Goal: Transaction & Acquisition: Purchase product/service

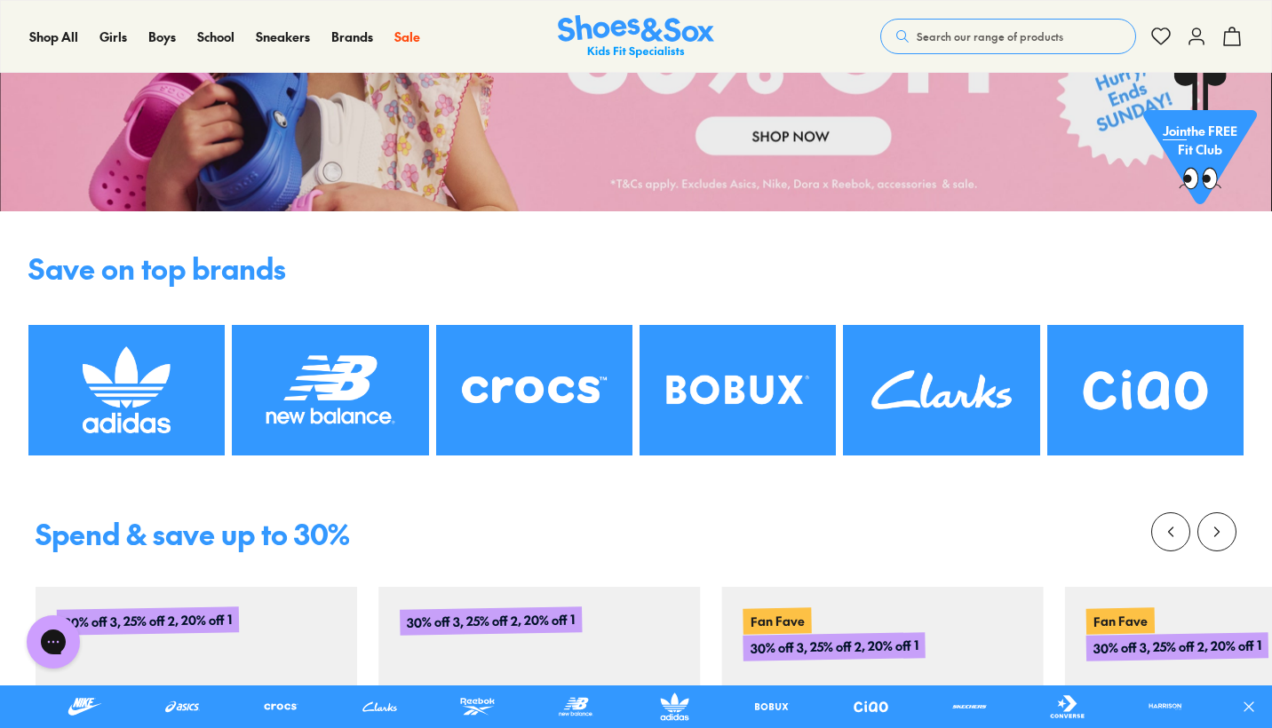
click at [967, 393] on img at bounding box center [941, 390] width 196 height 131
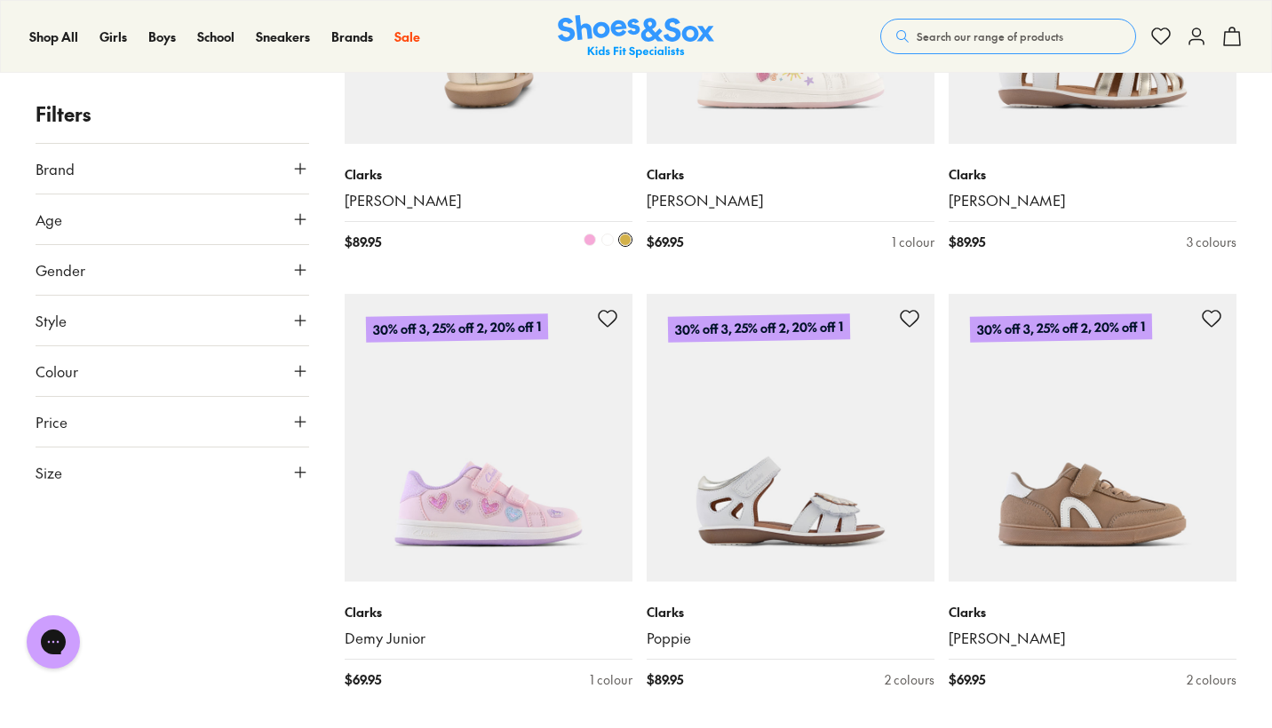
scroll to position [3147, 0]
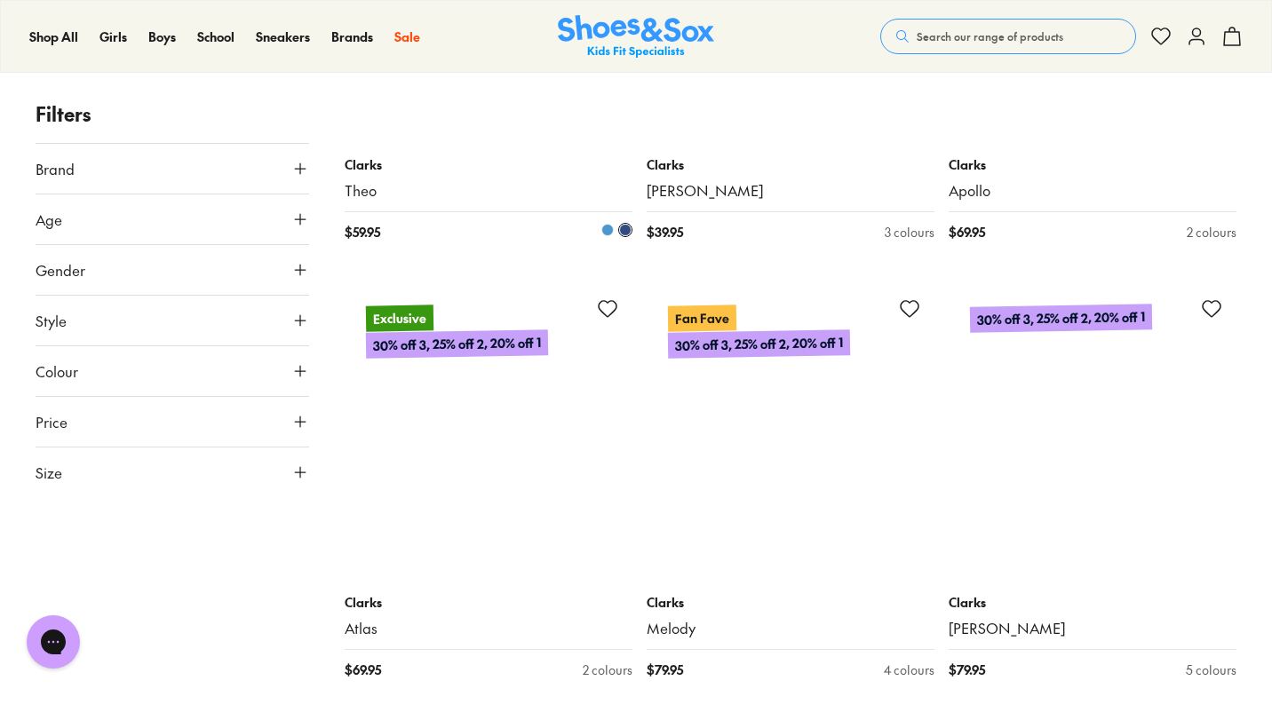
scroll to position [8853, 0]
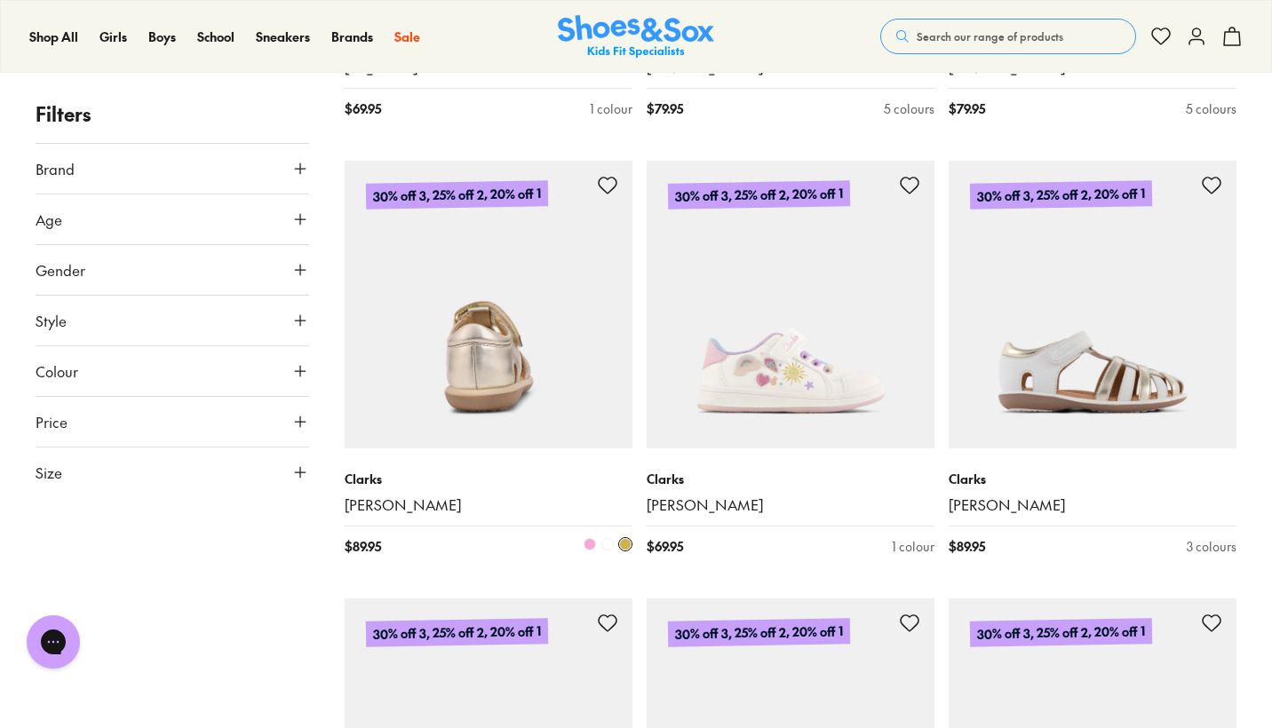
scroll to position [2868, 0]
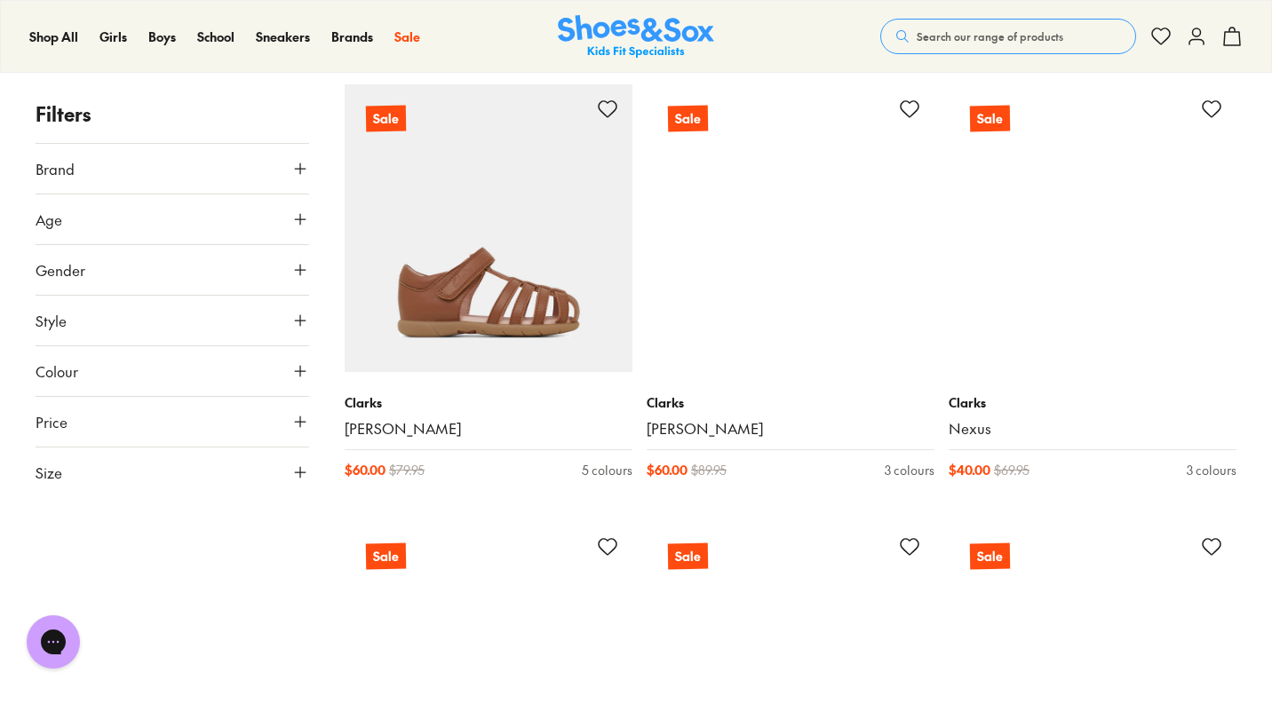
scroll to position [23486, 0]
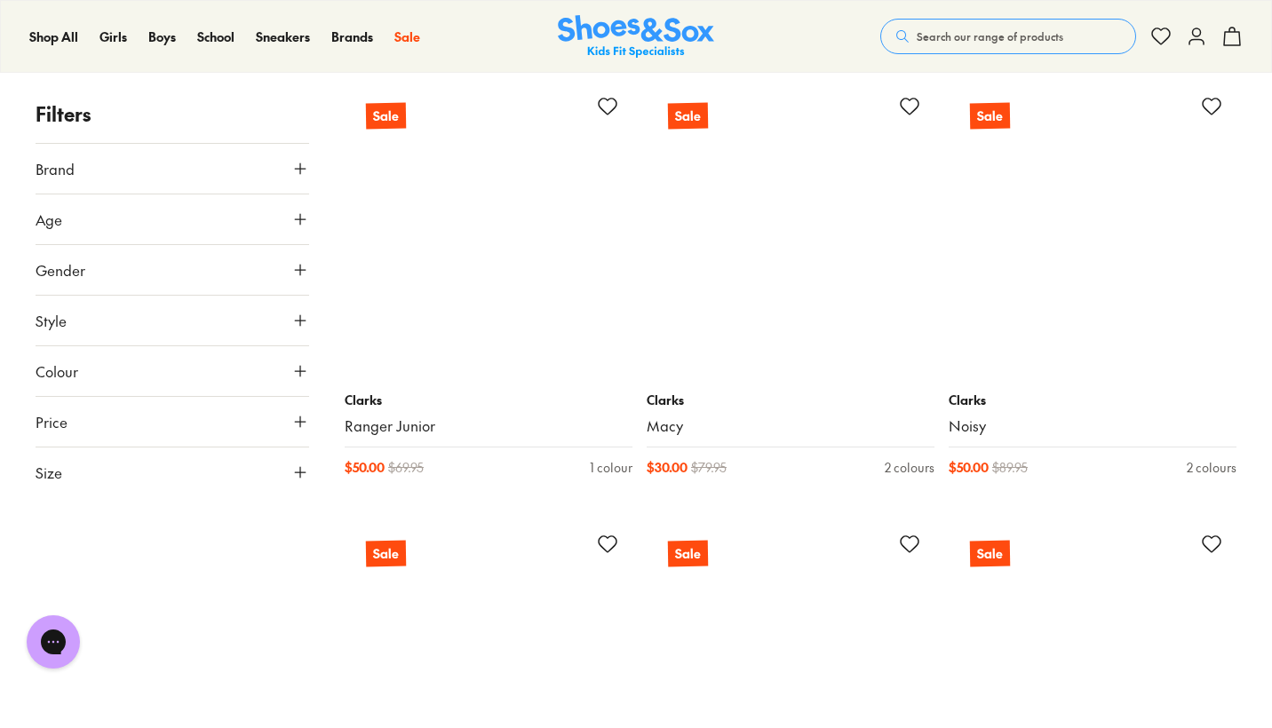
scroll to position [36192, 0]
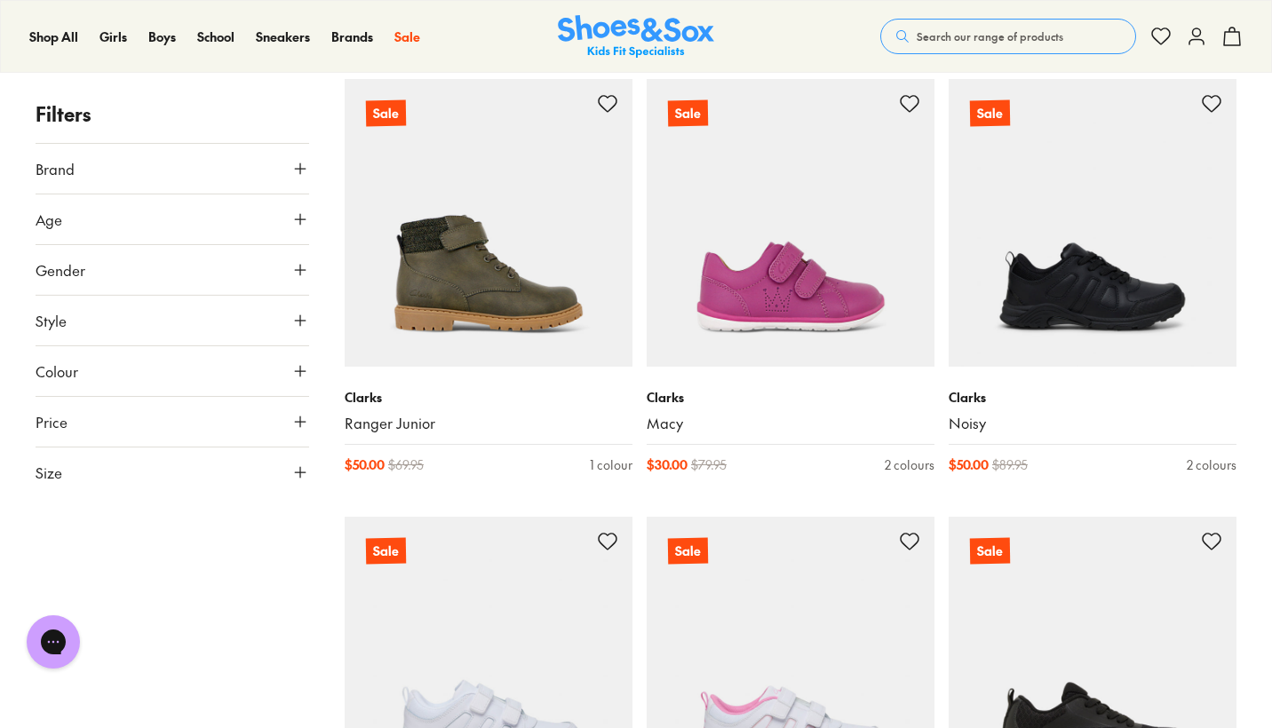
click at [138, 485] on button "Size" at bounding box center [173, 473] width 274 height 50
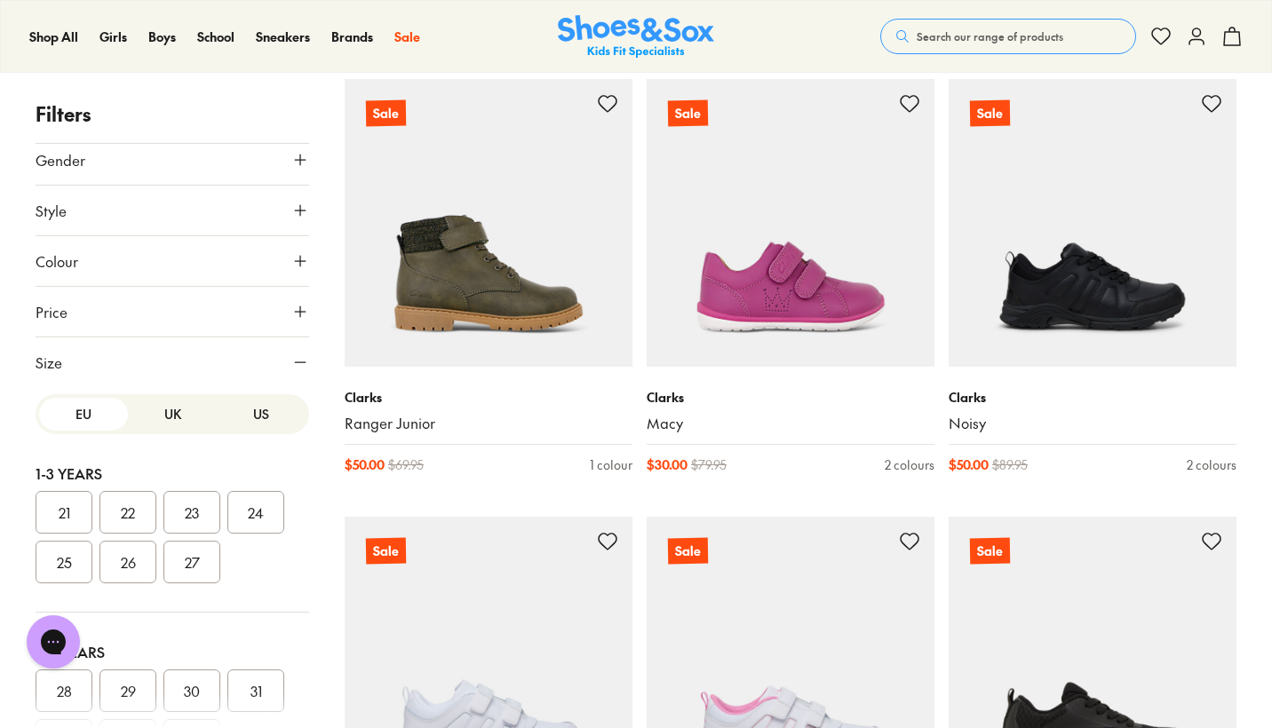
scroll to position [0, 0]
click at [175, 418] on button "UK" at bounding box center [172, 414] width 89 height 33
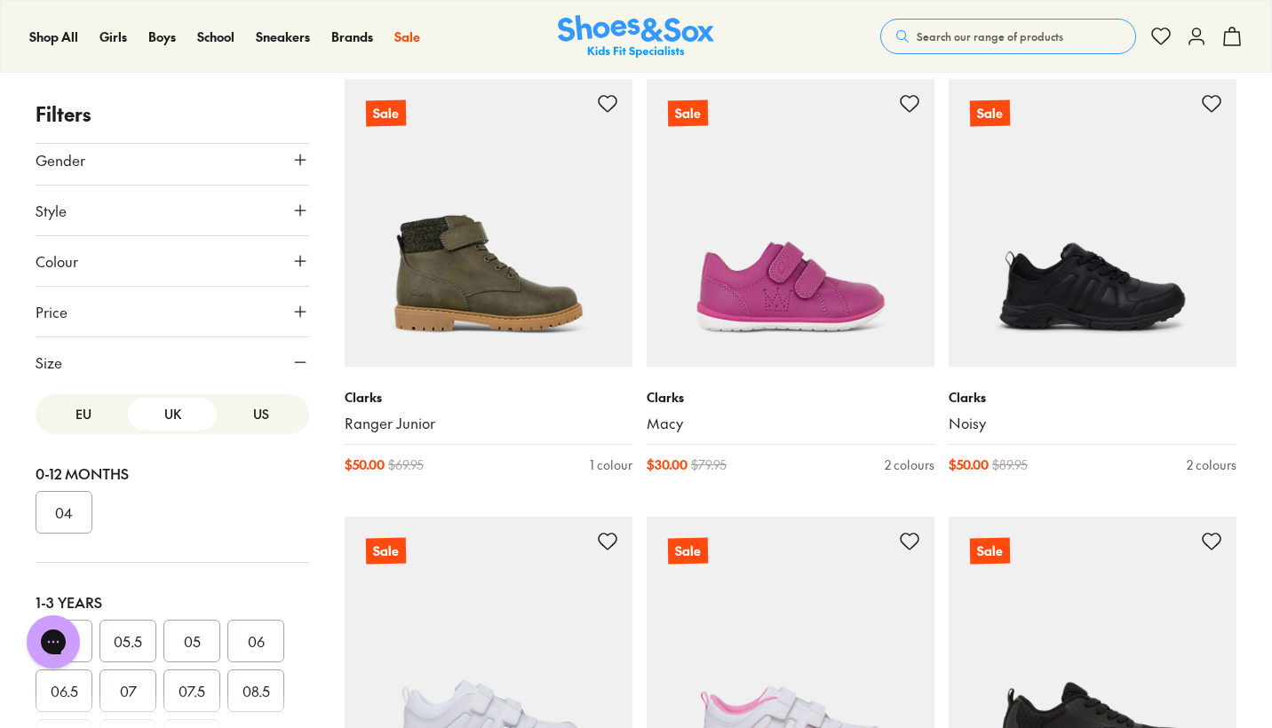
click at [255, 409] on button "US" at bounding box center [261, 414] width 89 height 33
click at [177, 417] on button "UK" at bounding box center [172, 414] width 89 height 33
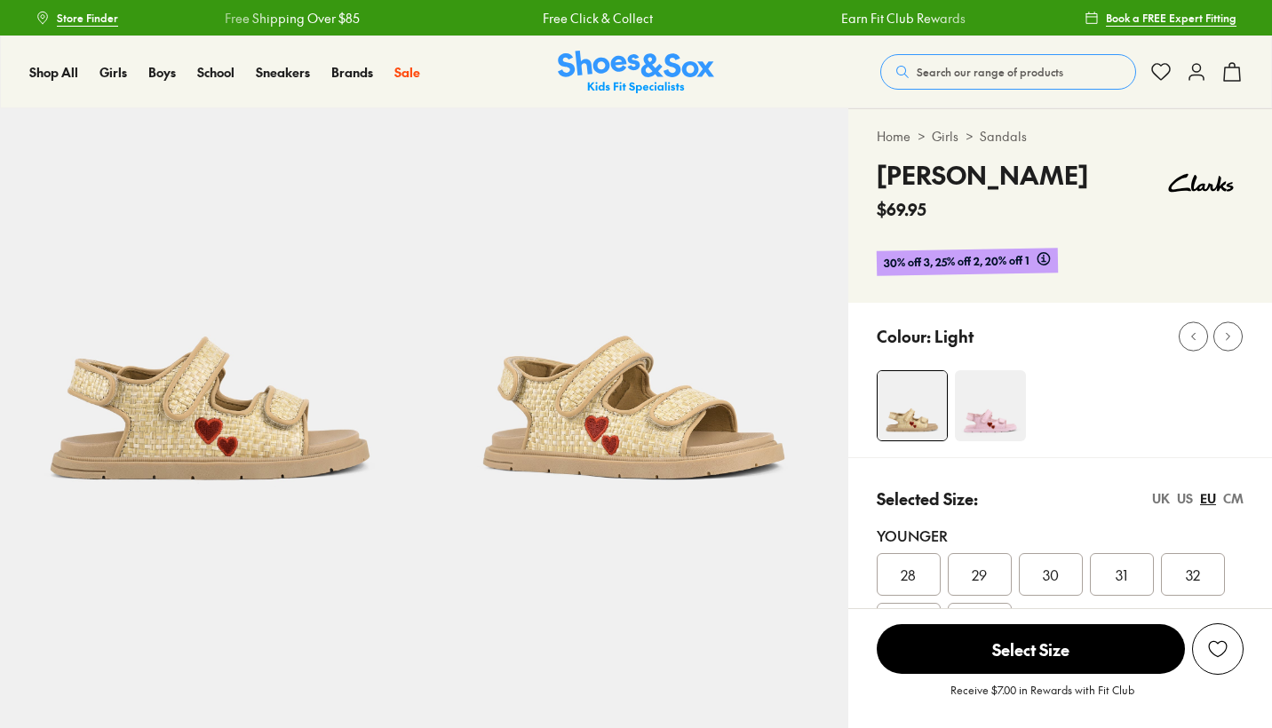
select select "*"
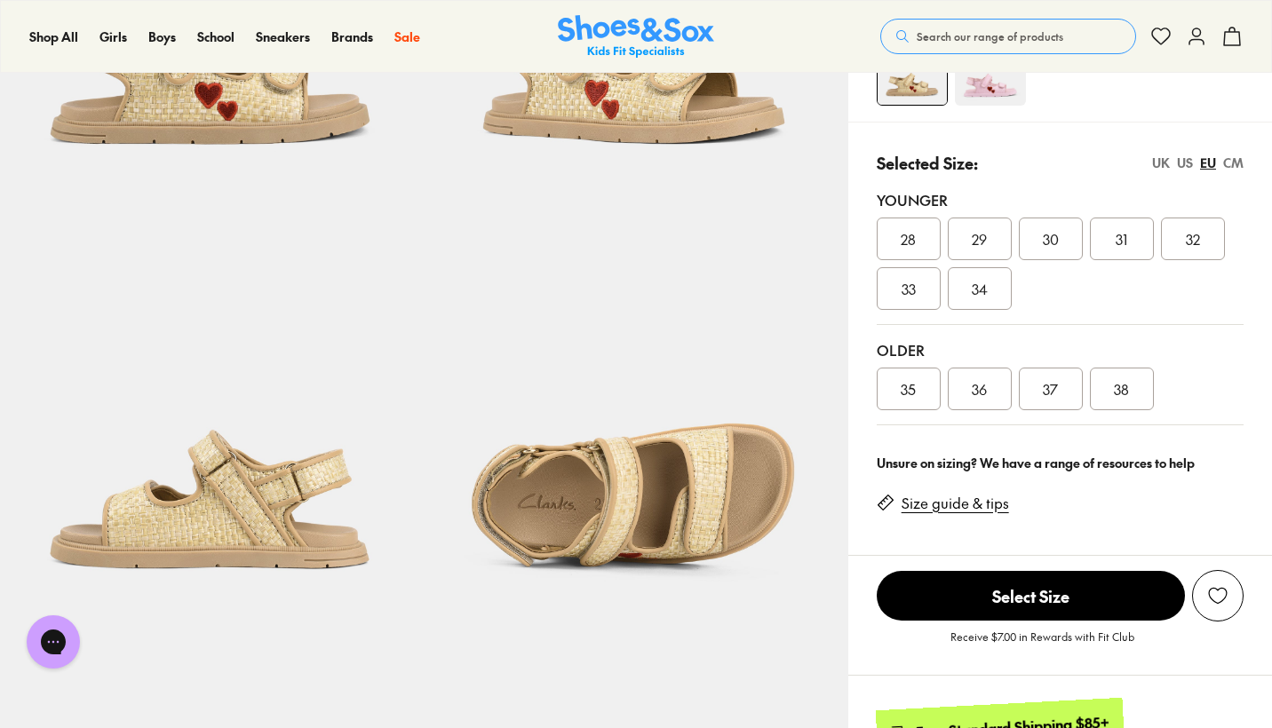
scroll to position [337, 0]
click at [1189, 162] on div "US" at bounding box center [1185, 162] width 16 height 19
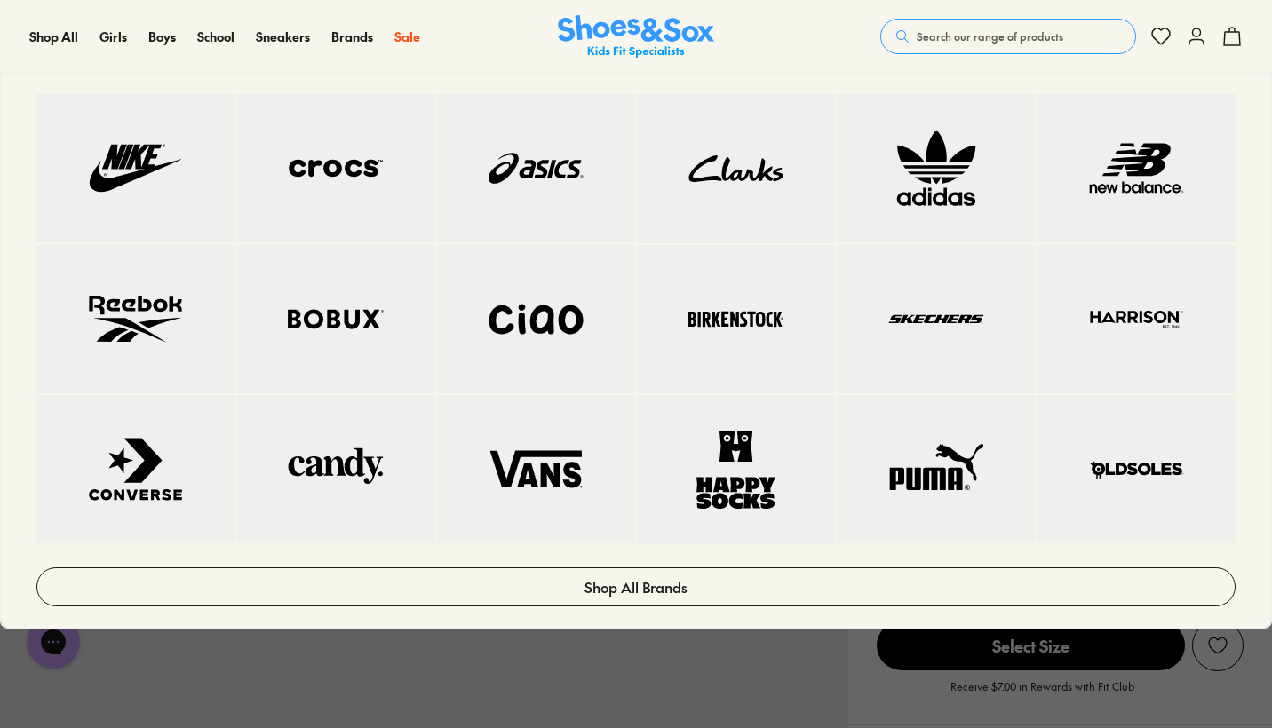
scroll to position [287, 0]
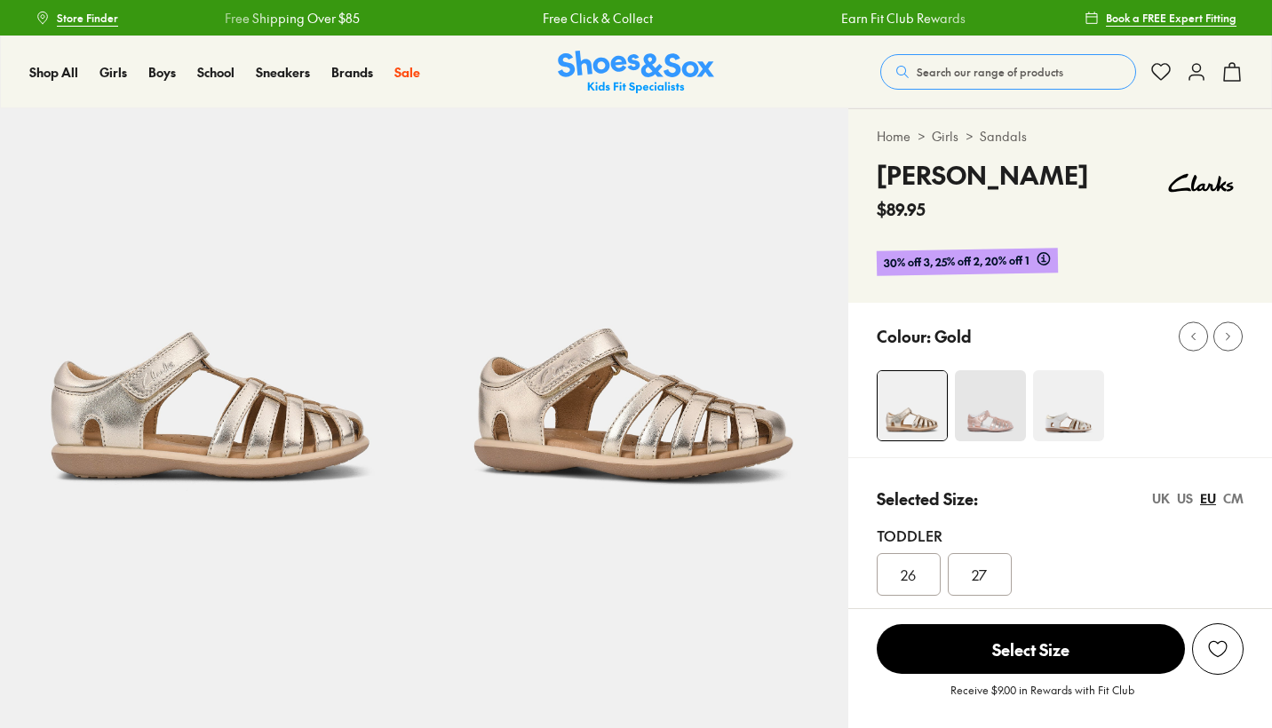
select select "*"
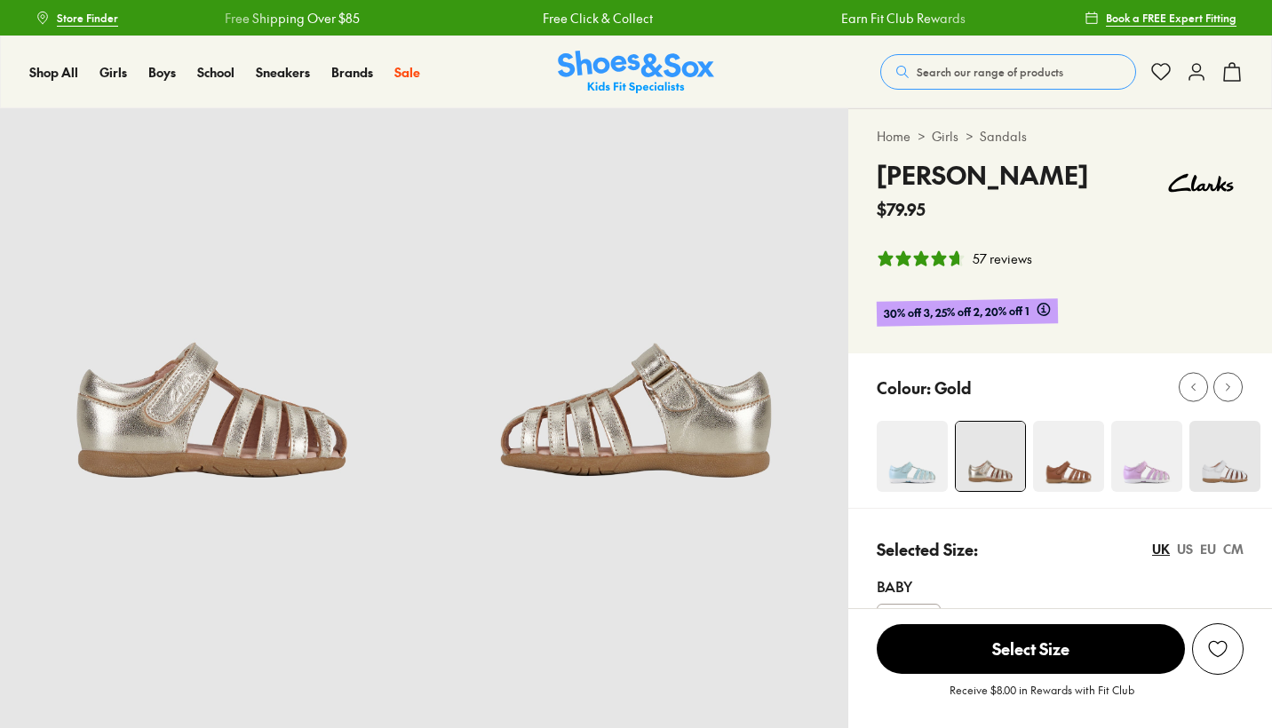
select select "*"
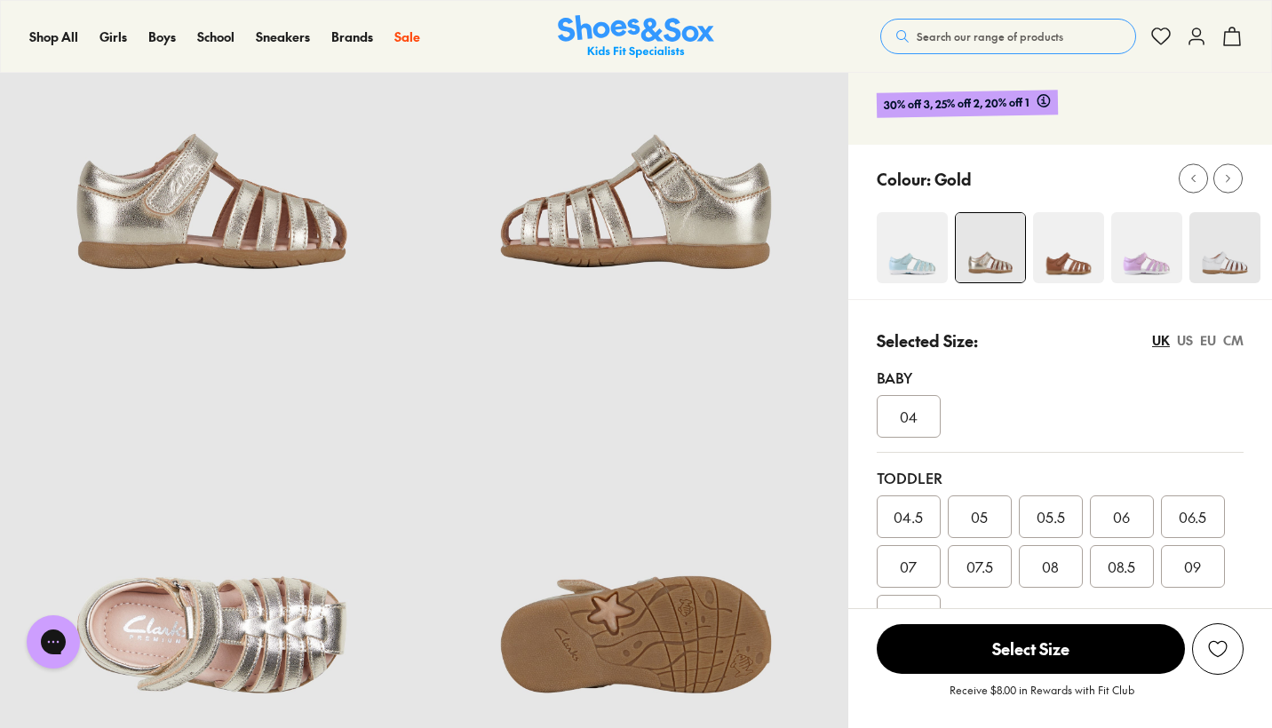
scroll to position [209, 0]
click at [1190, 343] on div "US" at bounding box center [1185, 340] width 16 height 19
click at [1212, 341] on div "EU" at bounding box center [1208, 340] width 16 height 19
click at [1161, 339] on div "UK" at bounding box center [1161, 340] width 18 height 19
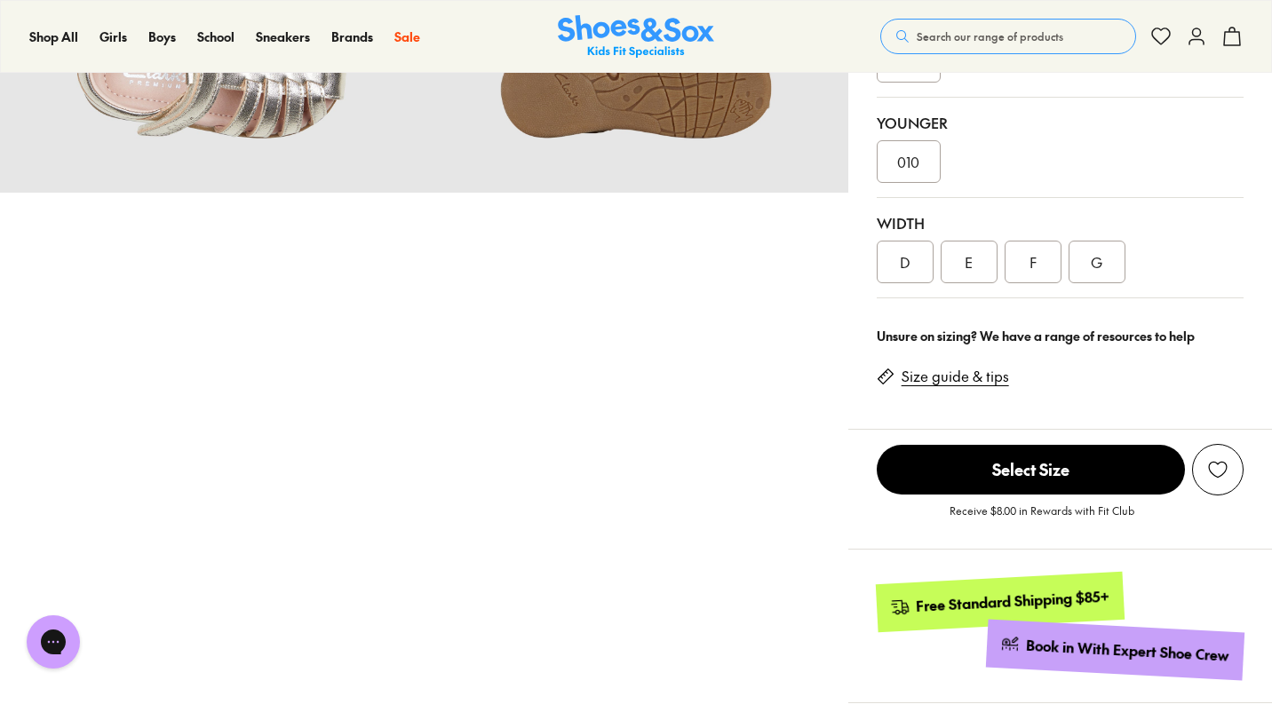
scroll to position [785, 0]
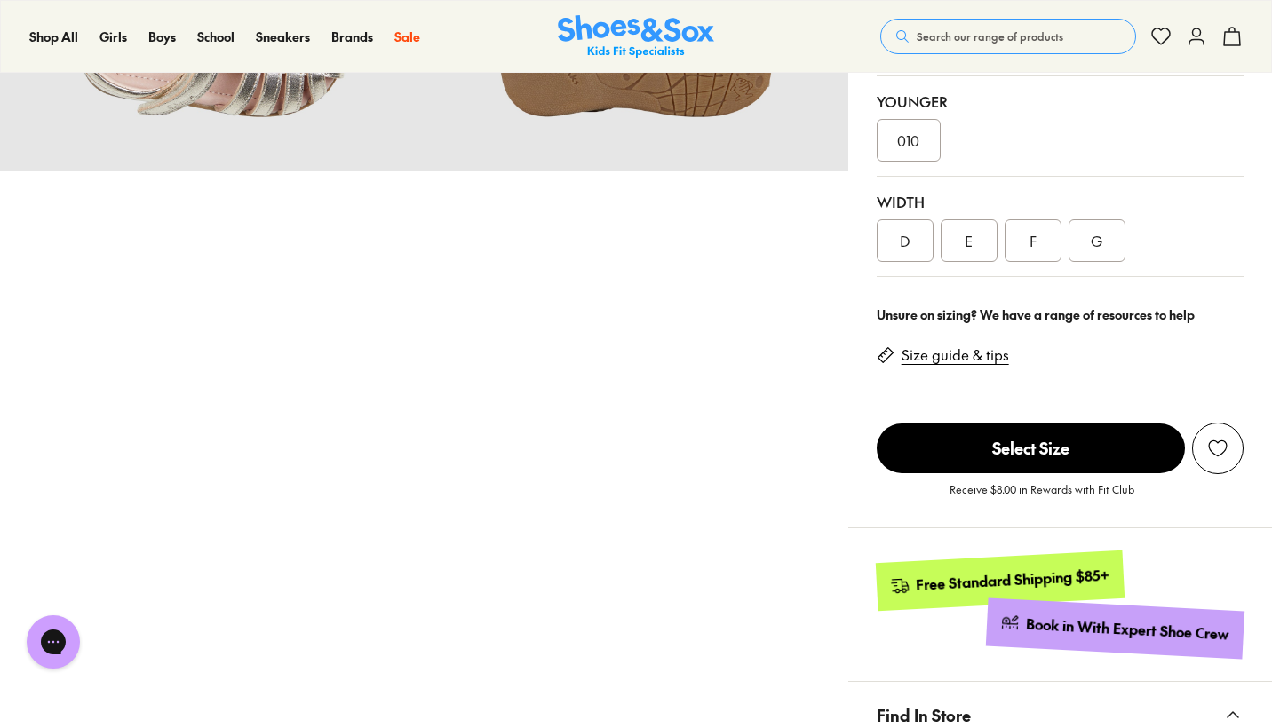
click at [978, 347] on link "Size guide & tips" at bounding box center [954, 355] width 107 height 20
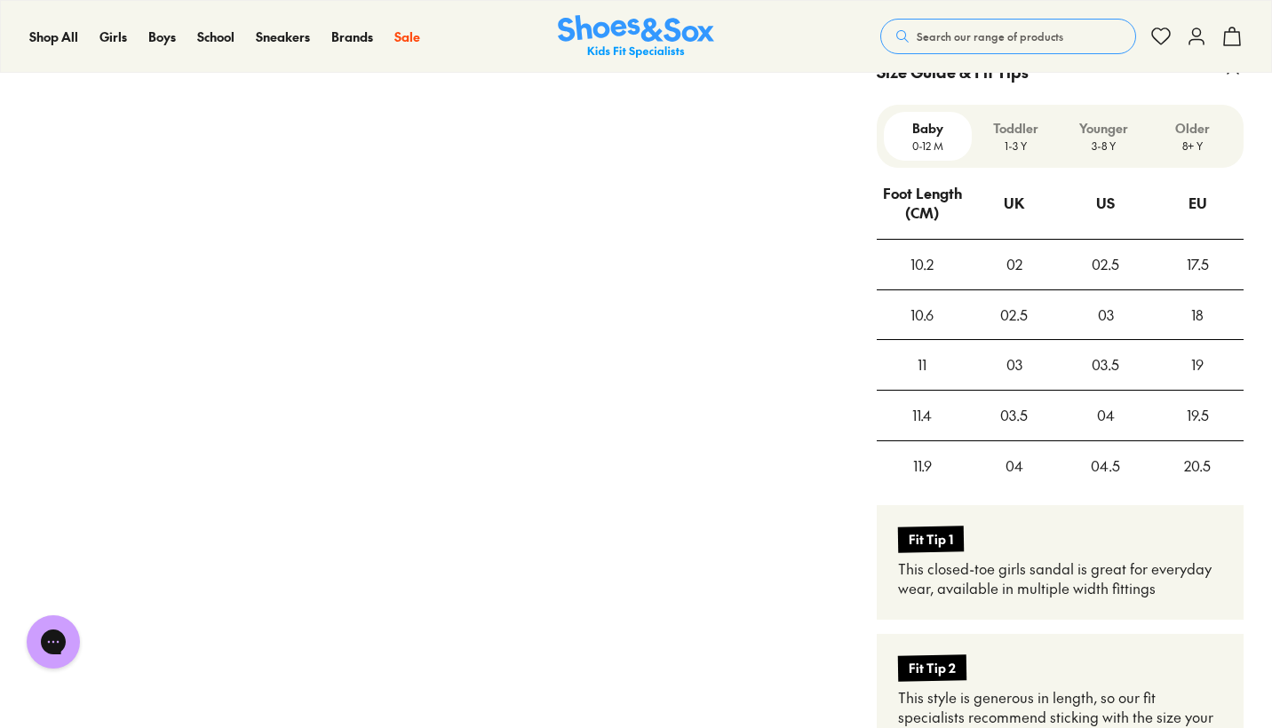
scroll to position [1593, 0]
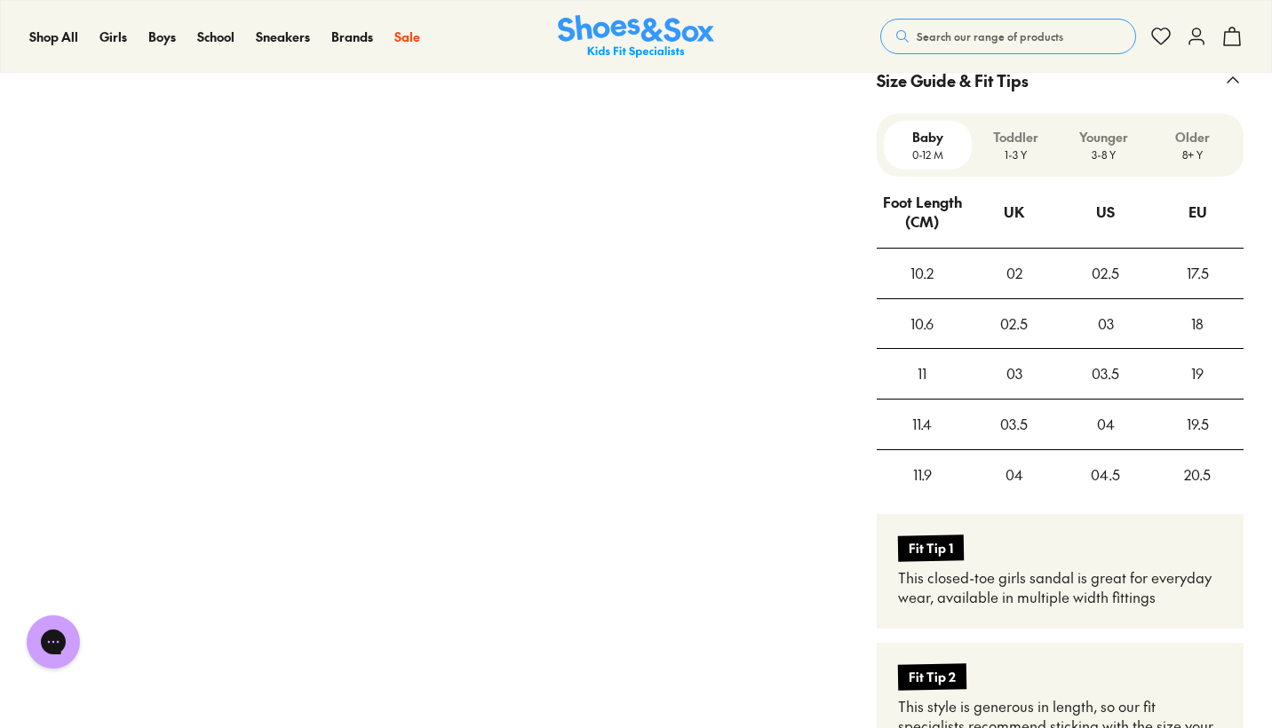
click at [1021, 136] on p "Toddler" at bounding box center [1016, 137] width 74 height 19
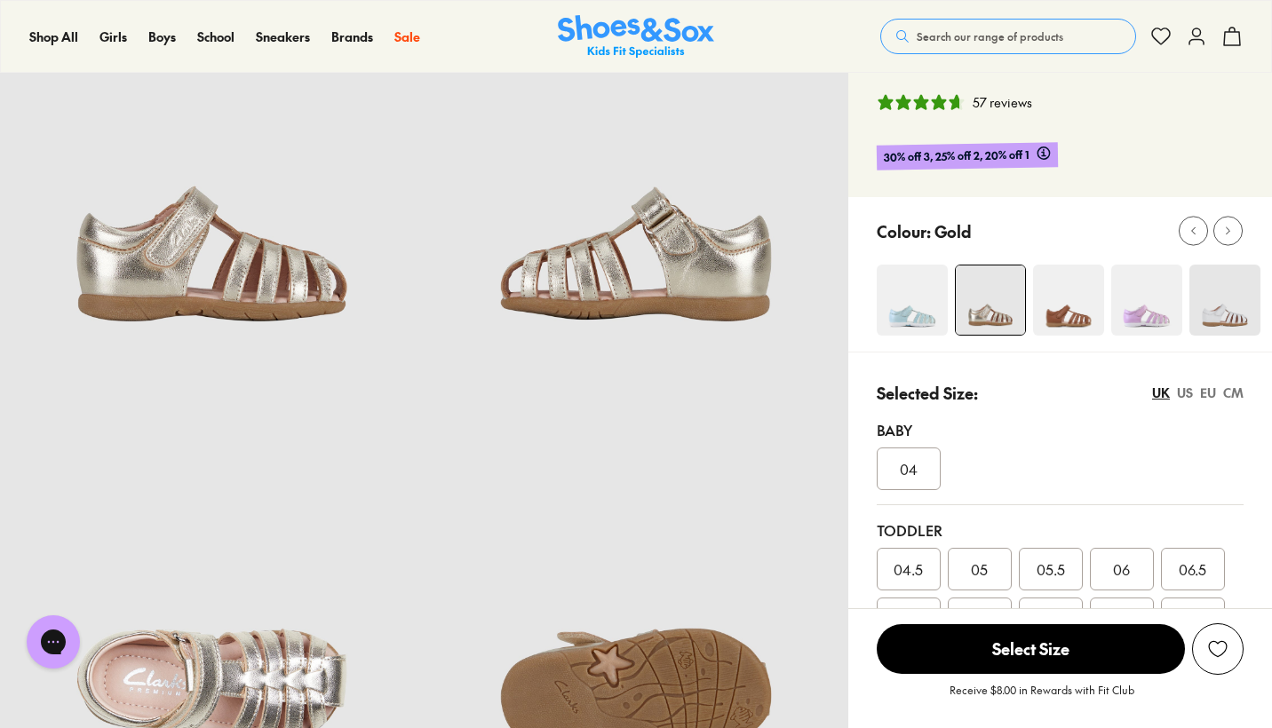
scroll to position [157, 0]
click at [1183, 391] on div "US" at bounding box center [1185, 392] width 16 height 19
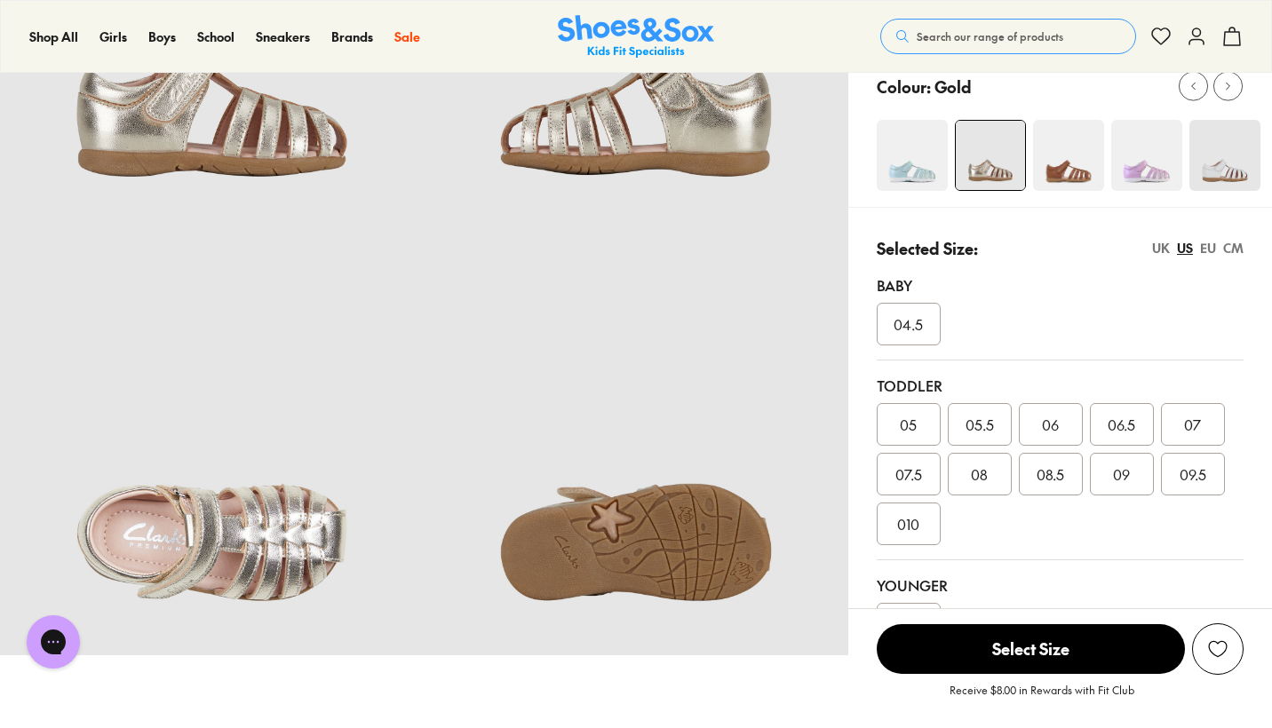
scroll to position [304, 0]
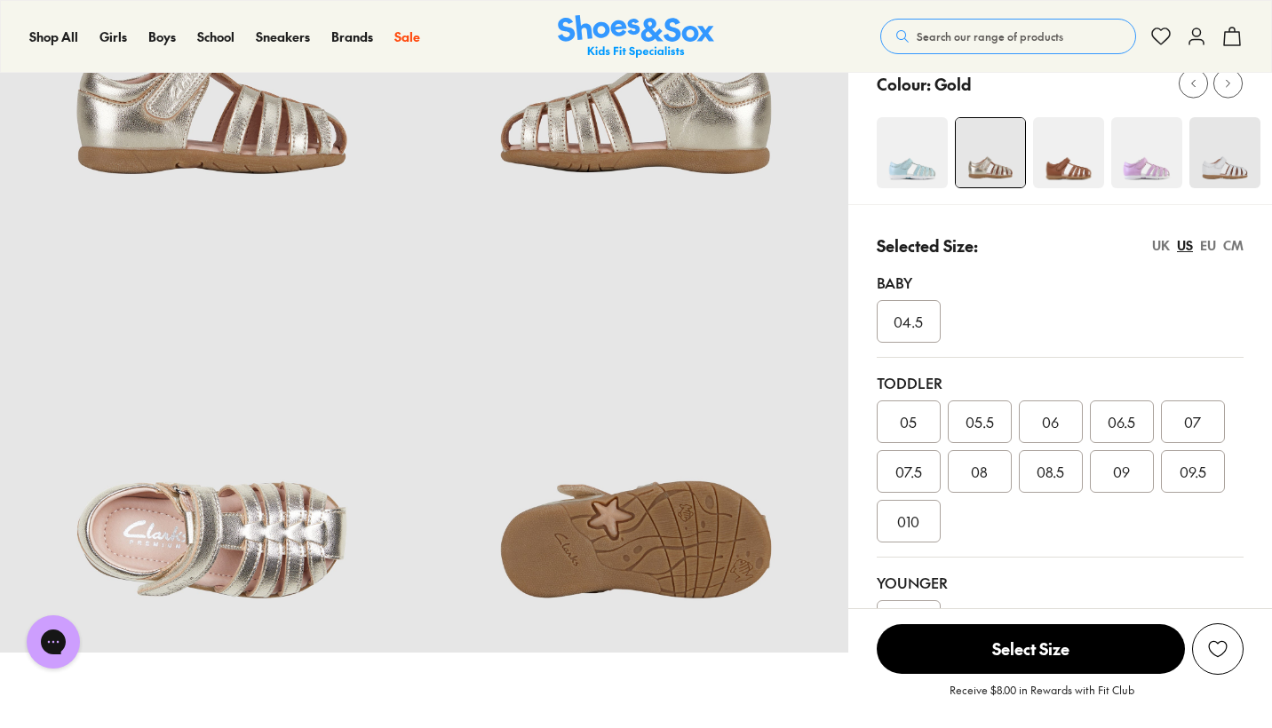
click at [975, 481] on span "08" at bounding box center [979, 471] width 17 height 21
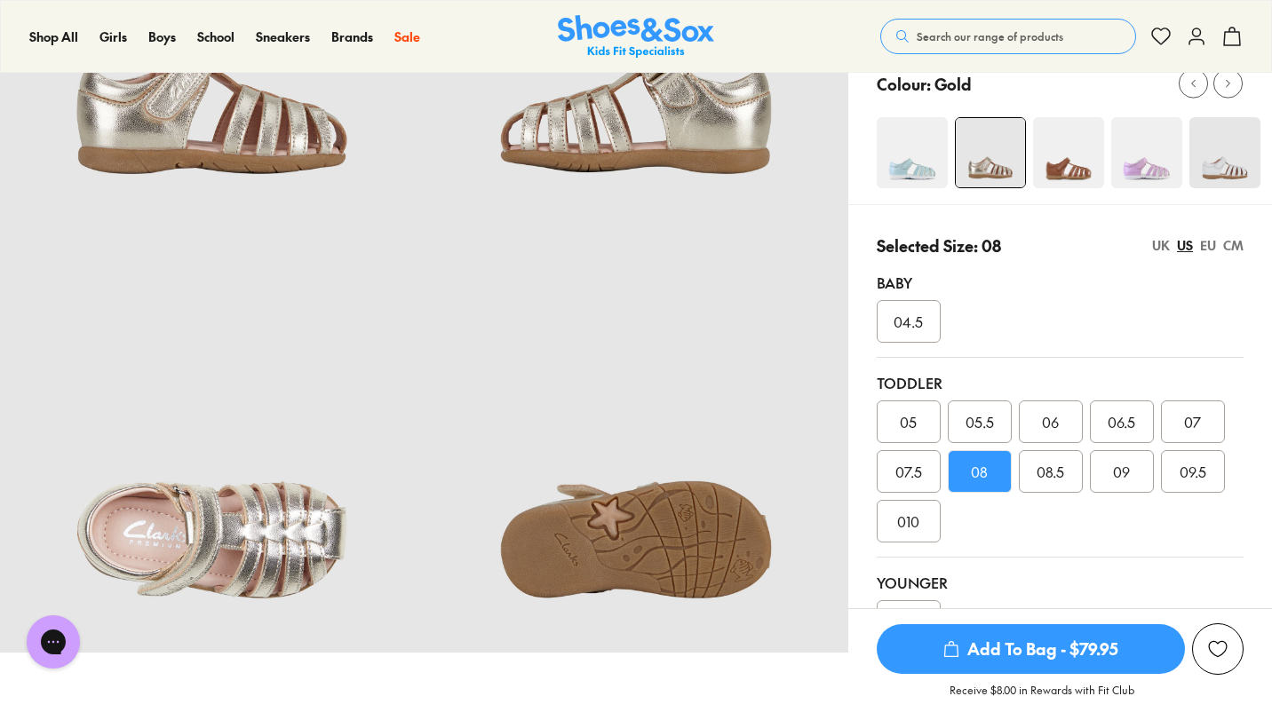
click at [1086, 647] on span "Add To Bag - $79.95" at bounding box center [1031, 649] width 308 height 50
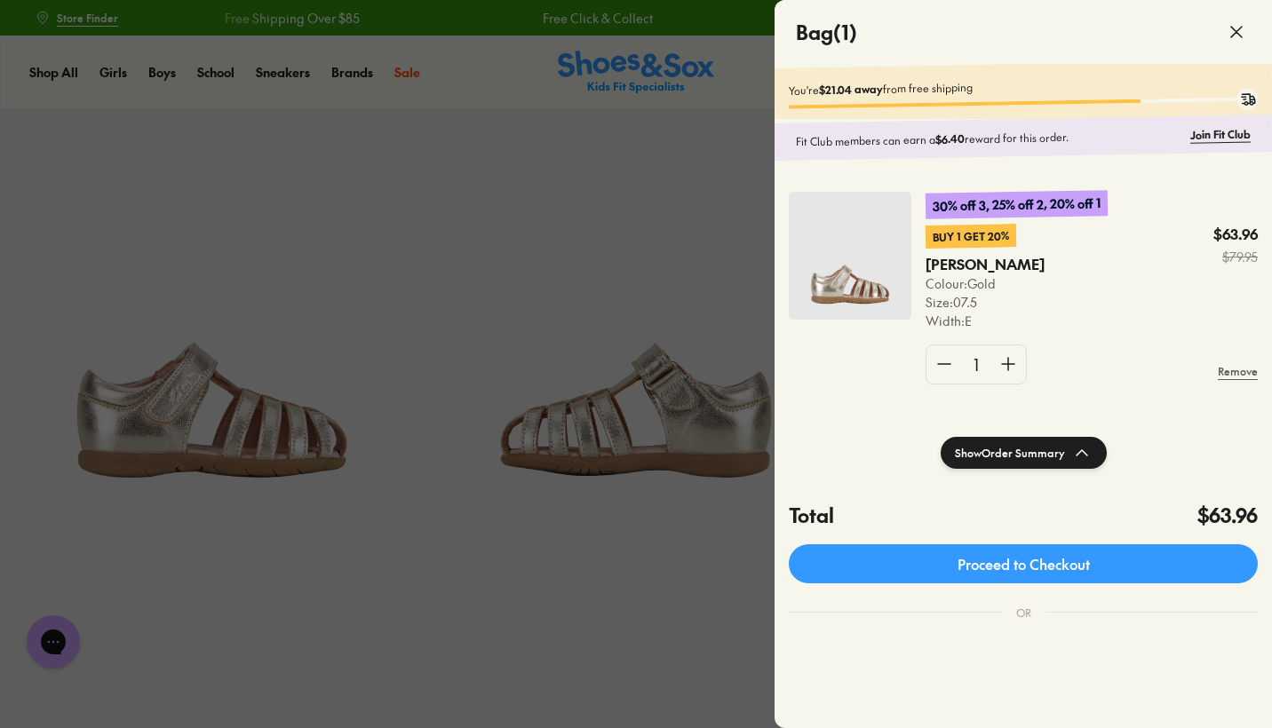
click at [652, 126] on div at bounding box center [636, 364] width 1272 height 728
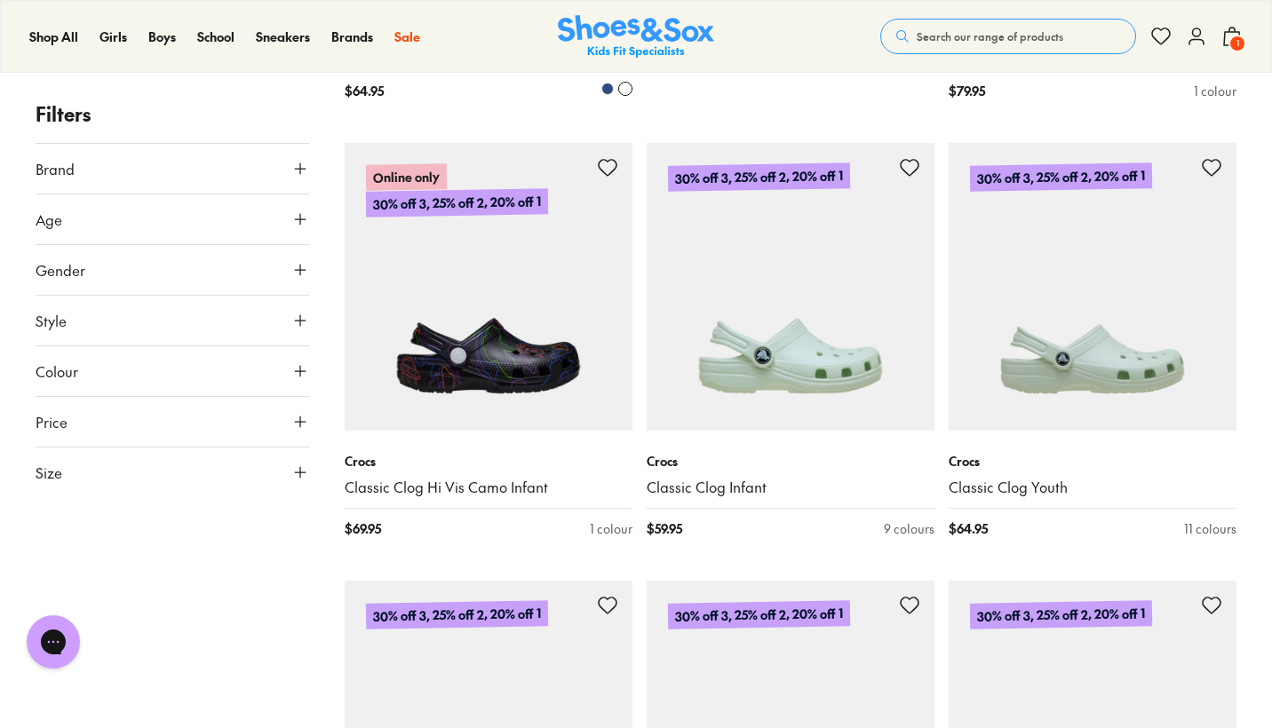
scroll to position [1158, 0]
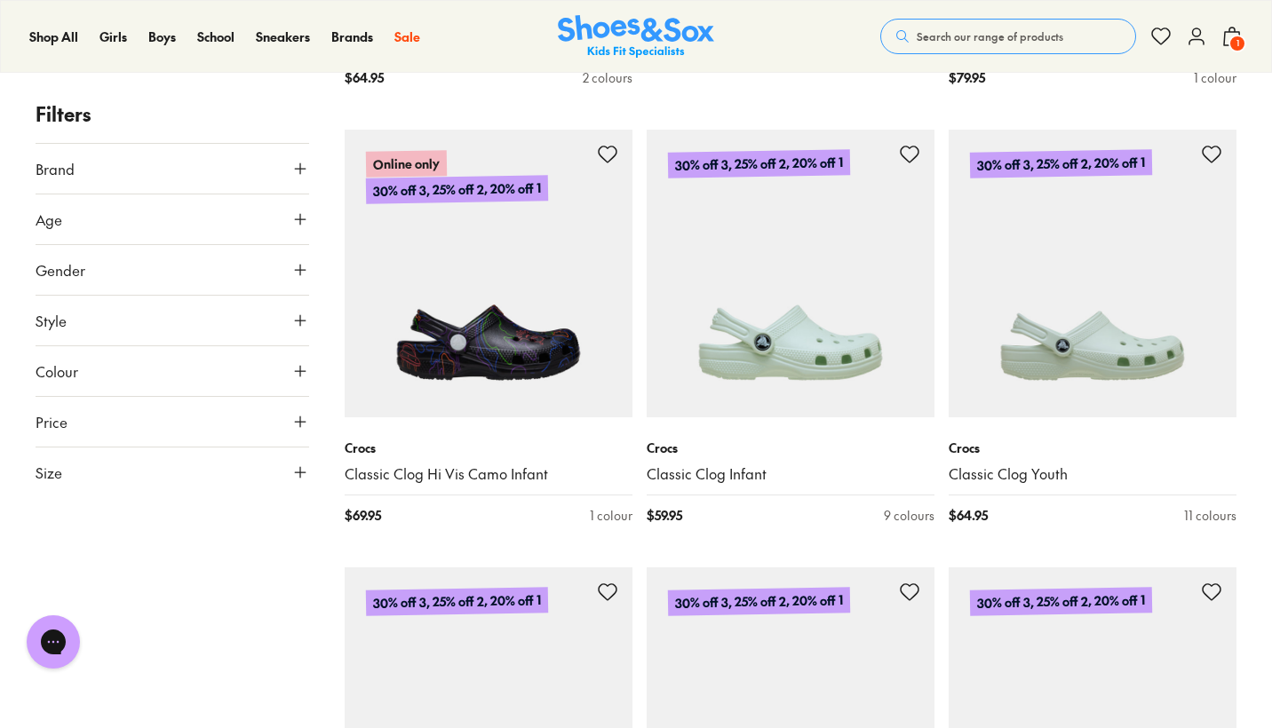
click at [128, 463] on button "Size" at bounding box center [173, 473] width 274 height 50
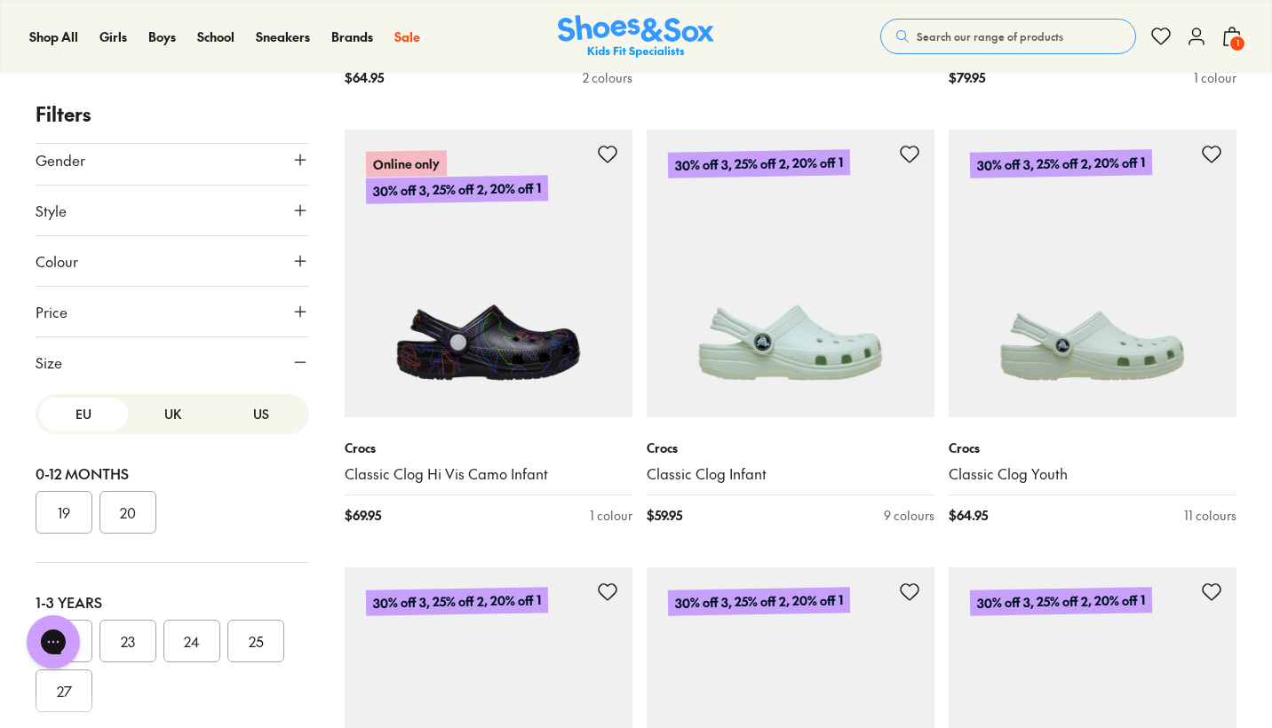
scroll to position [110, 0]
click at [170, 413] on button "UK" at bounding box center [172, 414] width 89 height 33
click at [262, 421] on button "US" at bounding box center [261, 414] width 89 height 33
click at [86, 412] on button "EU" at bounding box center [83, 414] width 89 height 33
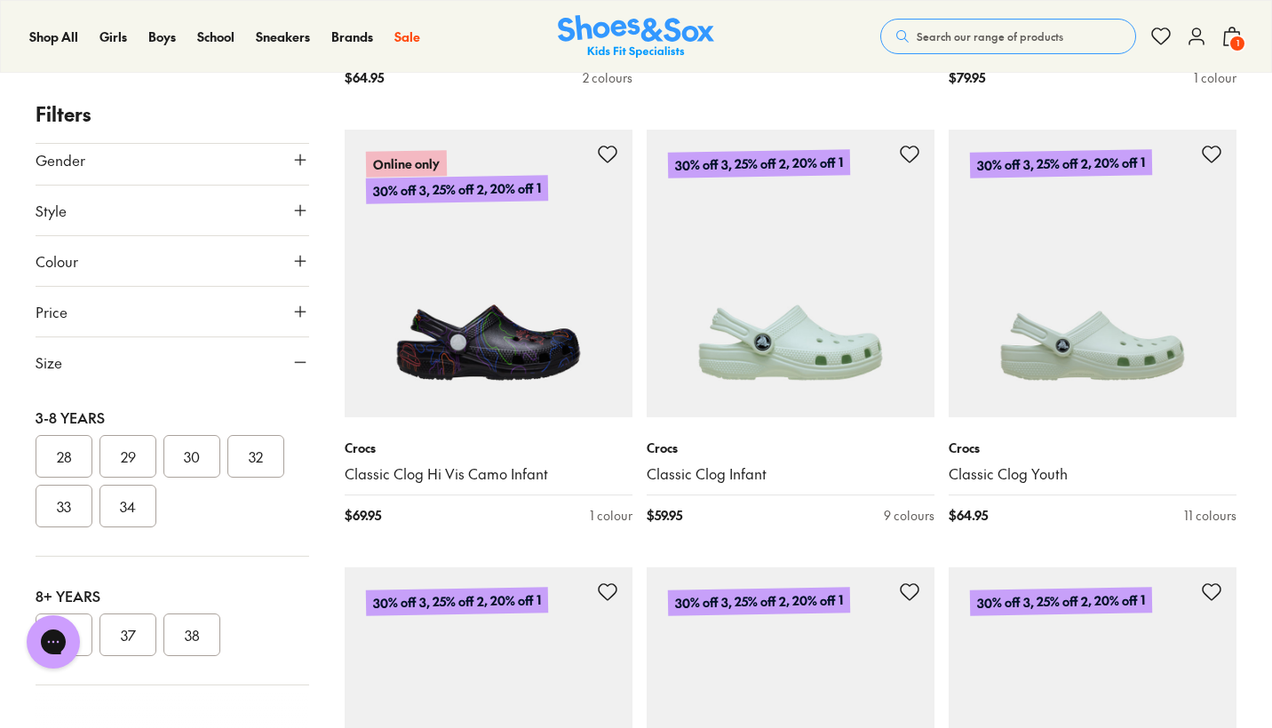
scroll to position [363, 0]
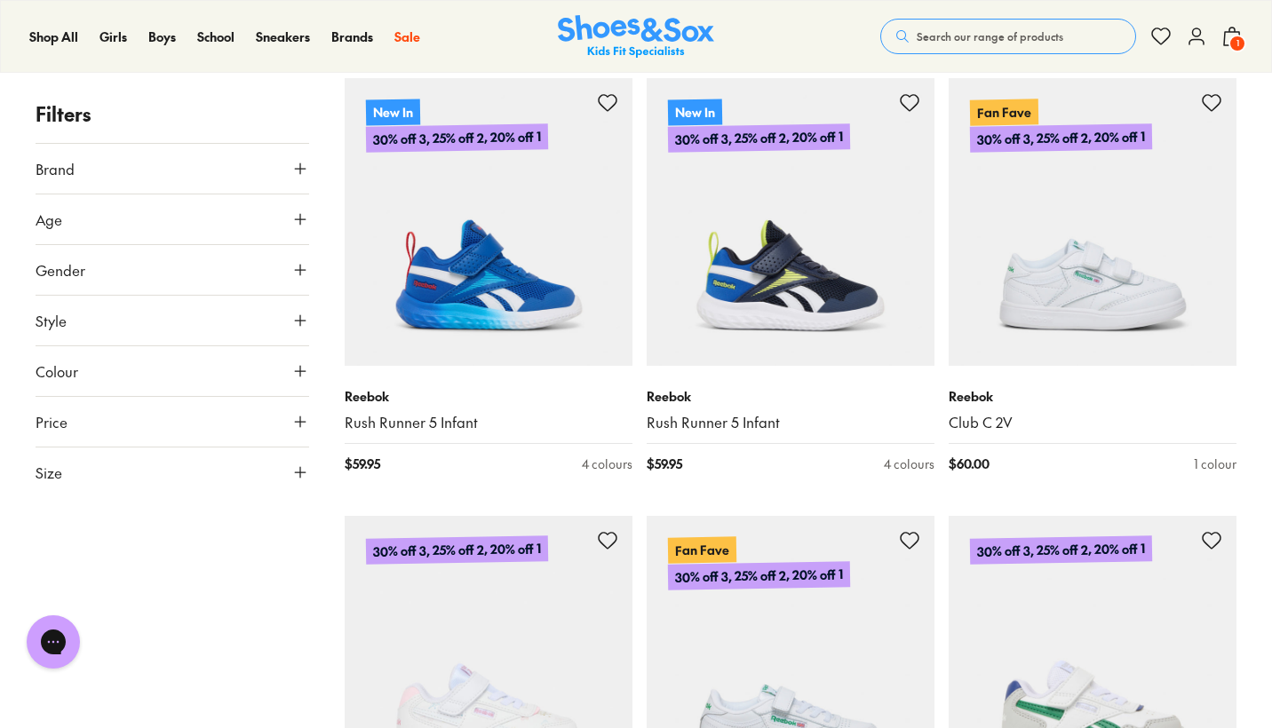
scroll to position [1982, 0]
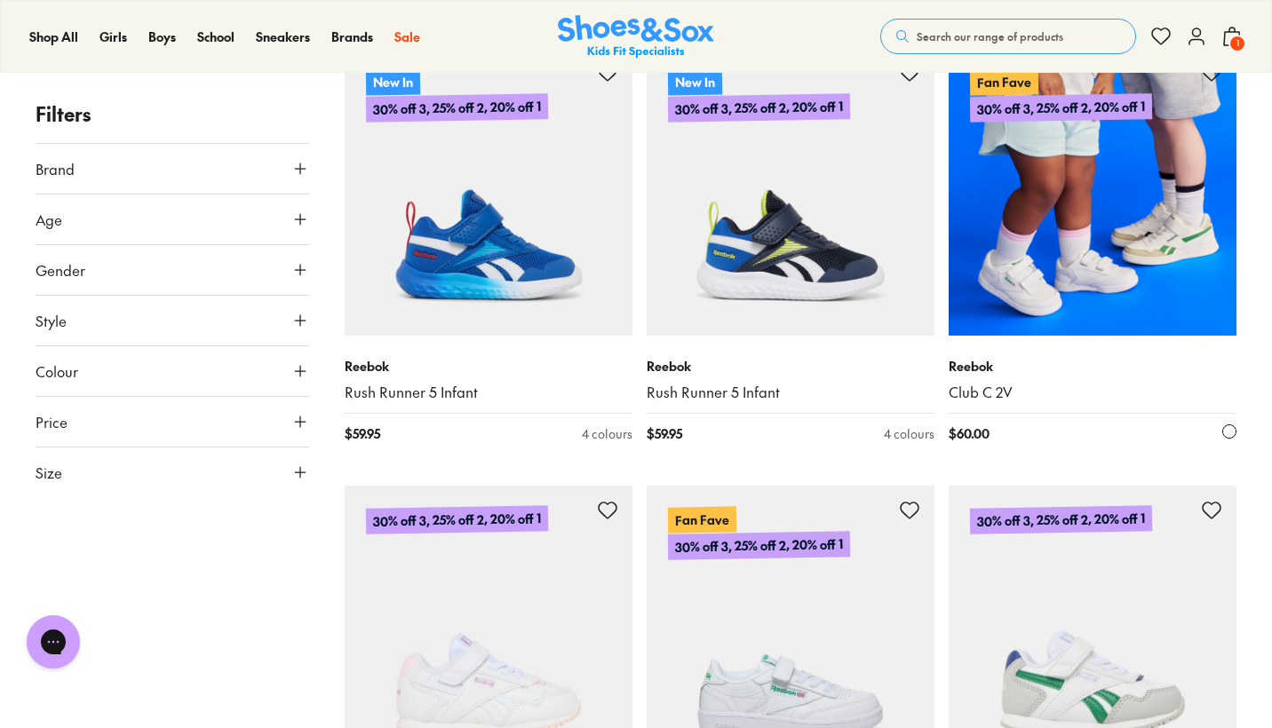
click at [1109, 217] on img at bounding box center [1093, 192] width 288 height 288
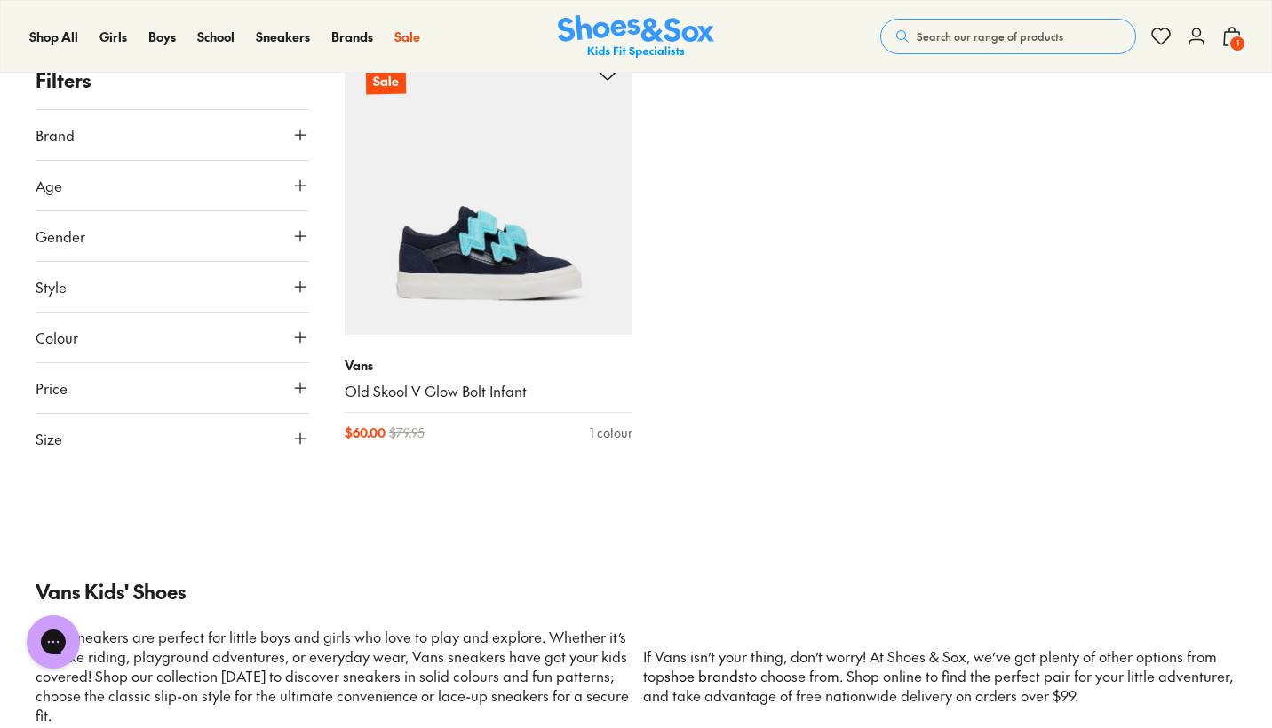
scroll to position [4285, 0]
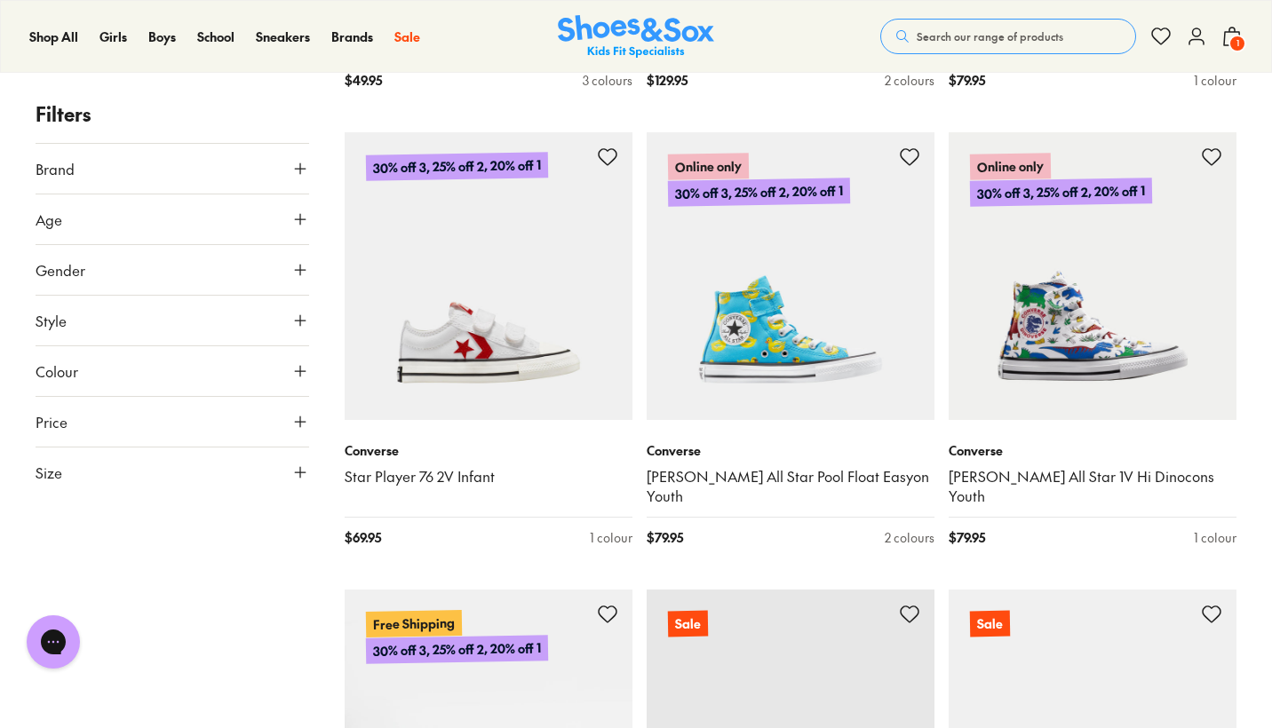
scroll to position [3819, 0]
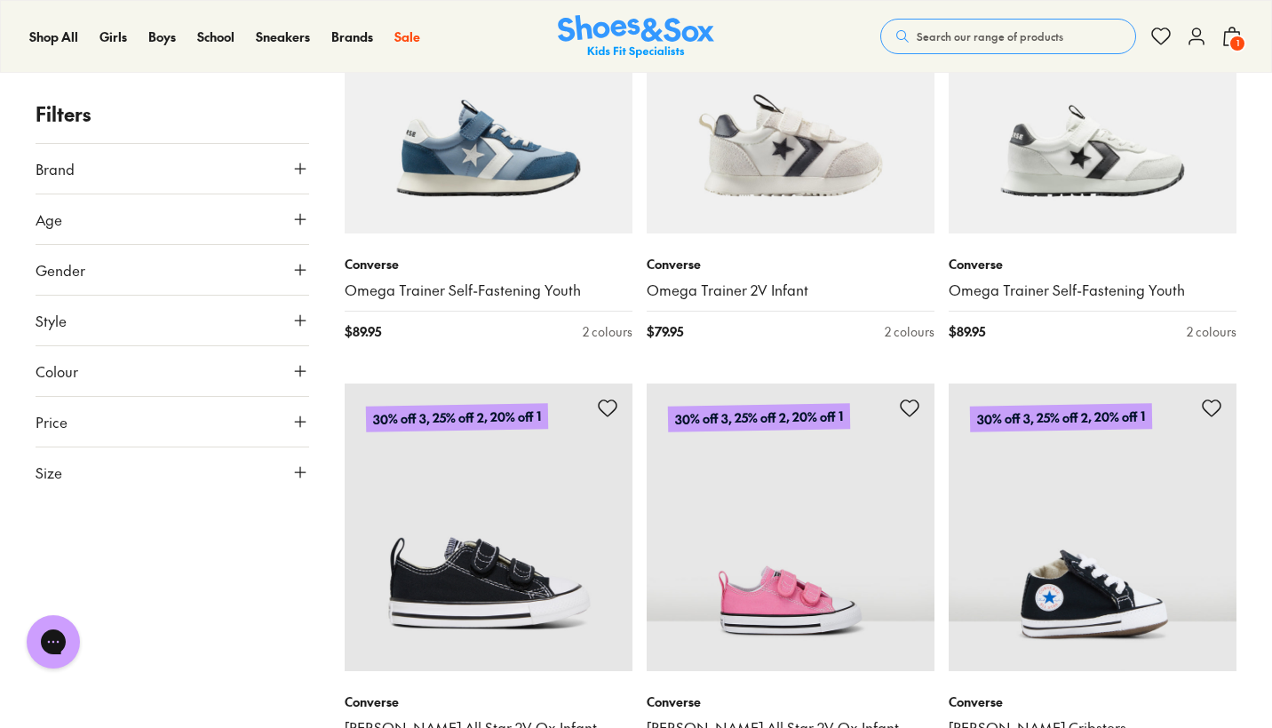
scroll to position [930, 0]
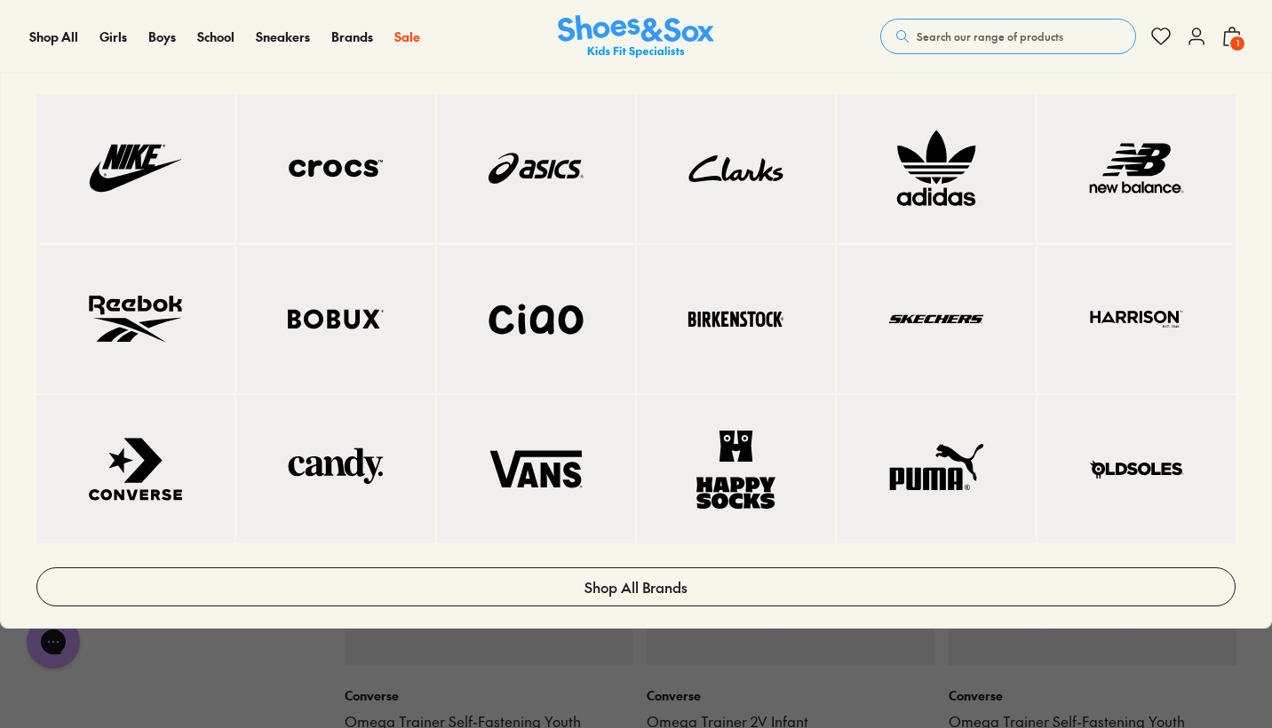
click at [499, 508] on img at bounding box center [535, 469] width 127 height 77
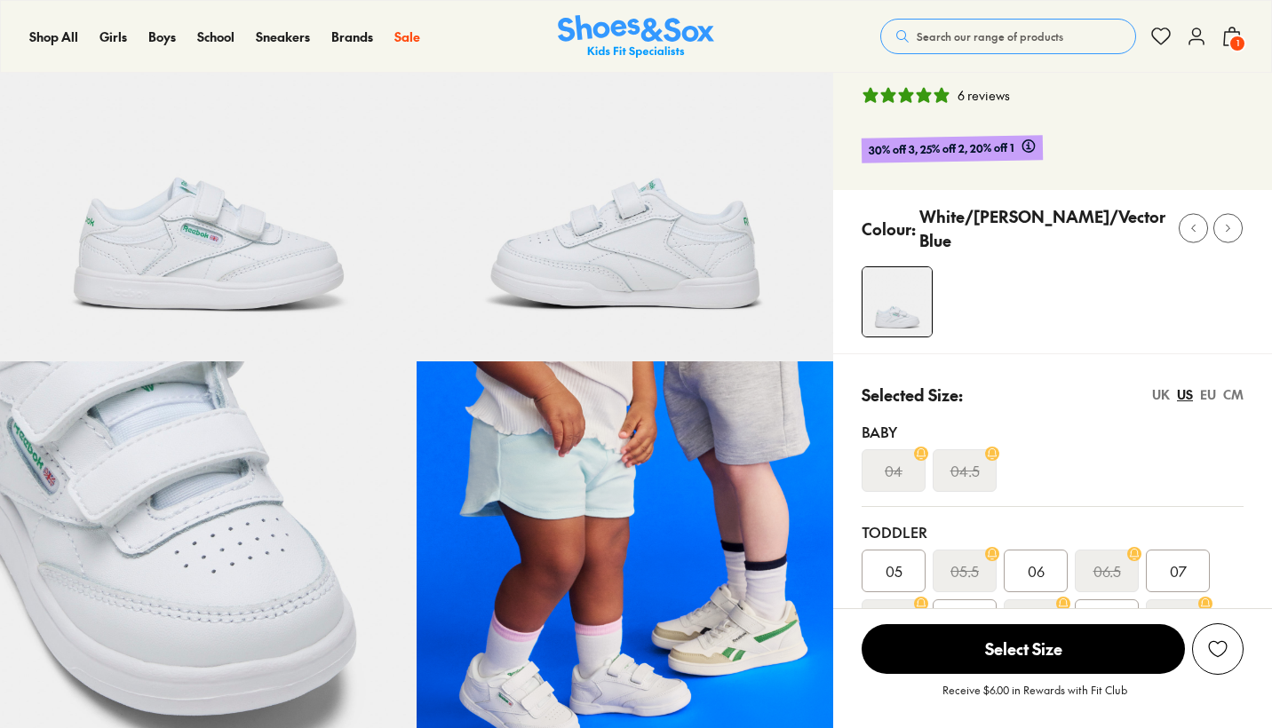
select select "*"
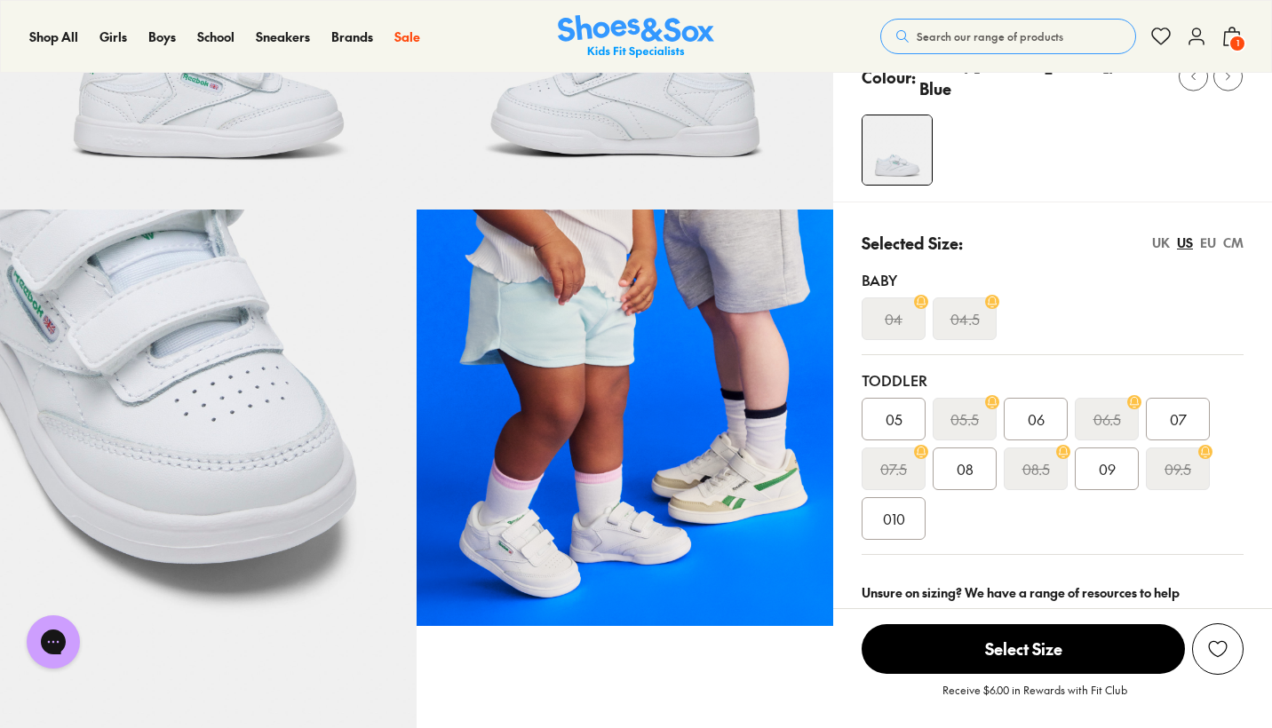
click at [1187, 415] on span "07" at bounding box center [1178, 419] width 17 height 21
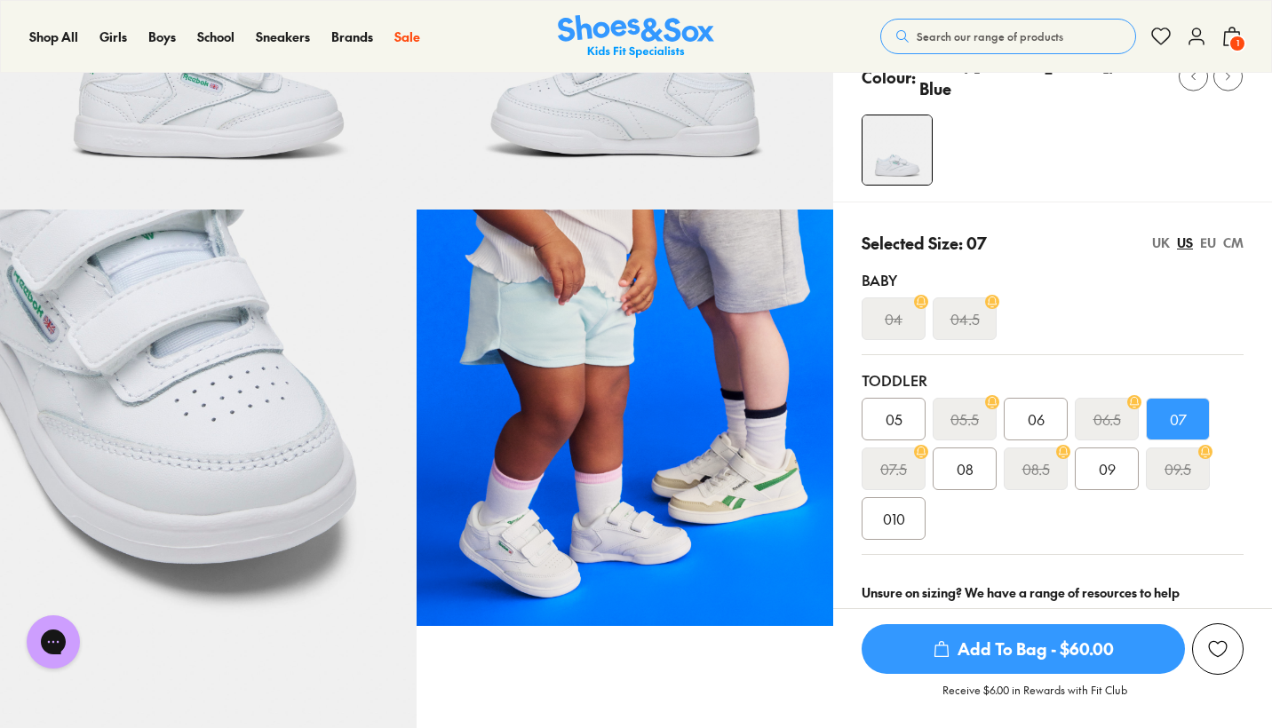
click at [1042, 645] on span "Add To Bag - $60.00" at bounding box center [1022, 649] width 323 height 50
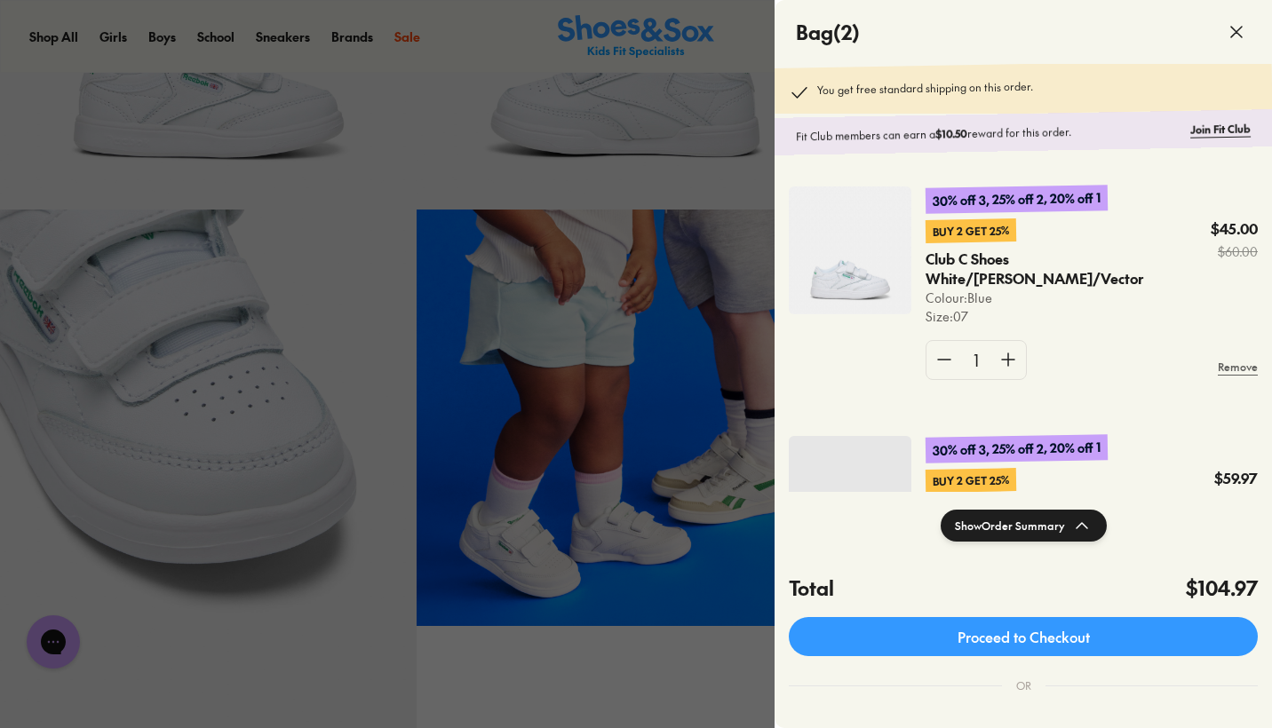
click at [1229, 26] on icon at bounding box center [1236, 31] width 21 height 21
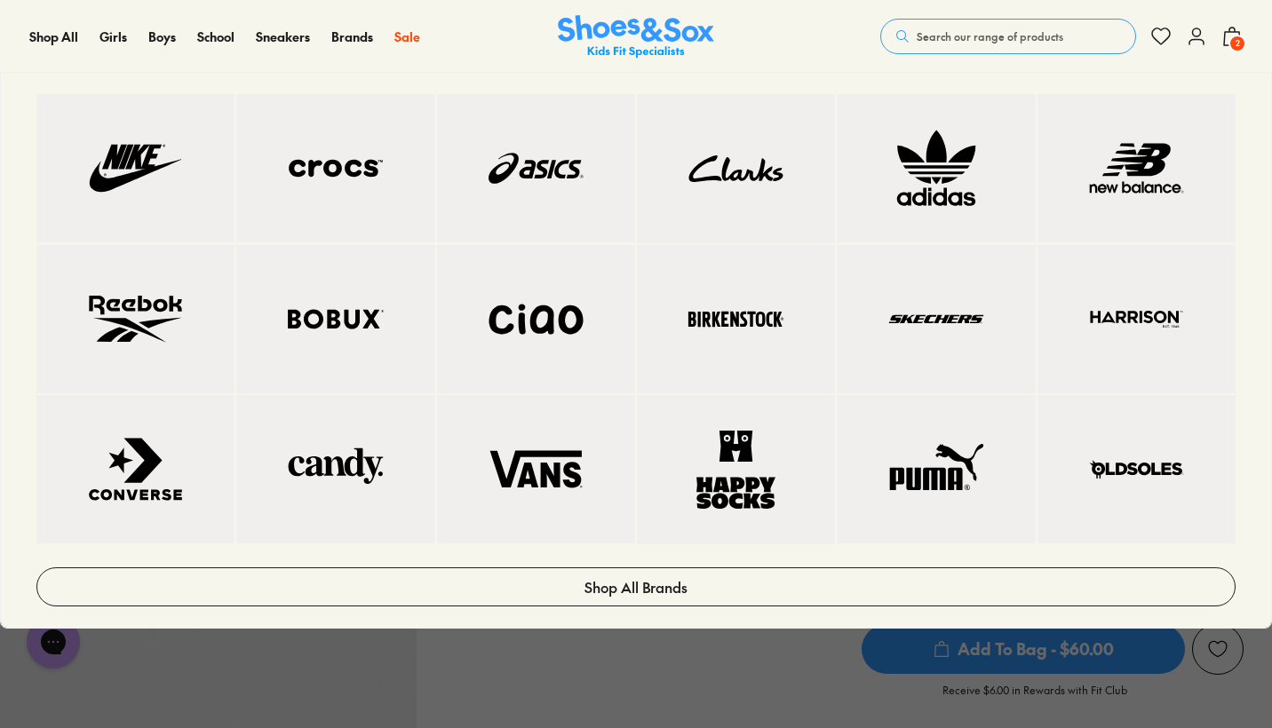
click at [1073, 204] on img at bounding box center [1136, 168] width 127 height 77
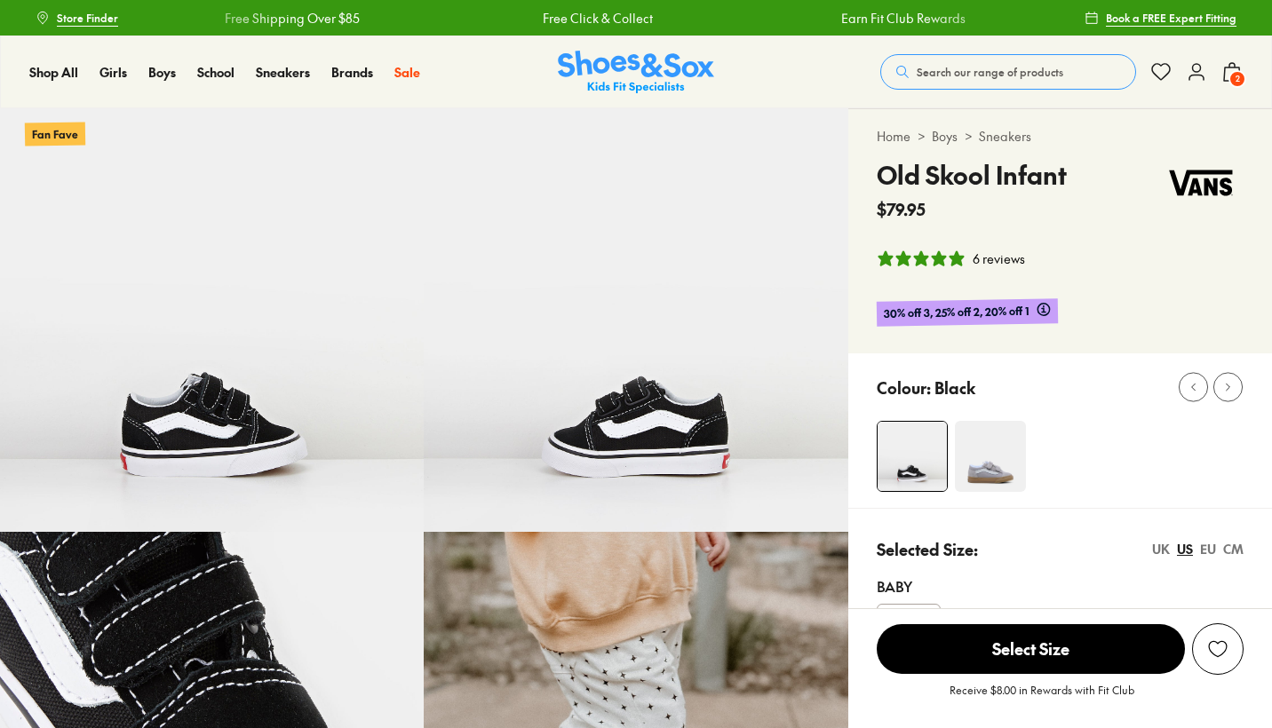
select select "*"
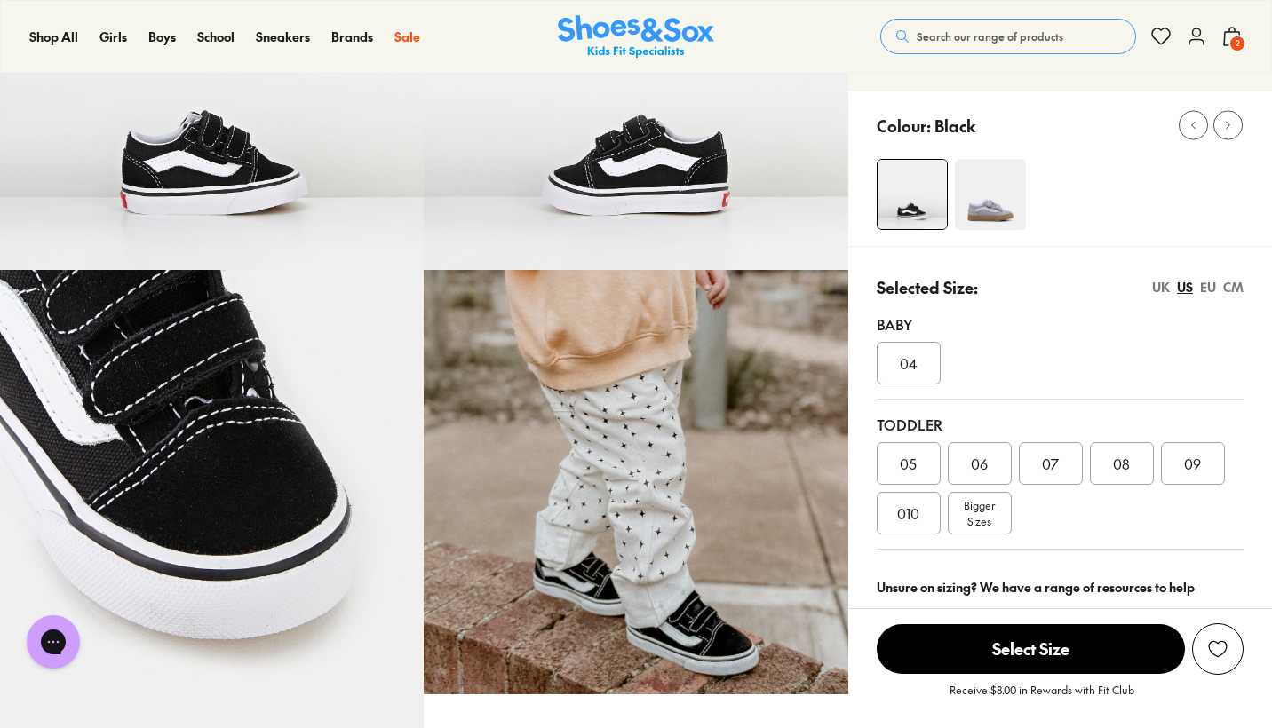
scroll to position [265, 0]
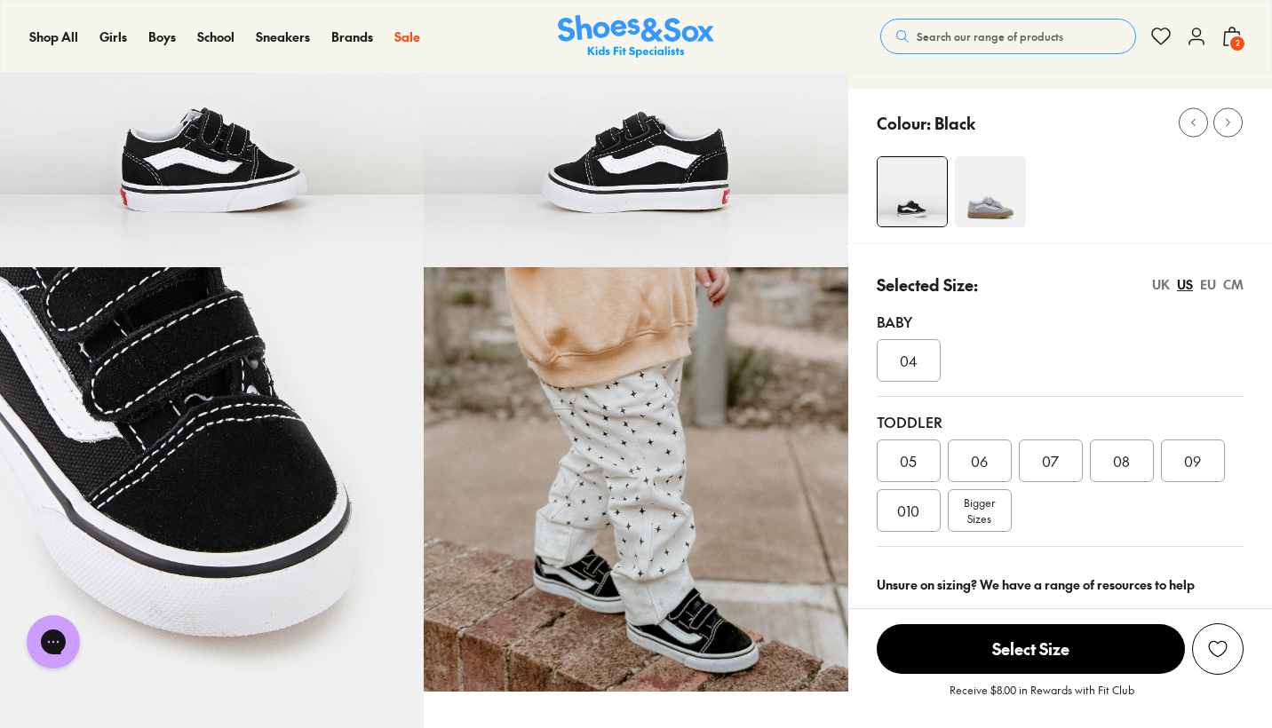
click at [1046, 445] on div "07" at bounding box center [1051, 461] width 64 height 43
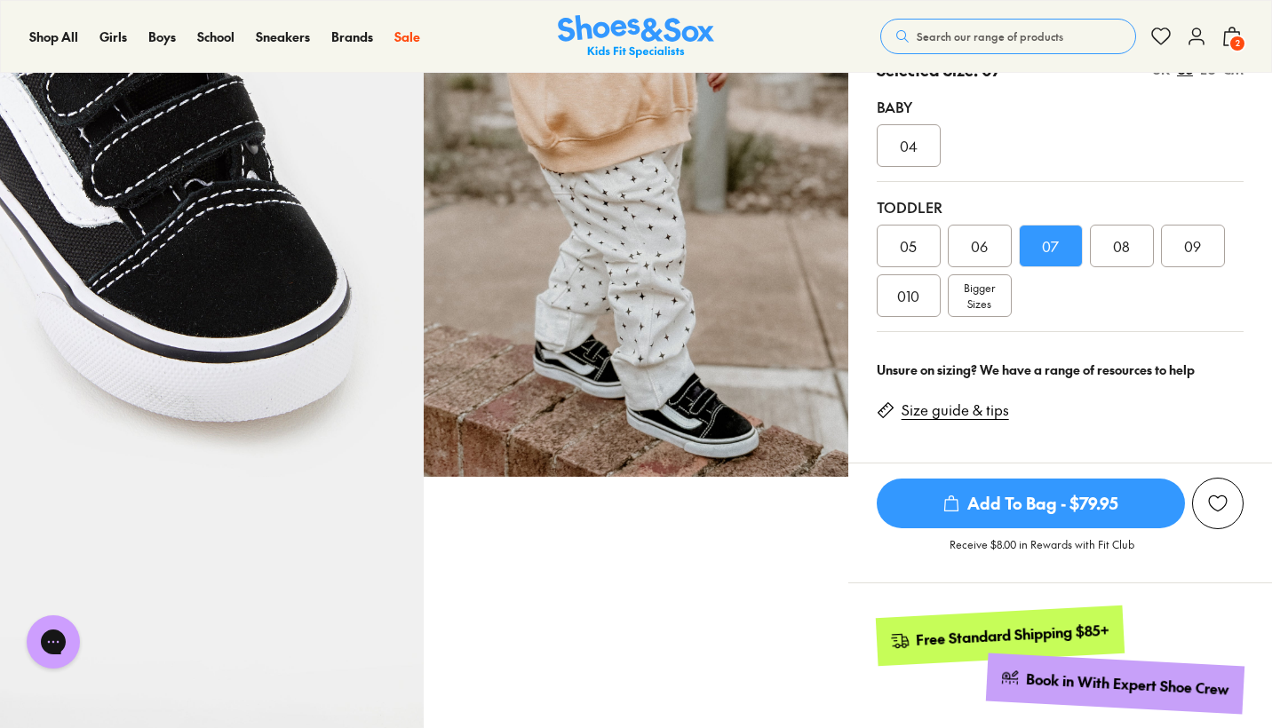
scroll to position [489, 0]
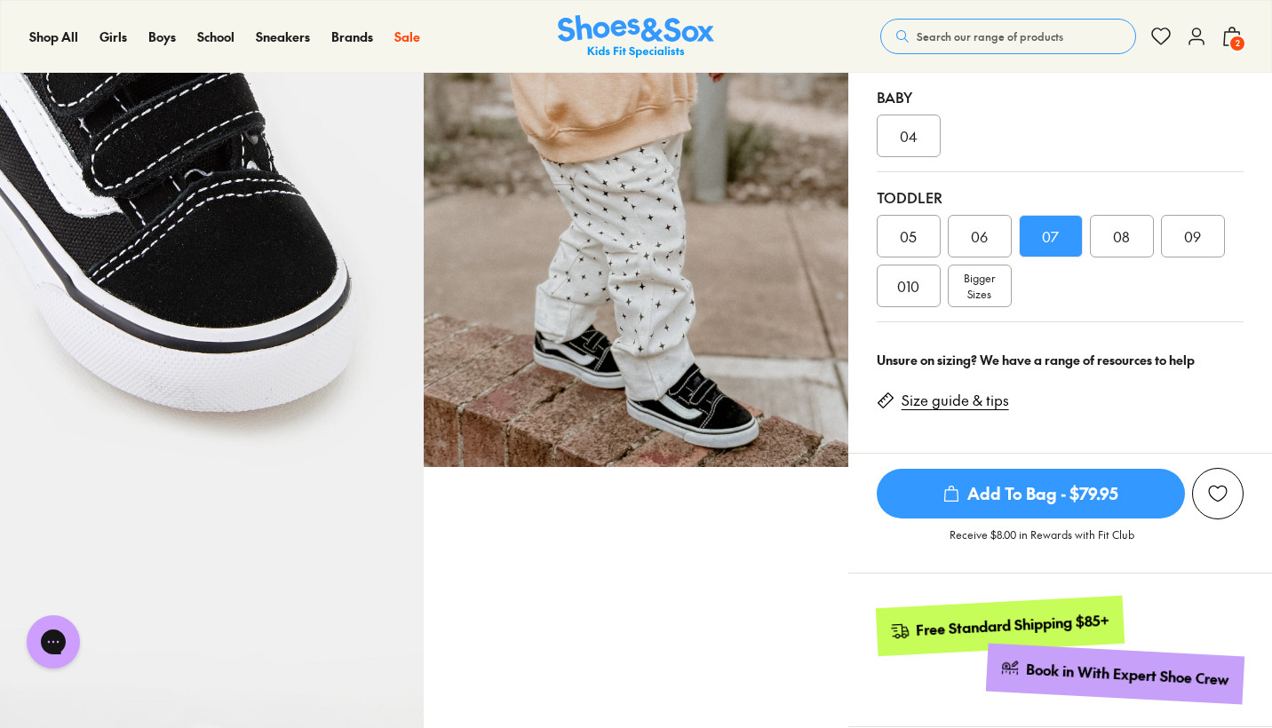
click at [1045, 489] on span "Add To Bag - $79.95" at bounding box center [1031, 494] width 308 height 50
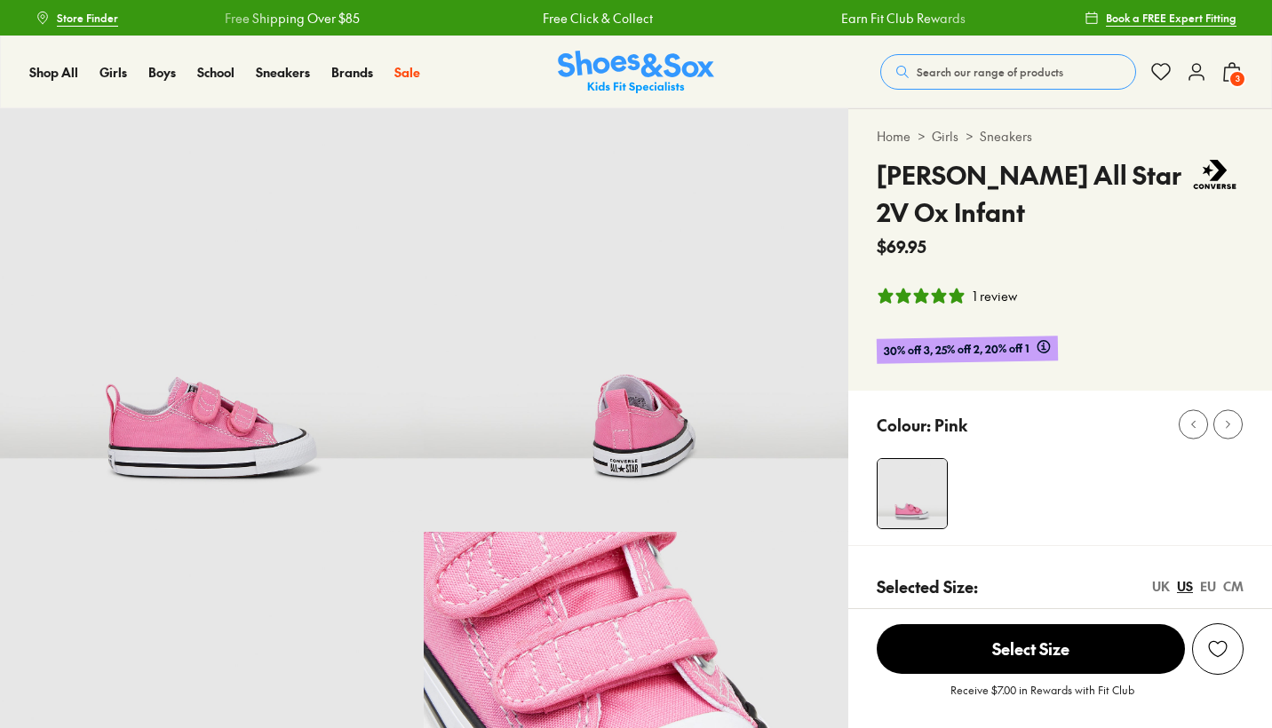
select select "*"
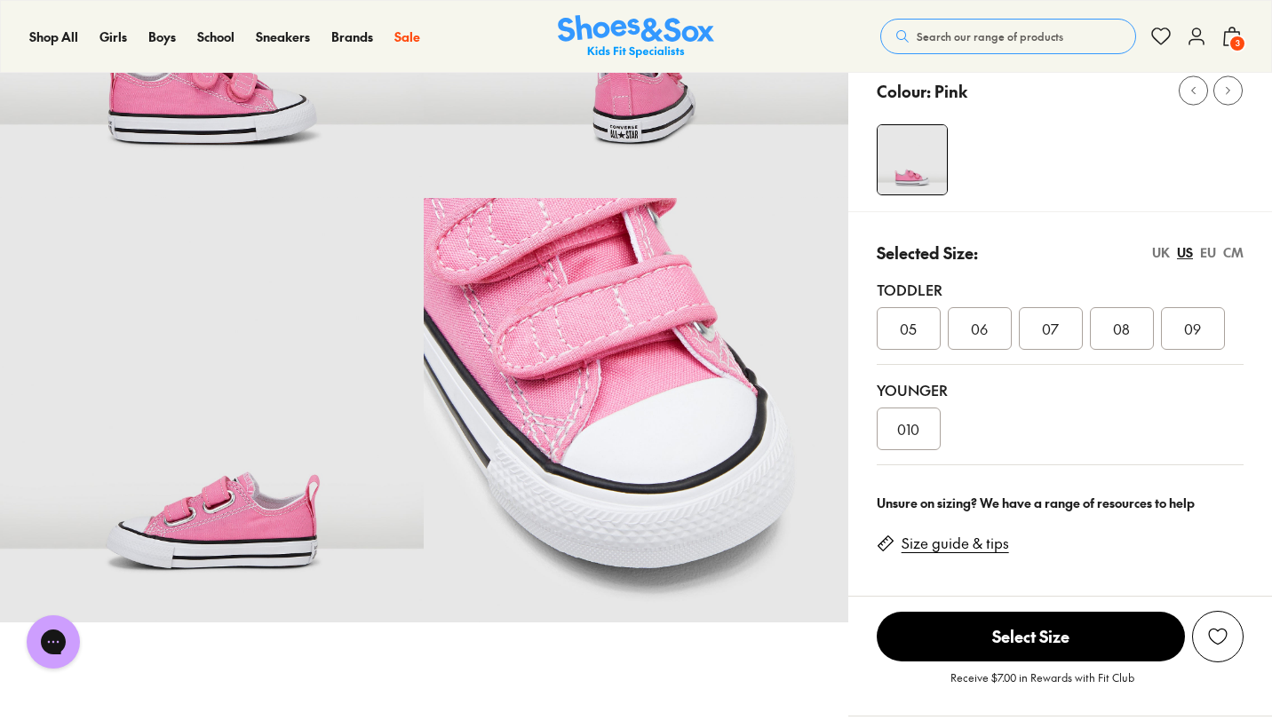
scroll to position [364, 0]
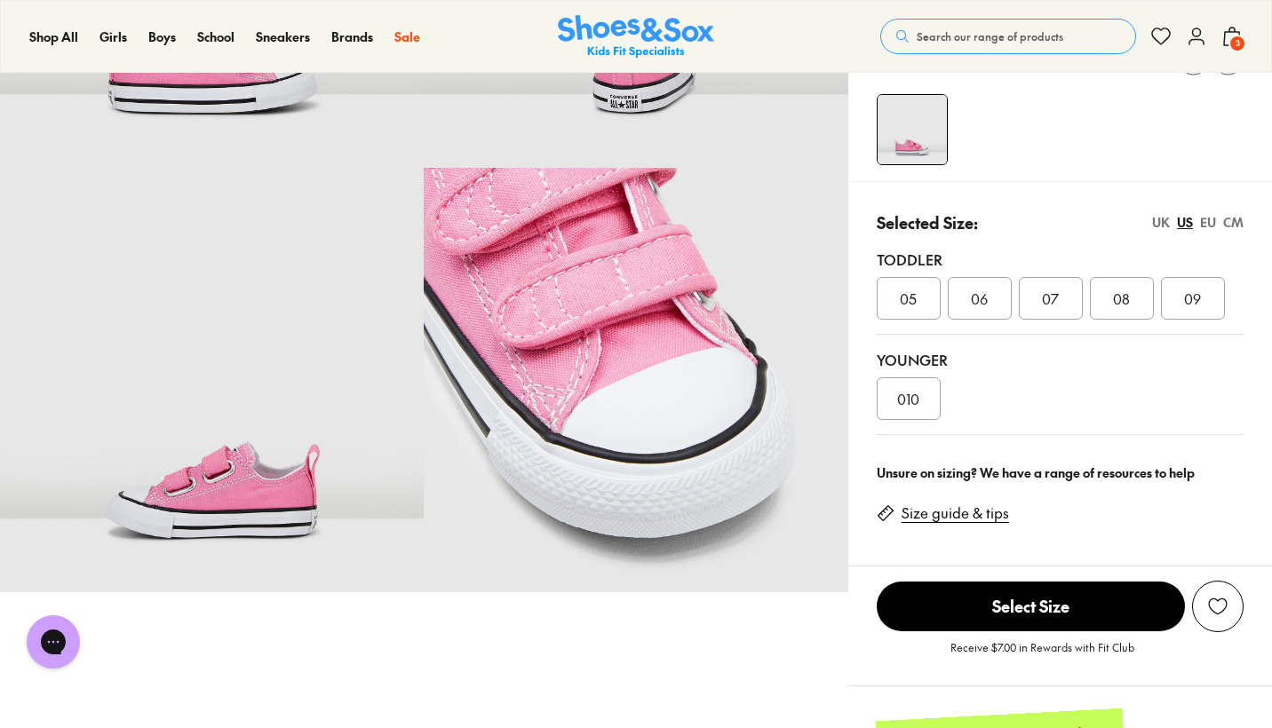
click at [1051, 298] on span "07" at bounding box center [1050, 298] width 17 height 21
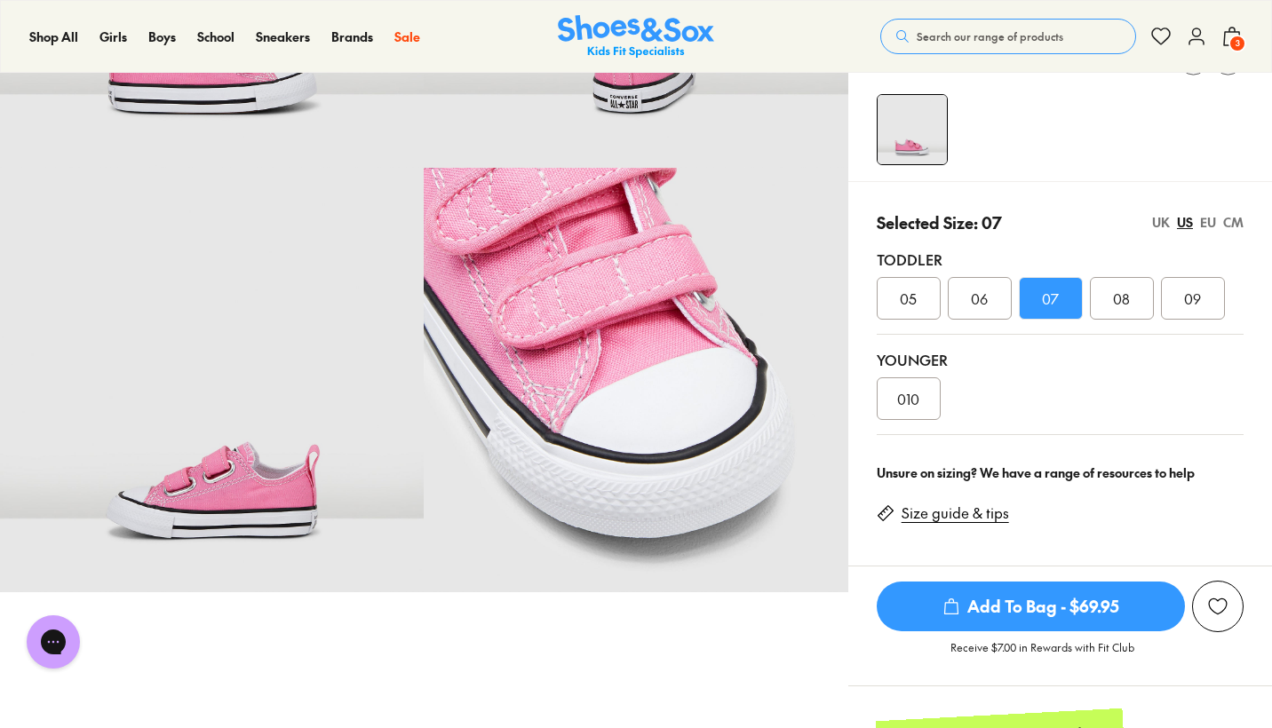
click at [1069, 604] on span "Add To Bag - $69.95" at bounding box center [1031, 607] width 308 height 50
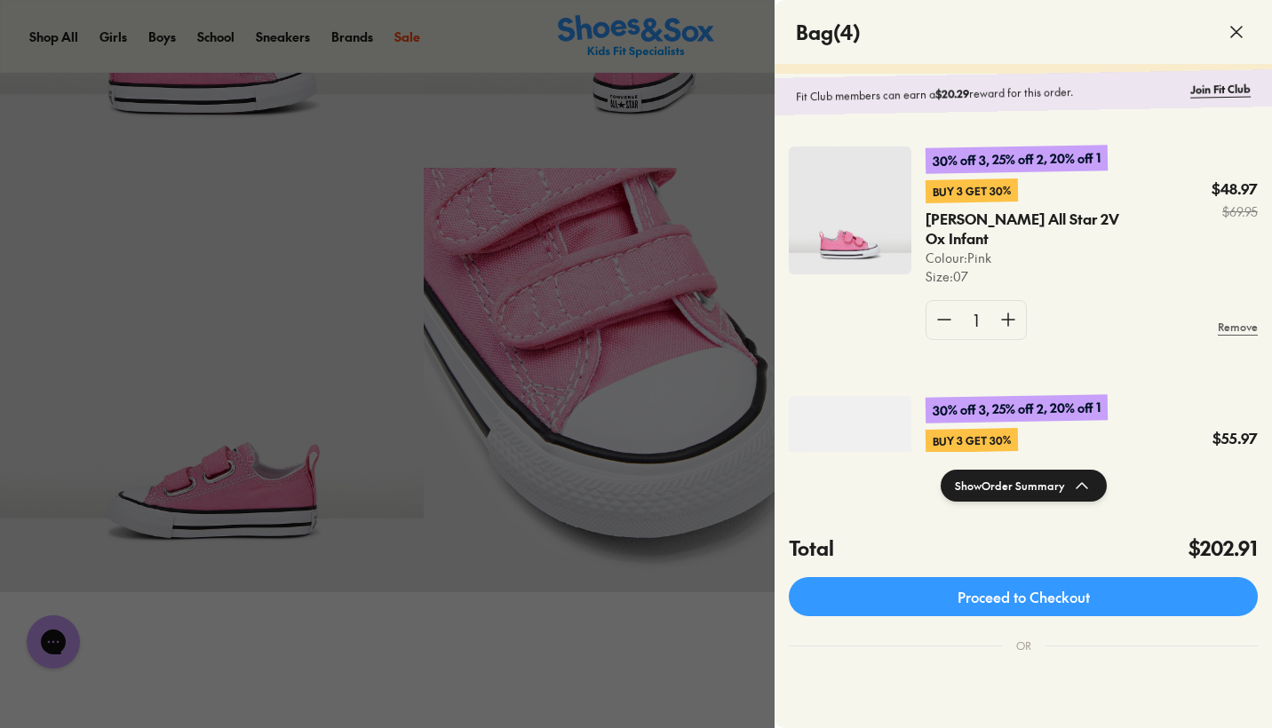
scroll to position [8, 0]
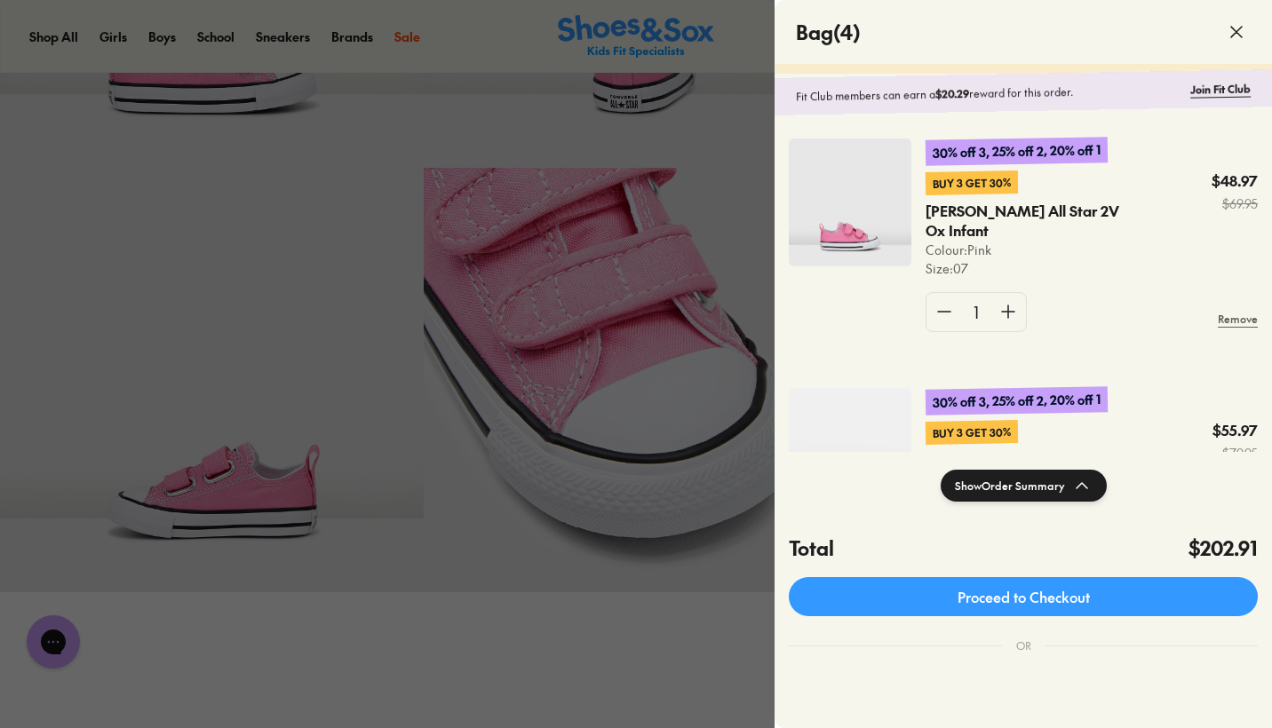
click at [832, 229] on img at bounding box center [850, 203] width 123 height 128
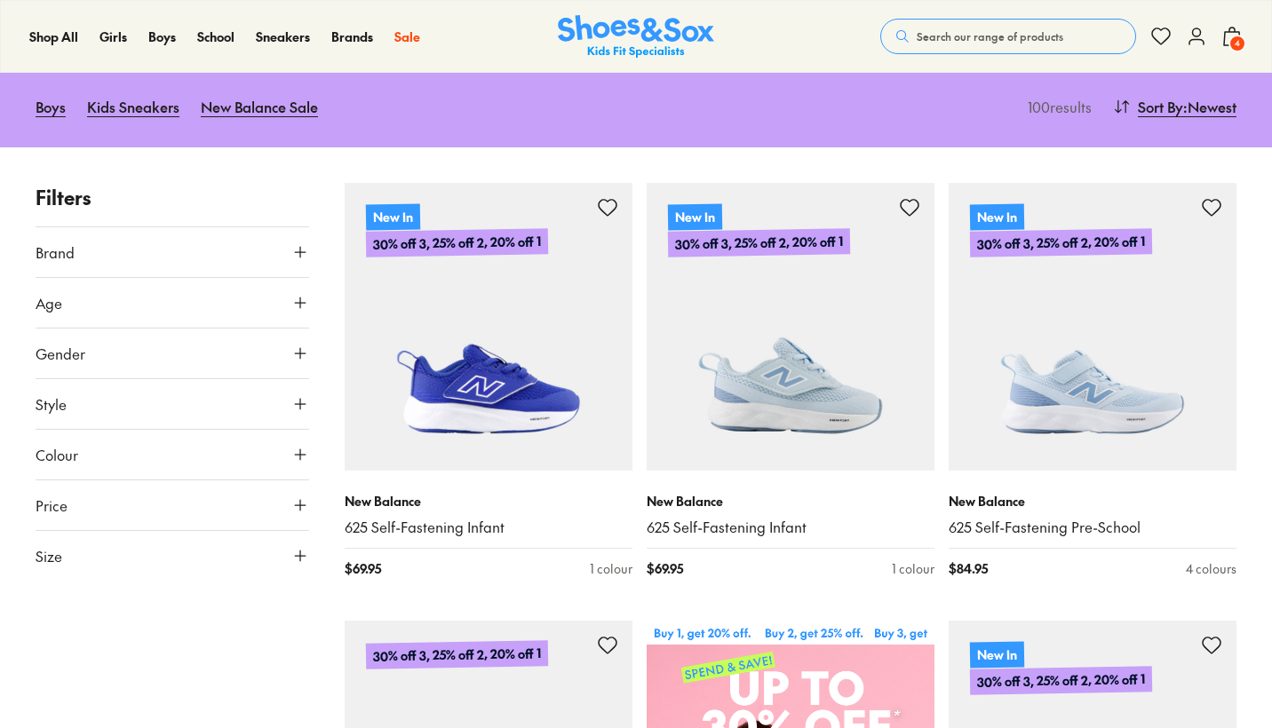
click at [131, 305] on button "Age" at bounding box center [173, 303] width 274 height 50
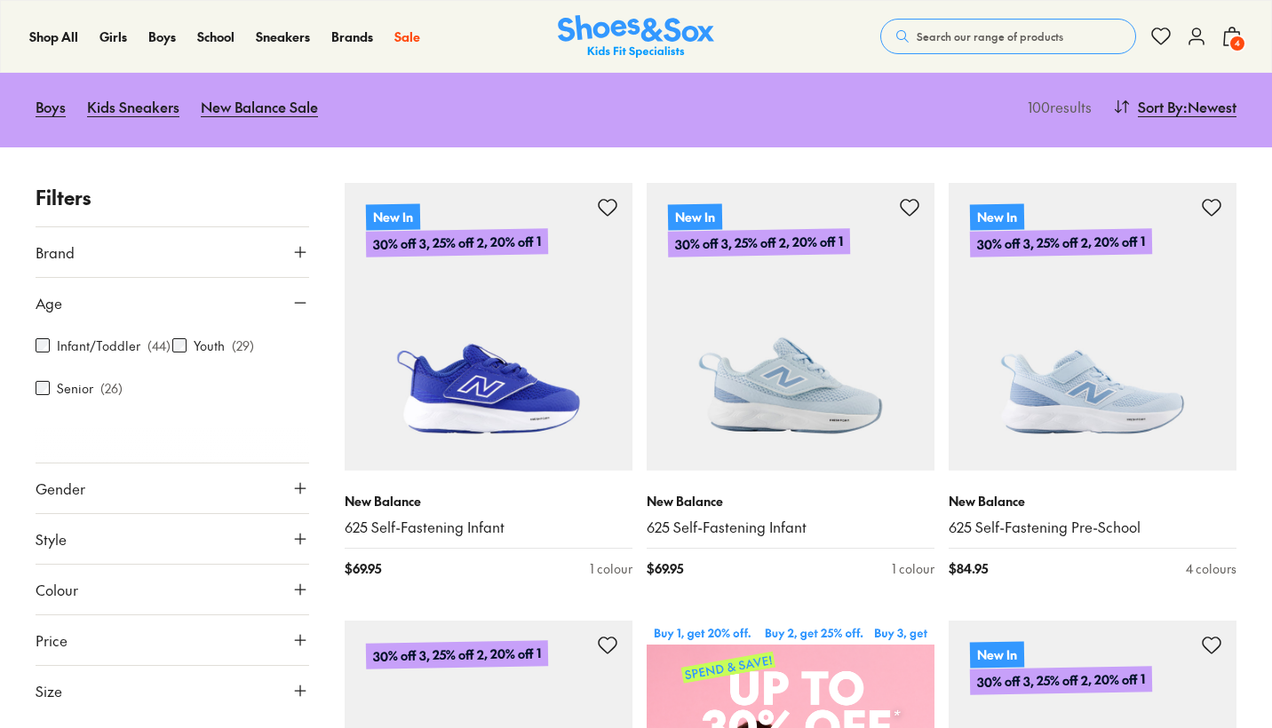
click at [95, 348] on label "Infant/Toddler" at bounding box center [98, 346] width 83 height 19
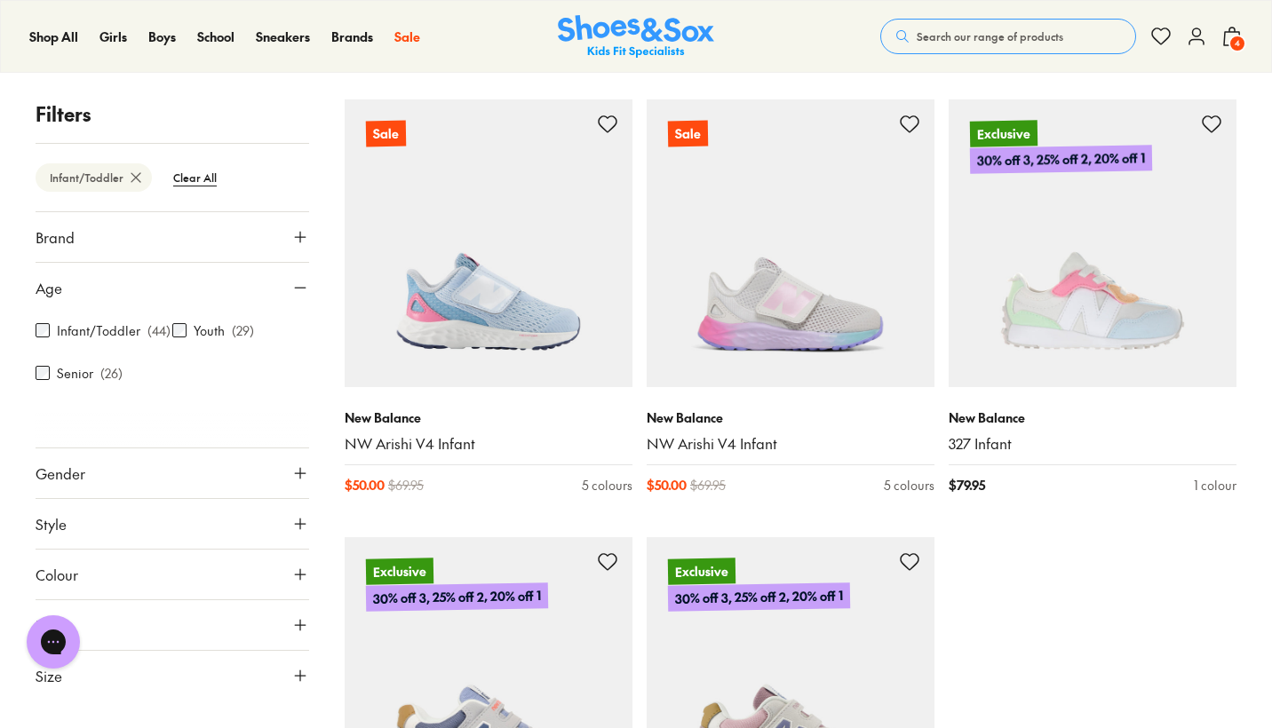
scroll to position [4202, 0]
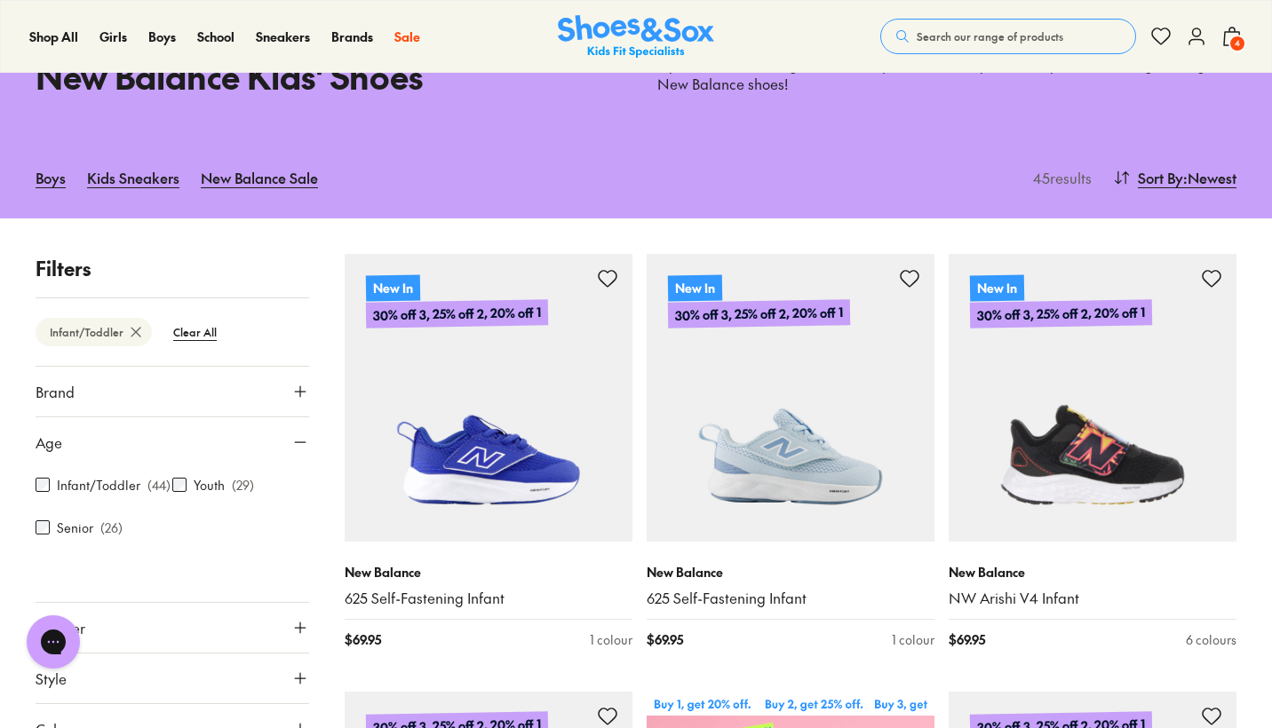
scroll to position [107, 0]
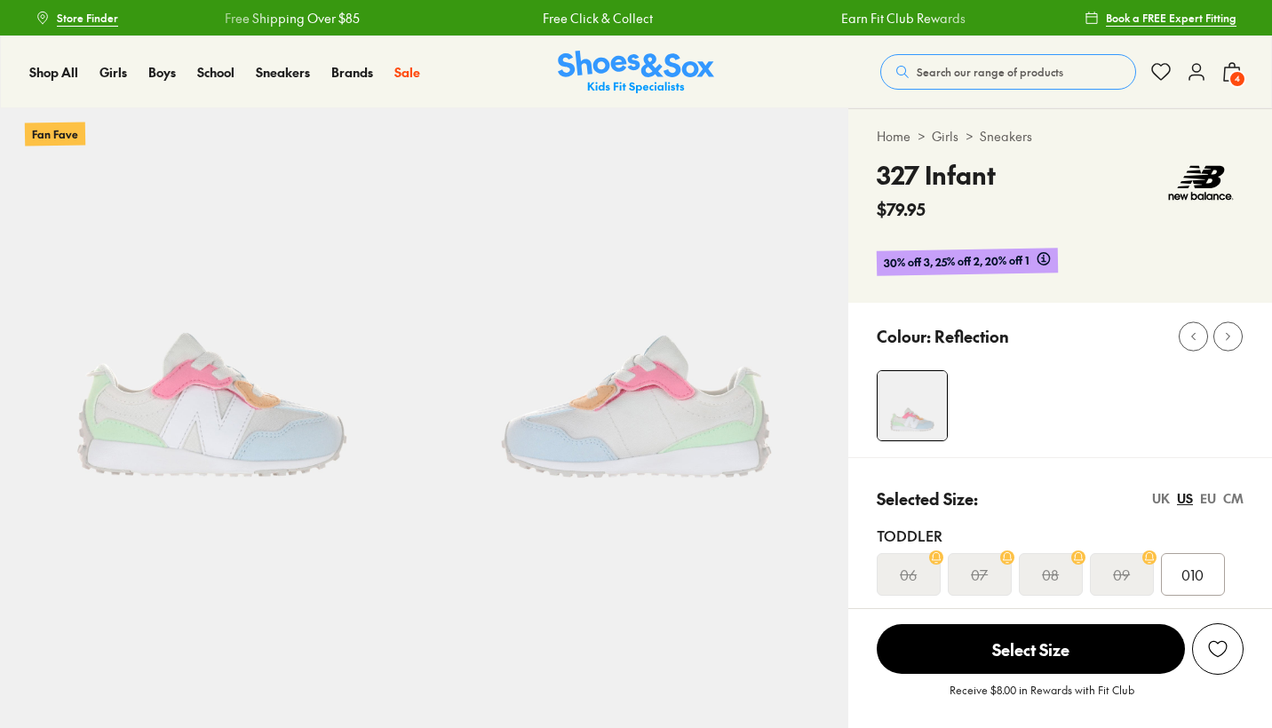
select select "*"
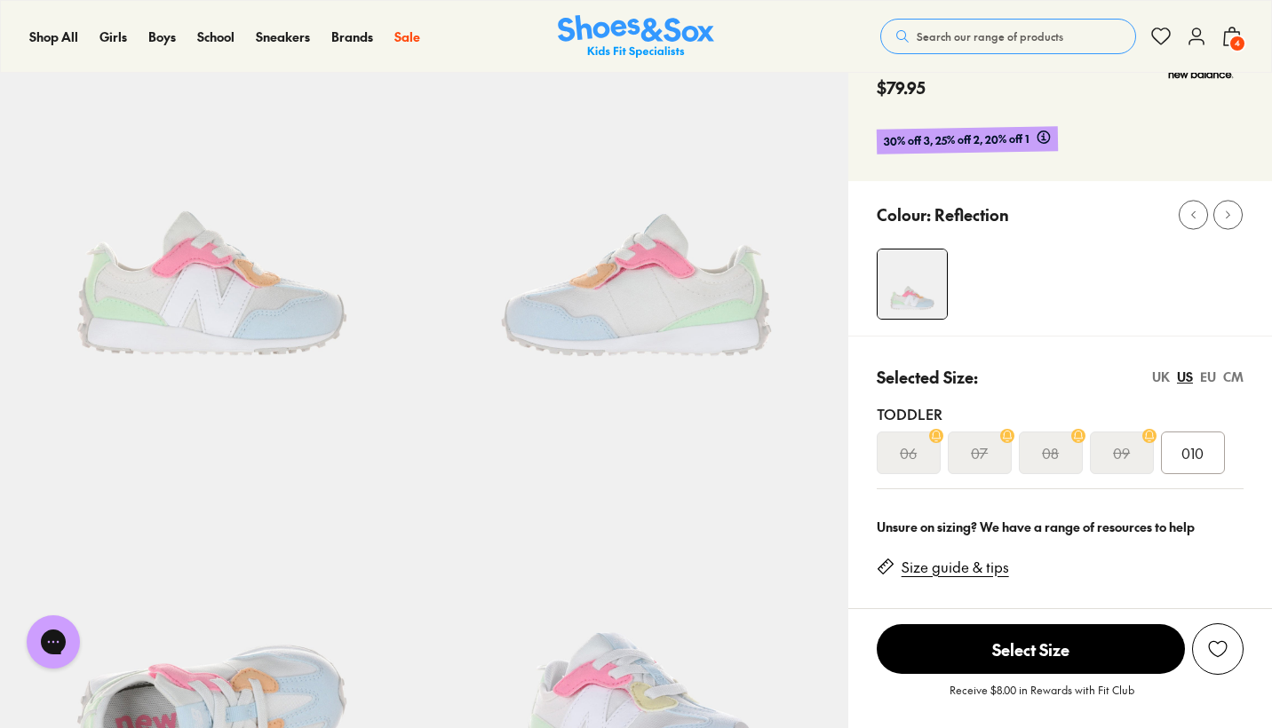
scroll to position [171, 0]
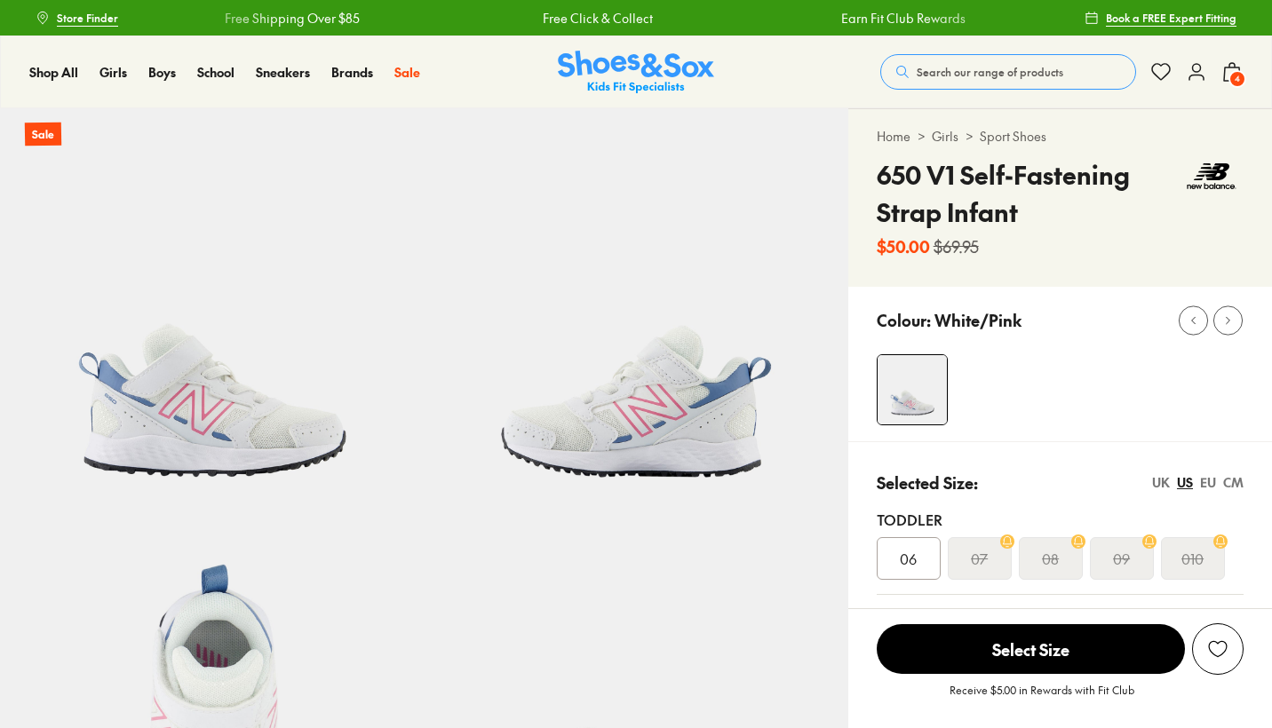
select select "*"
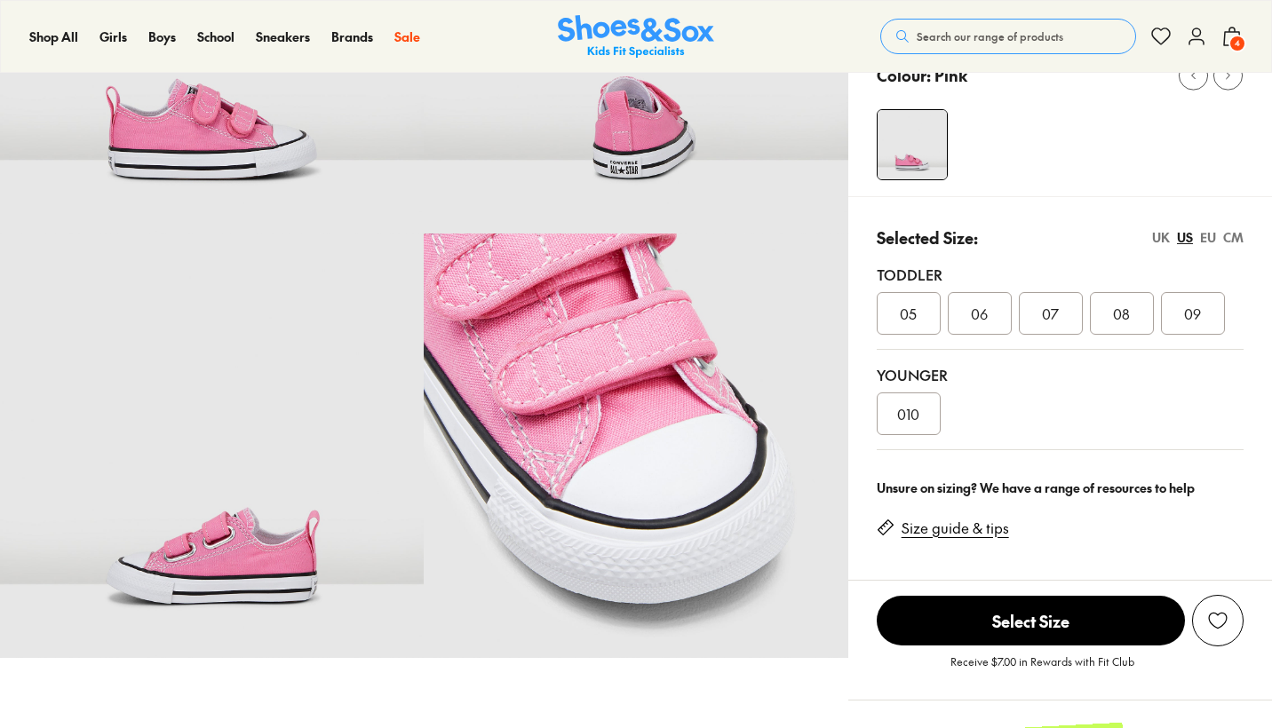
scroll to position [263, 0]
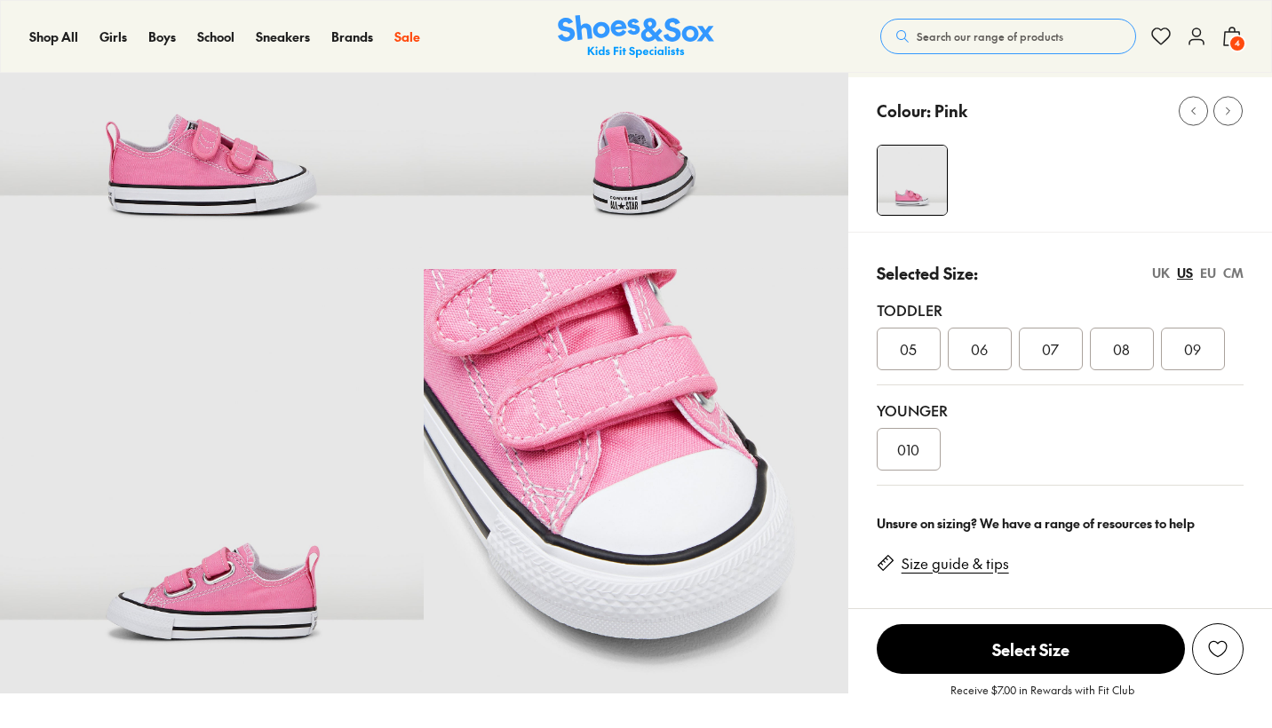
select select "*"
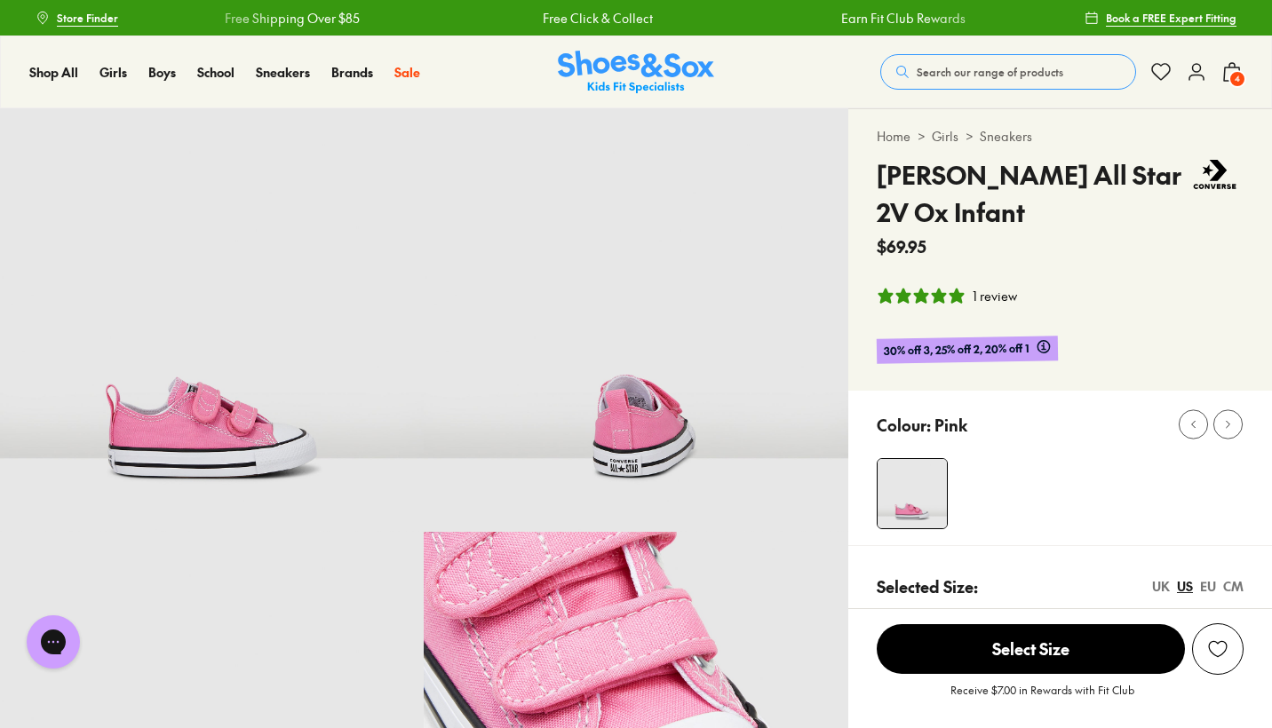
scroll to position [0, 0]
click at [1244, 75] on span "4" at bounding box center [1237, 79] width 18 height 18
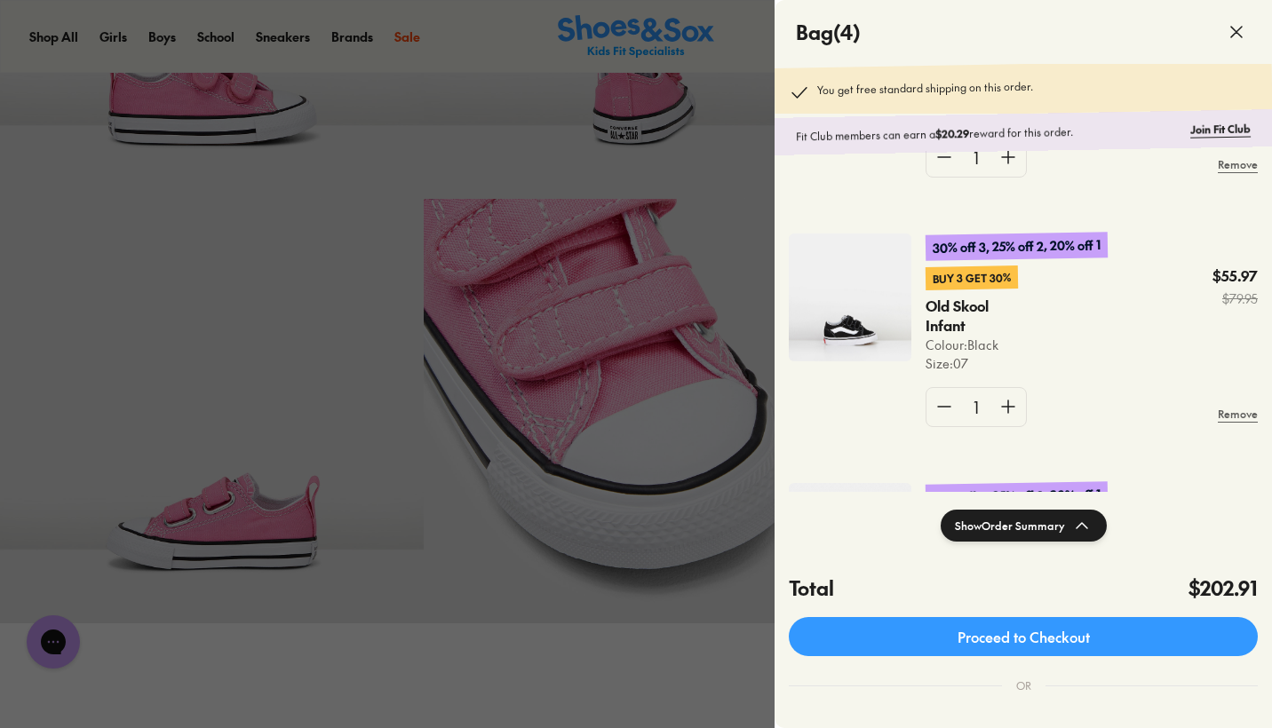
scroll to position [204, 0]
click at [851, 318] on img at bounding box center [850, 296] width 123 height 128
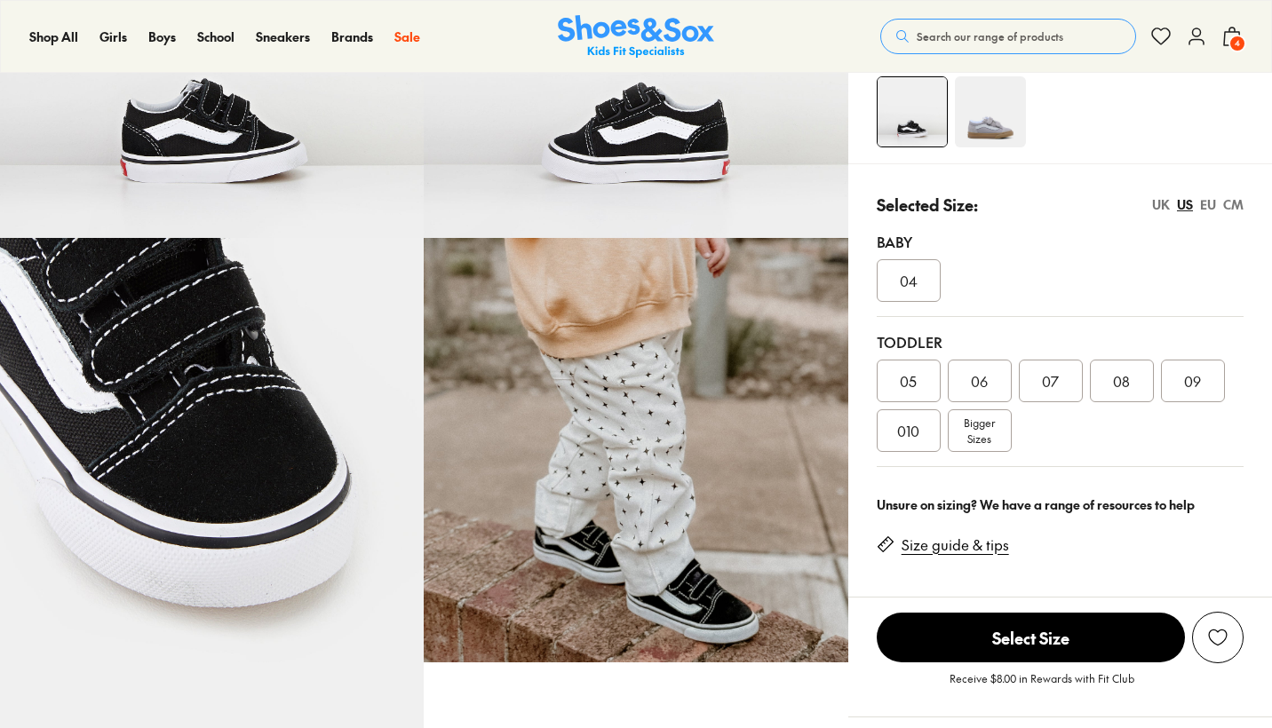
select select "*"
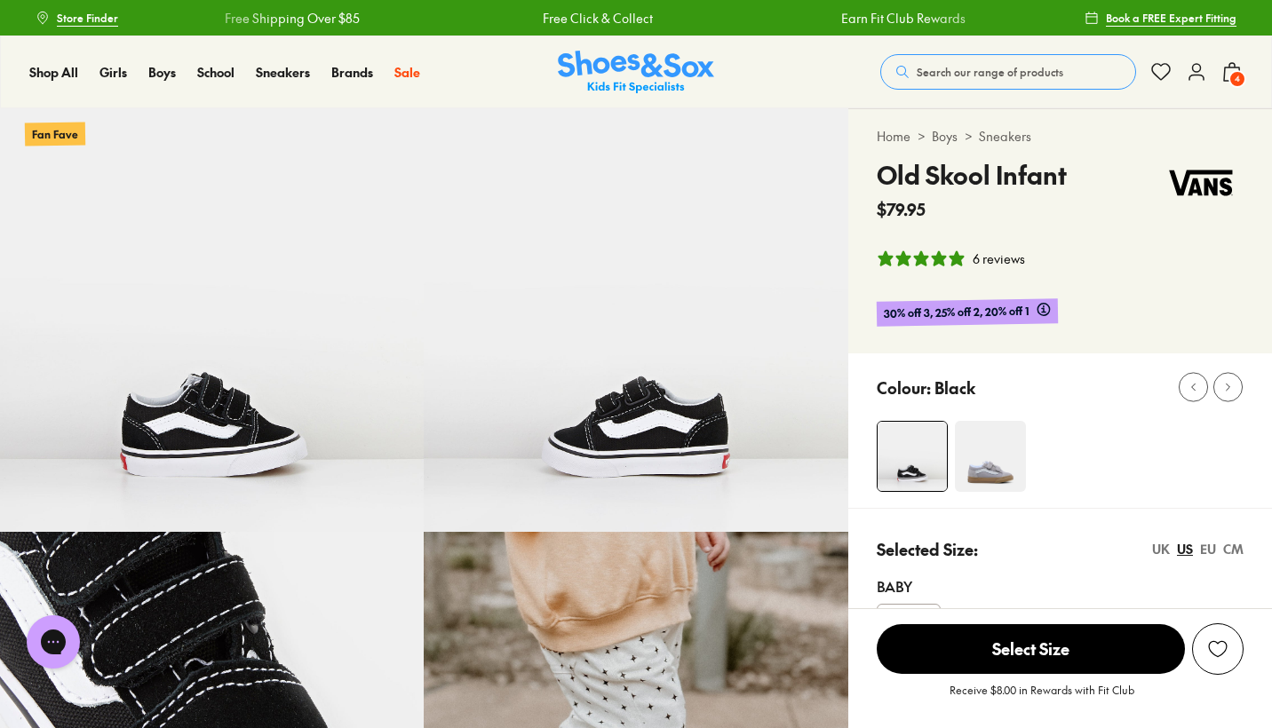
click at [1231, 91] on button "4" at bounding box center [1231, 71] width 21 height 39
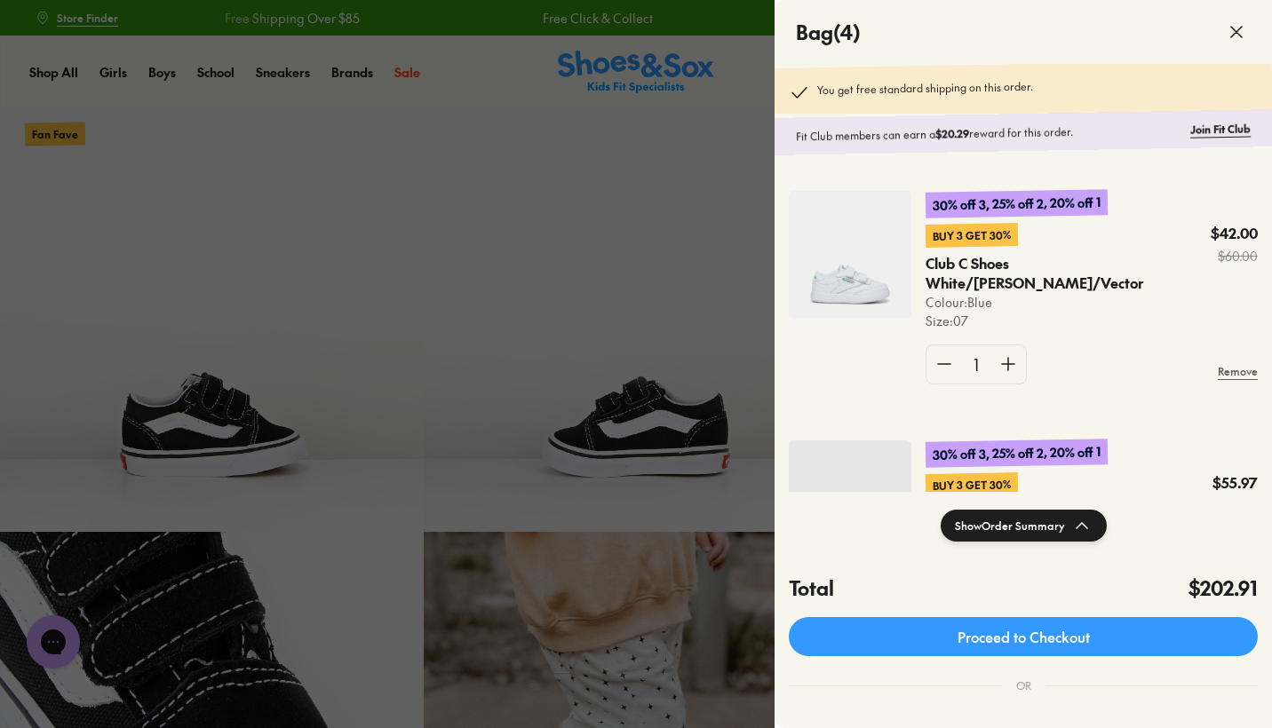
scroll to position [496, 0]
click at [853, 270] on img at bounding box center [850, 254] width 123 height 128
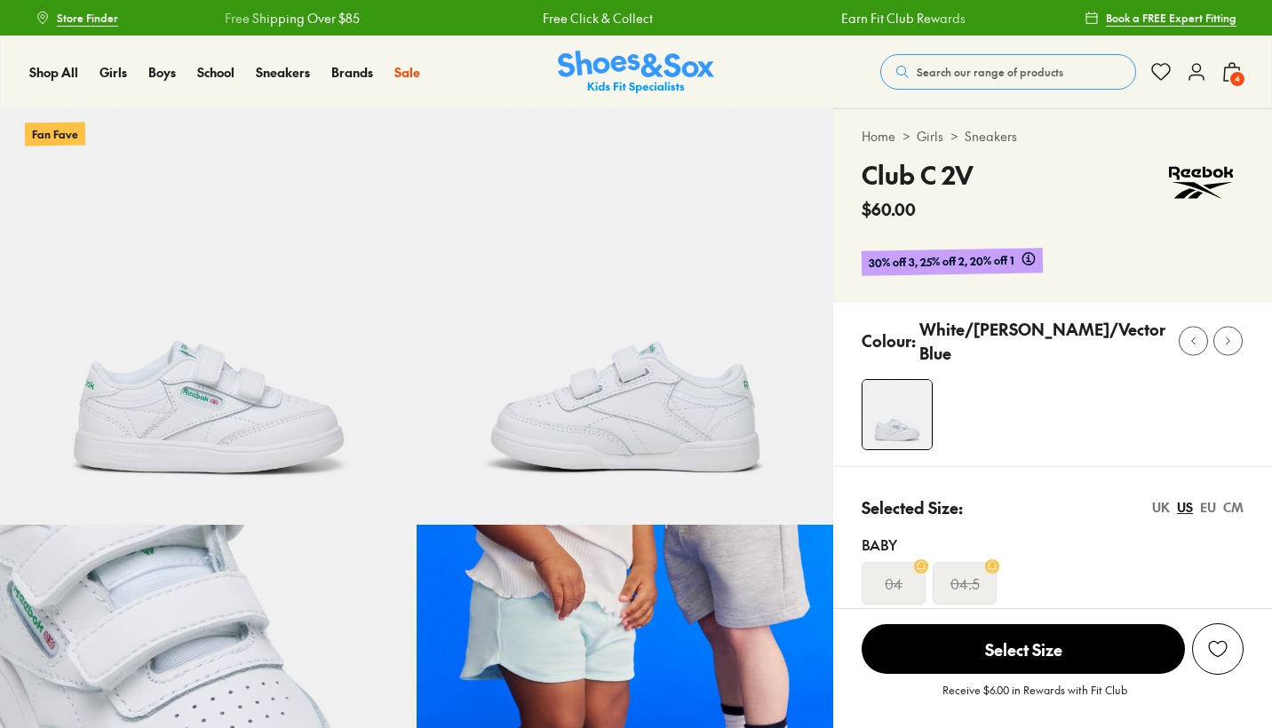
select select "*"
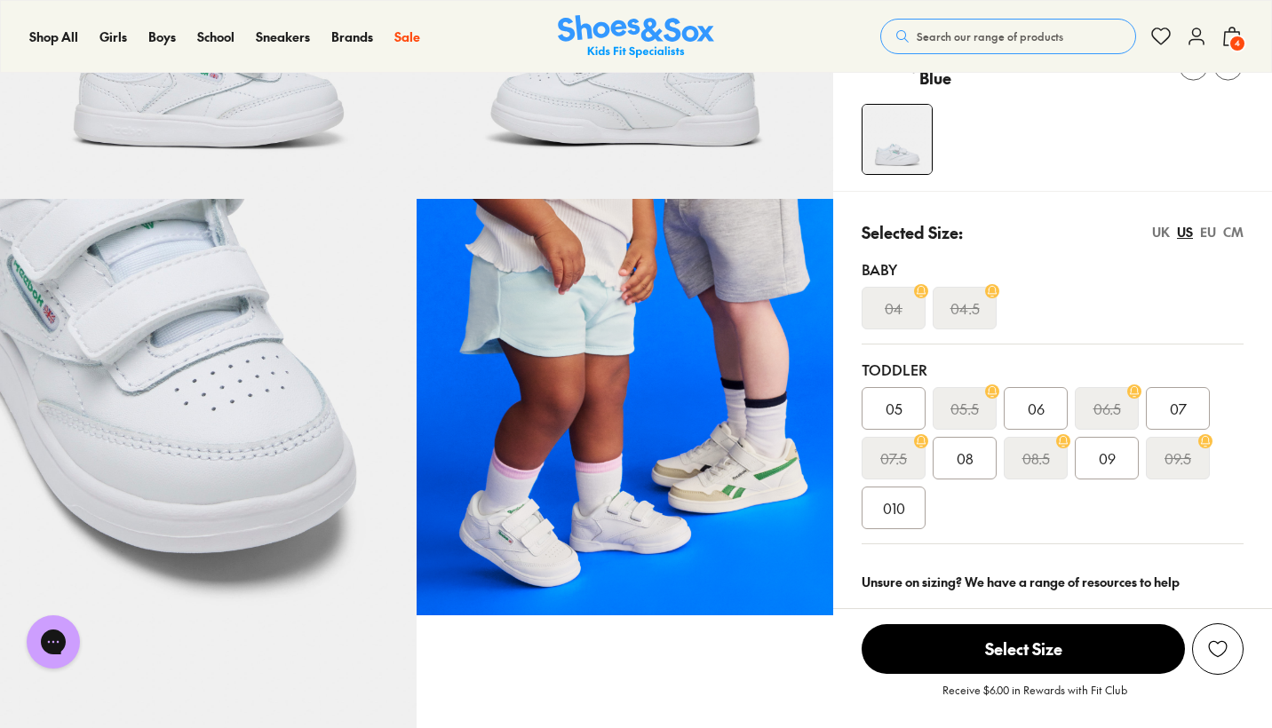
click at [1226, 36] on icon at bounding box center [1231, 36] width 21 height 21
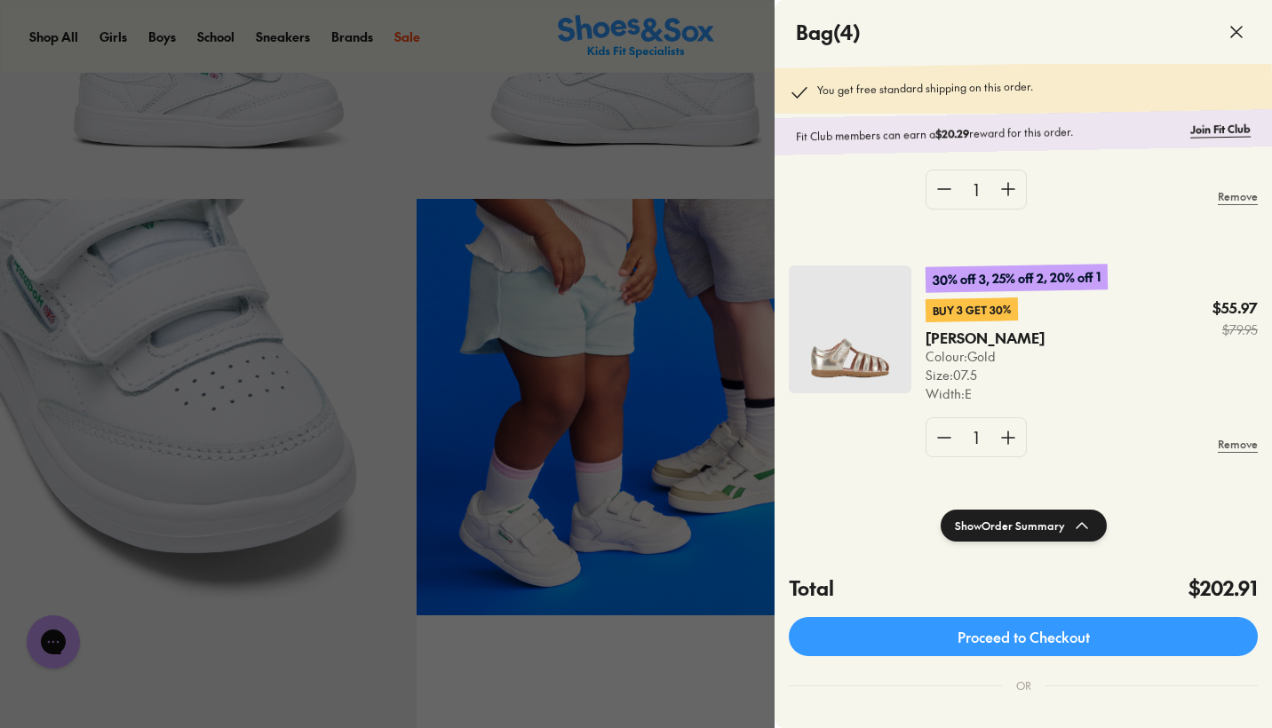
scroll to position [671, 0]
click at [858, 348] on img at bounding box center [850, 330] width 123 height 128
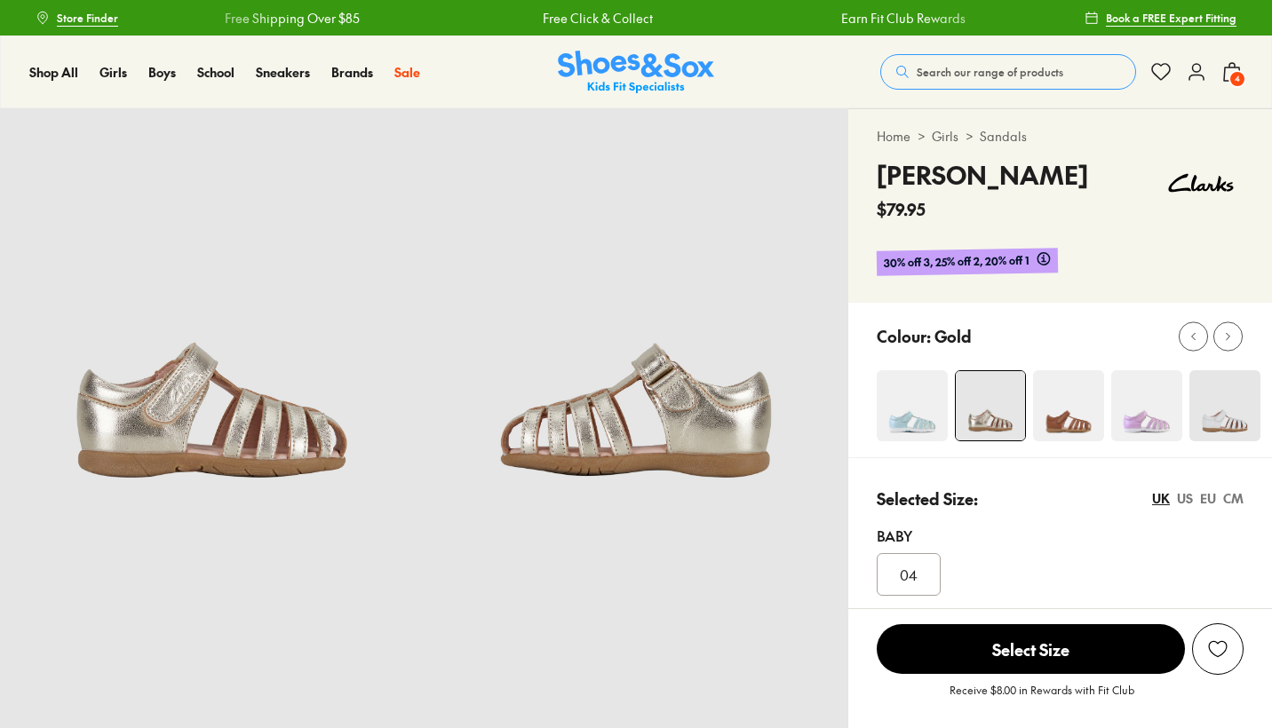
select select "*"
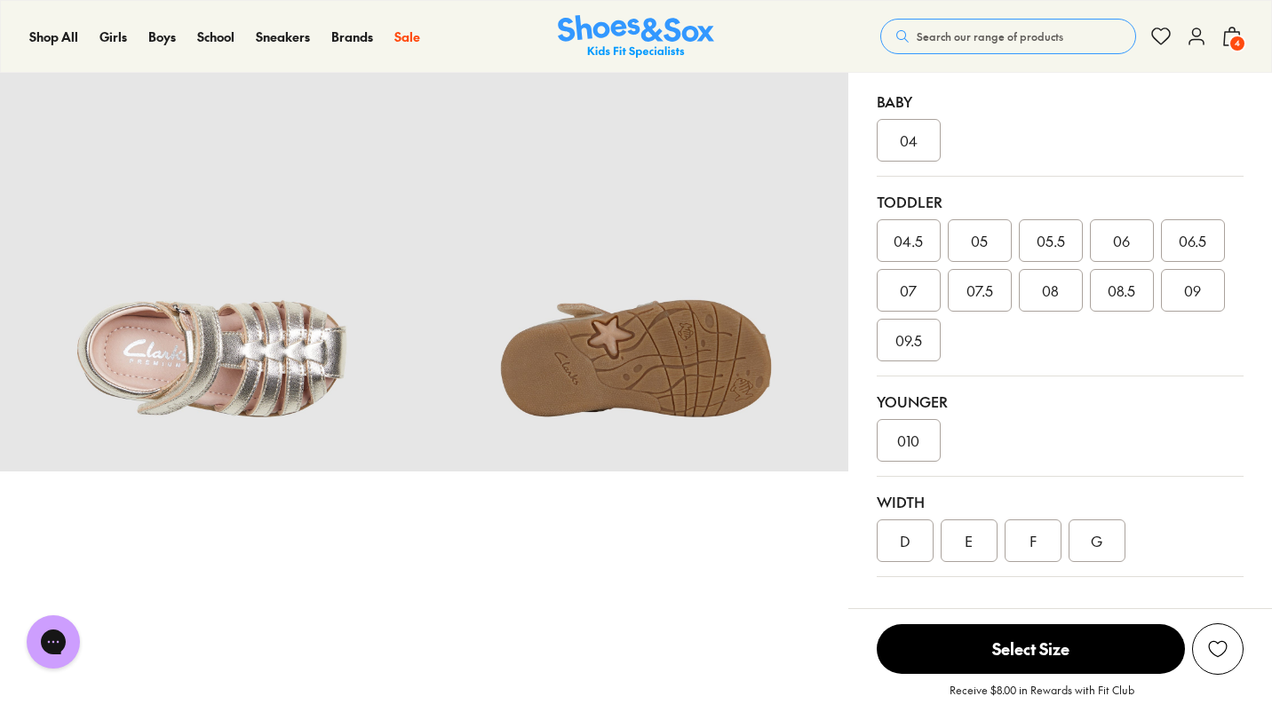
click at [901, 542] on div "D" at bounding box center [905, 541] width 57 height 43
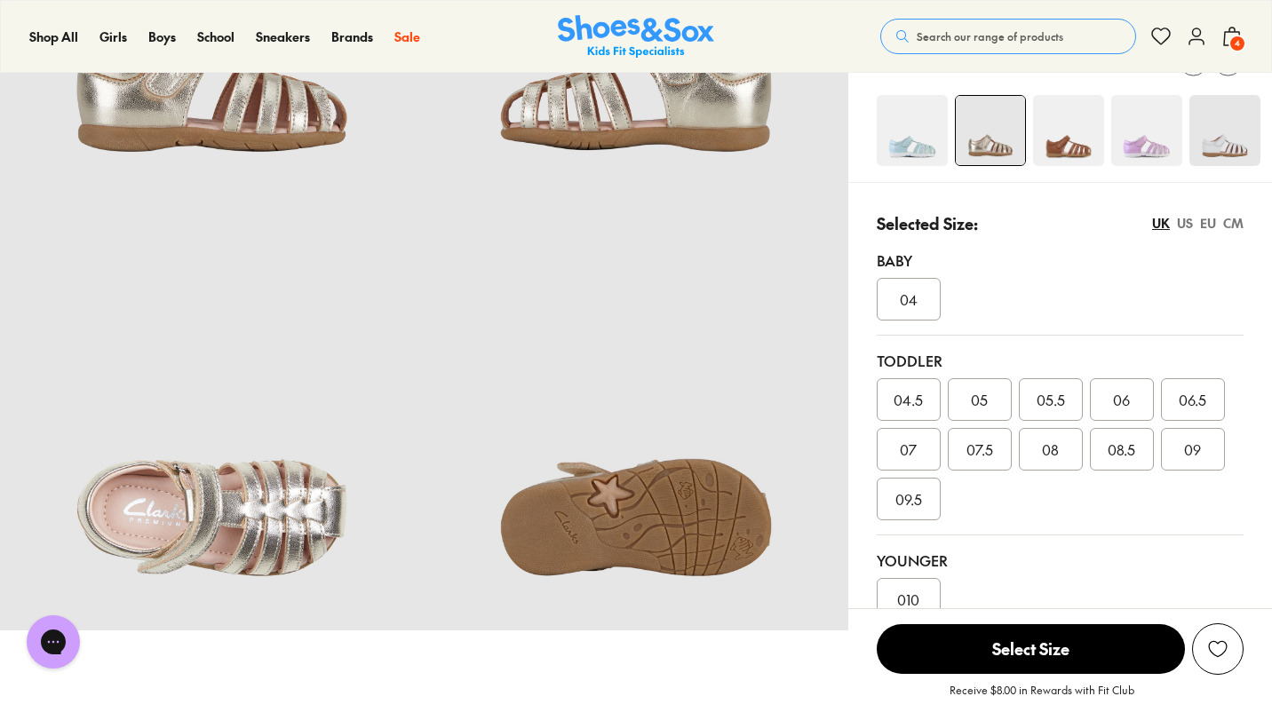
scroll to position [325, 0]
click at [1188, 226] on div "US" at bounding box center [1185, 224] width 16 height 19
click at [978, 444] on span "08" at bounding box center [979, 450] width 17 height 21
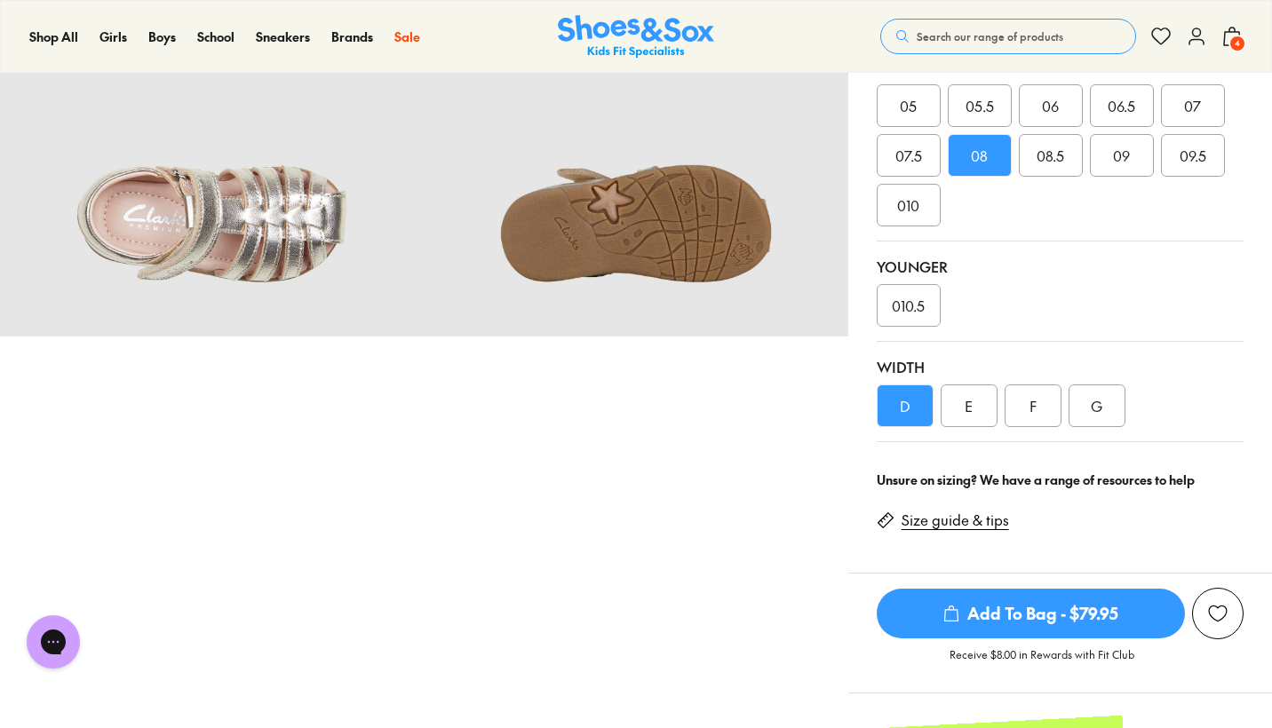
scroll to position [624, 0]
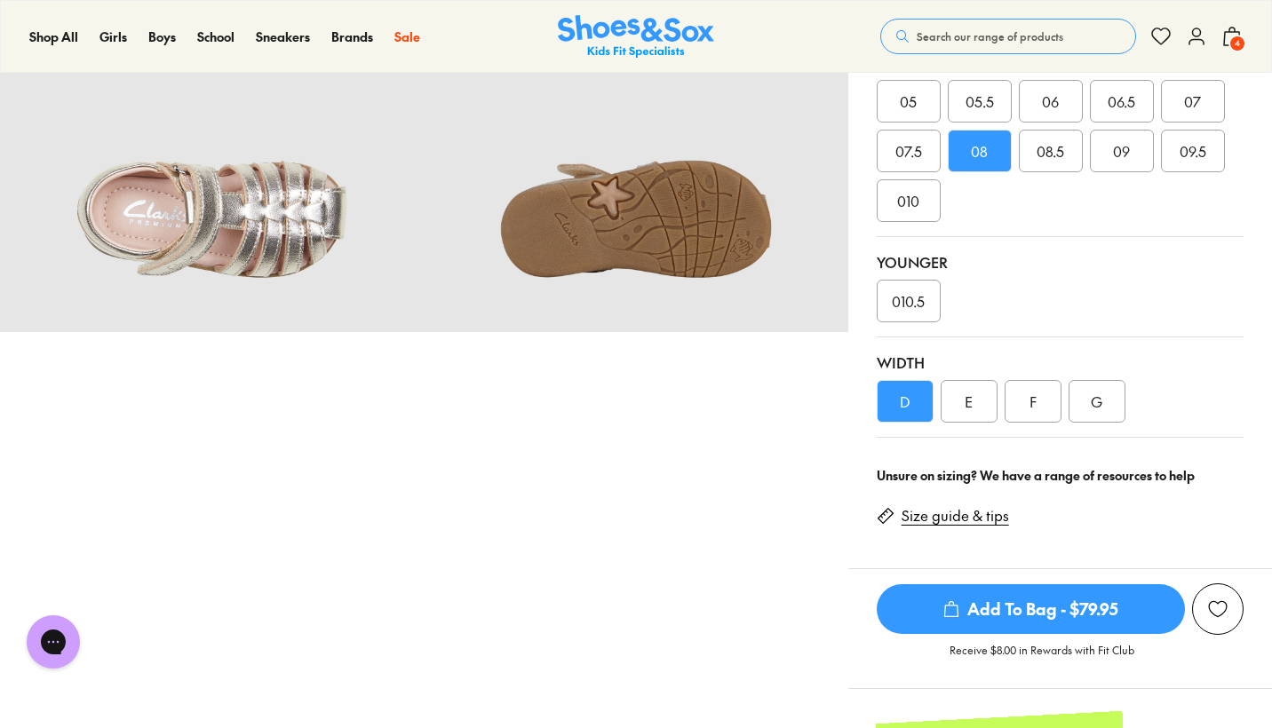
click at [1019, 617] on span "Add To Bag - $79.95" at bounding box center [1031, 609] width 308 height 50
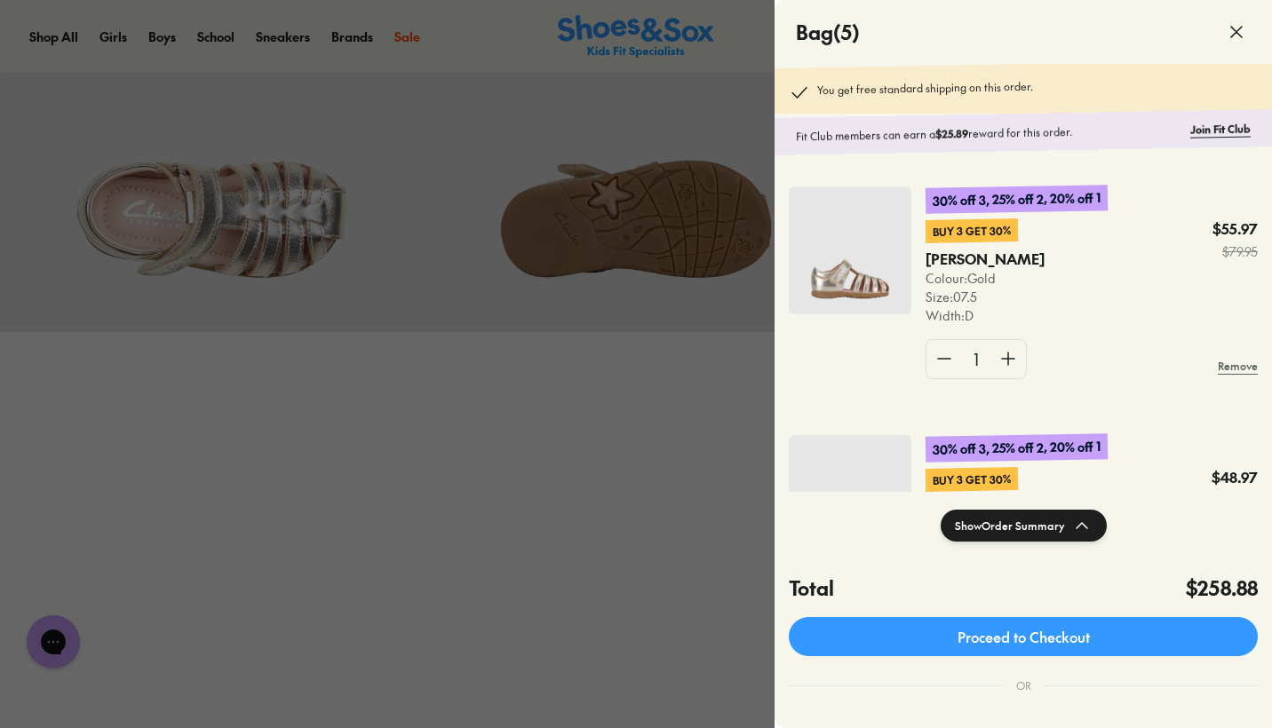
click at [1232, 32] on icon at bounding box center [1236, 31] width 21 height 21
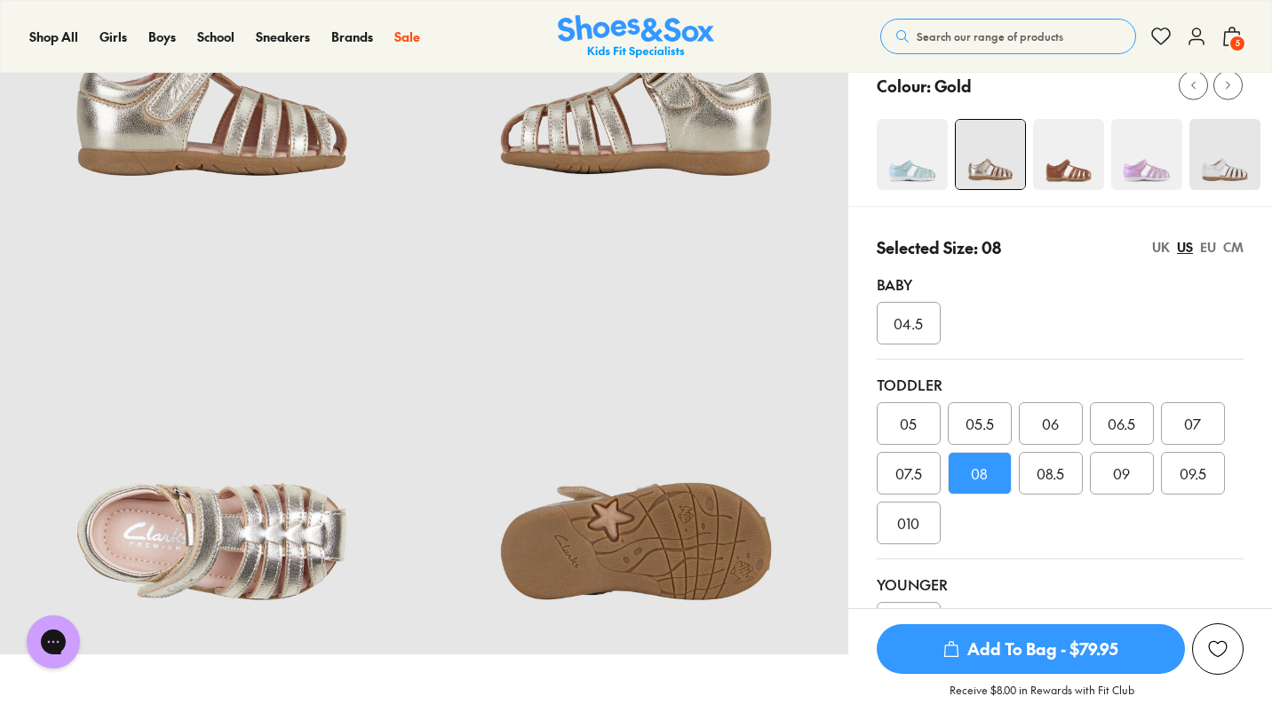
scroll to position [290, 0]
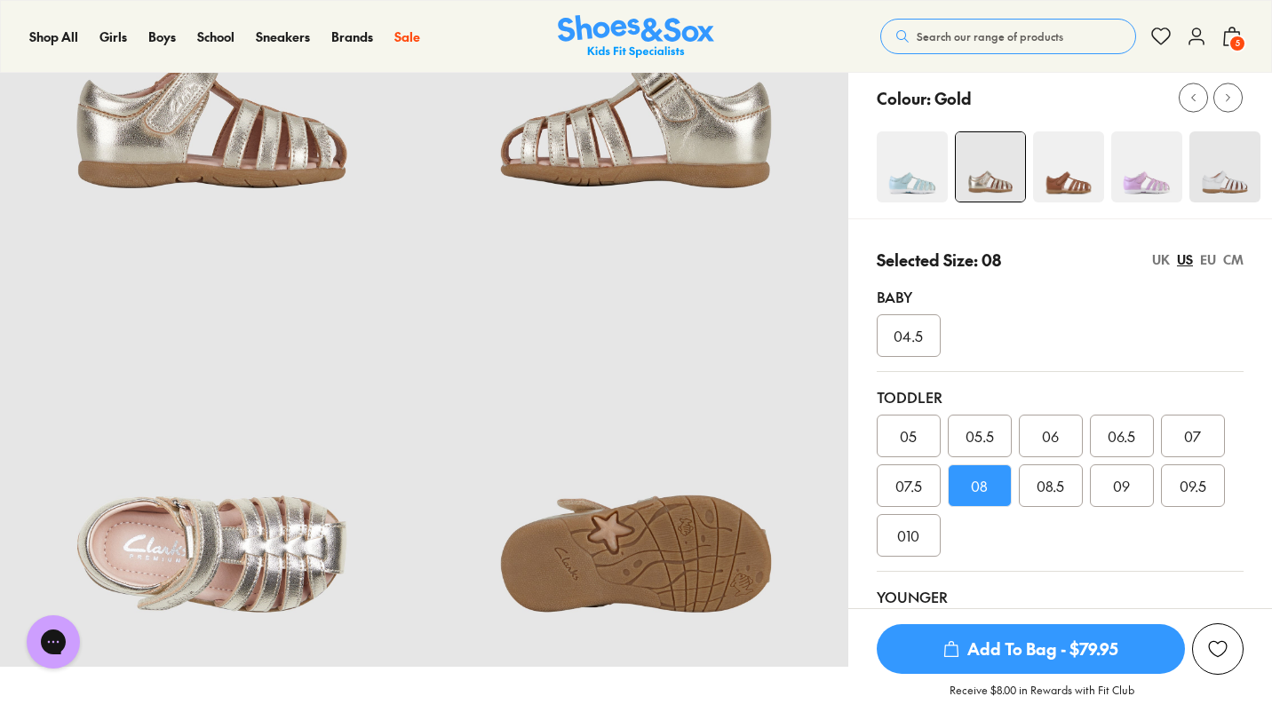
click at [1152, 258] on div "UK" at bounding box center [1161, 259] width 18 height 19
click at [1064, 491] on div "08" at bounding box center [1051, 485] width 64 height 43
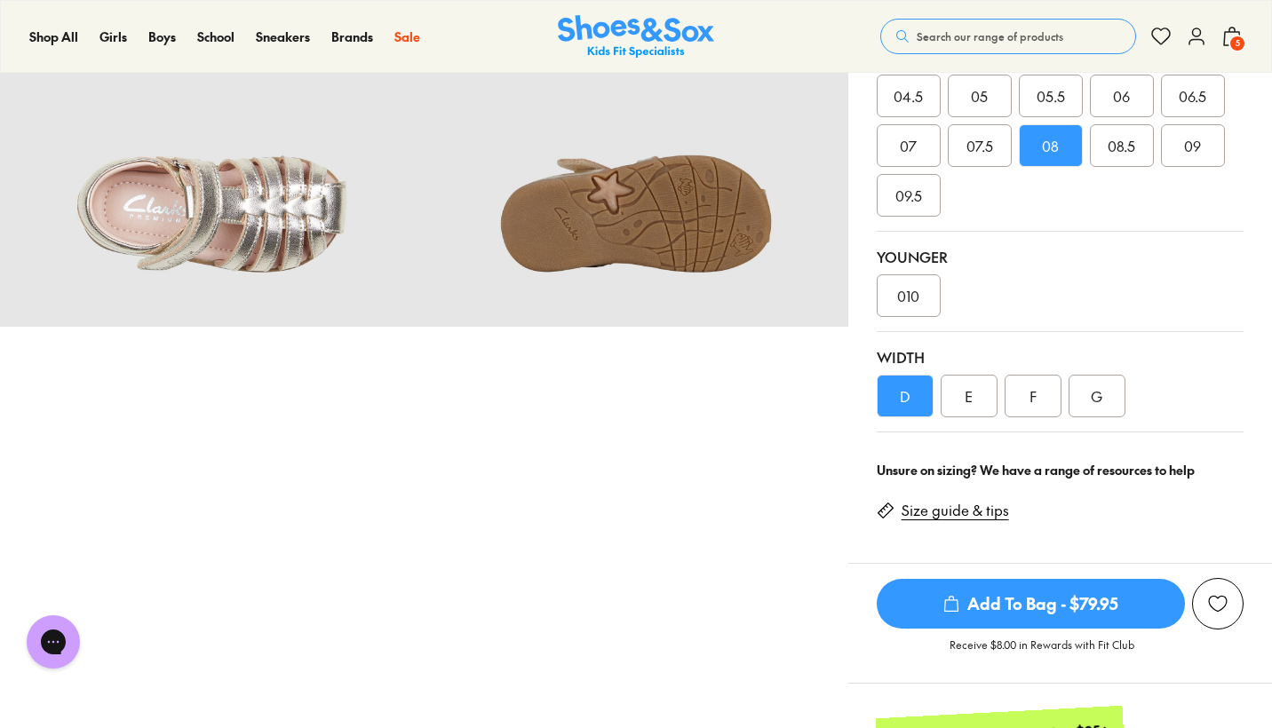
scroll to position [637, 0]
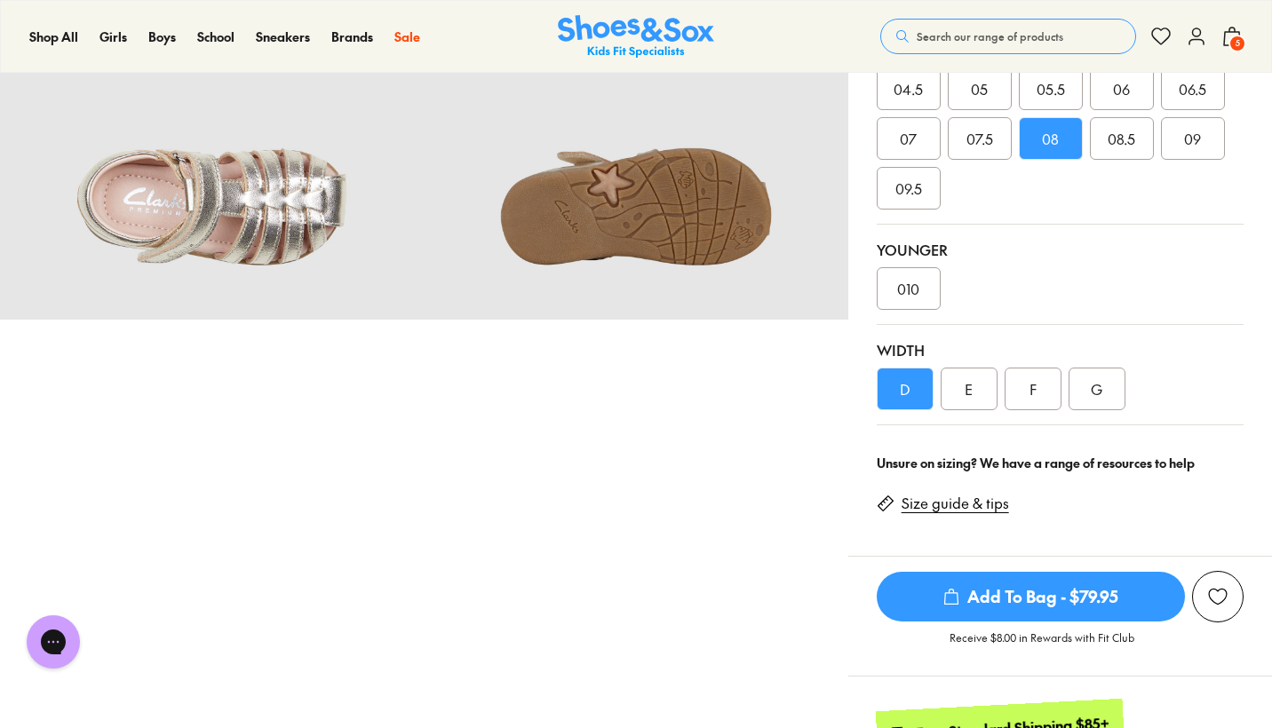
click at [1038, 581] on span "Add To Bag - $79.95" at bounding box center [1031, 597] width 308 height 50
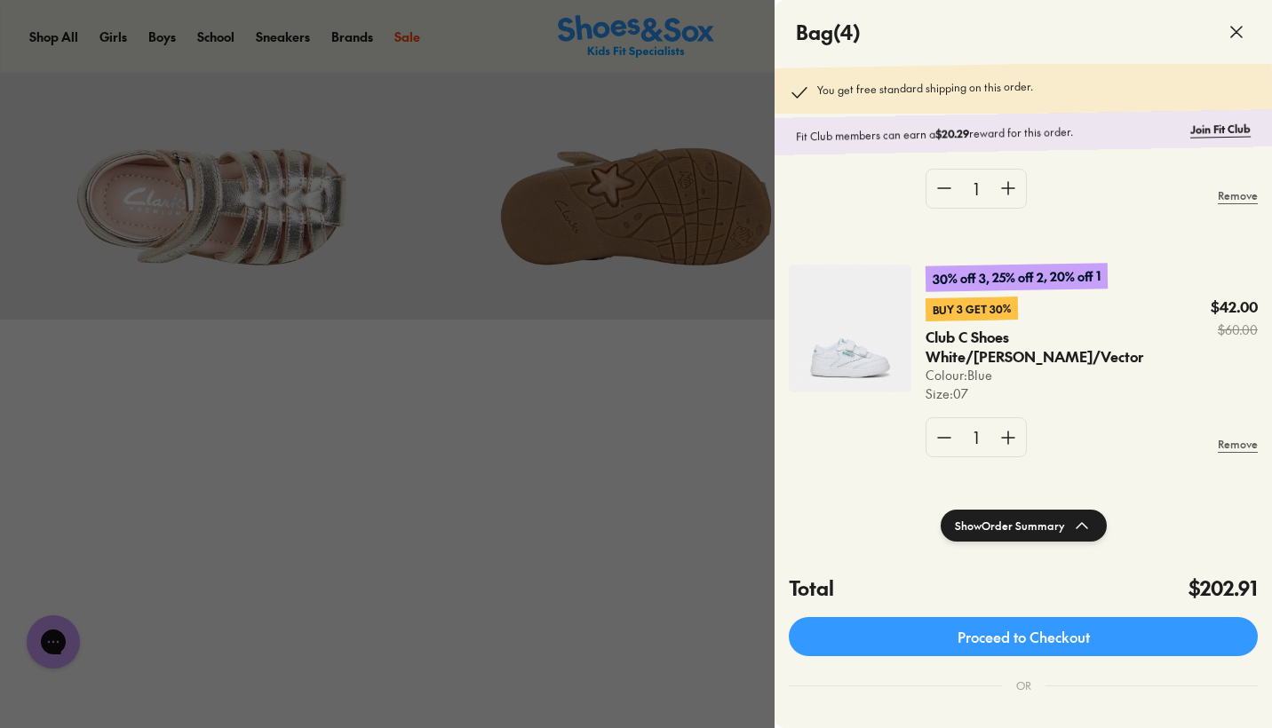
scroll to position [671, 0]
click at [1018, 520] on button "Show Order Summary" at bounding box center [1024, 526] width 166 height 32
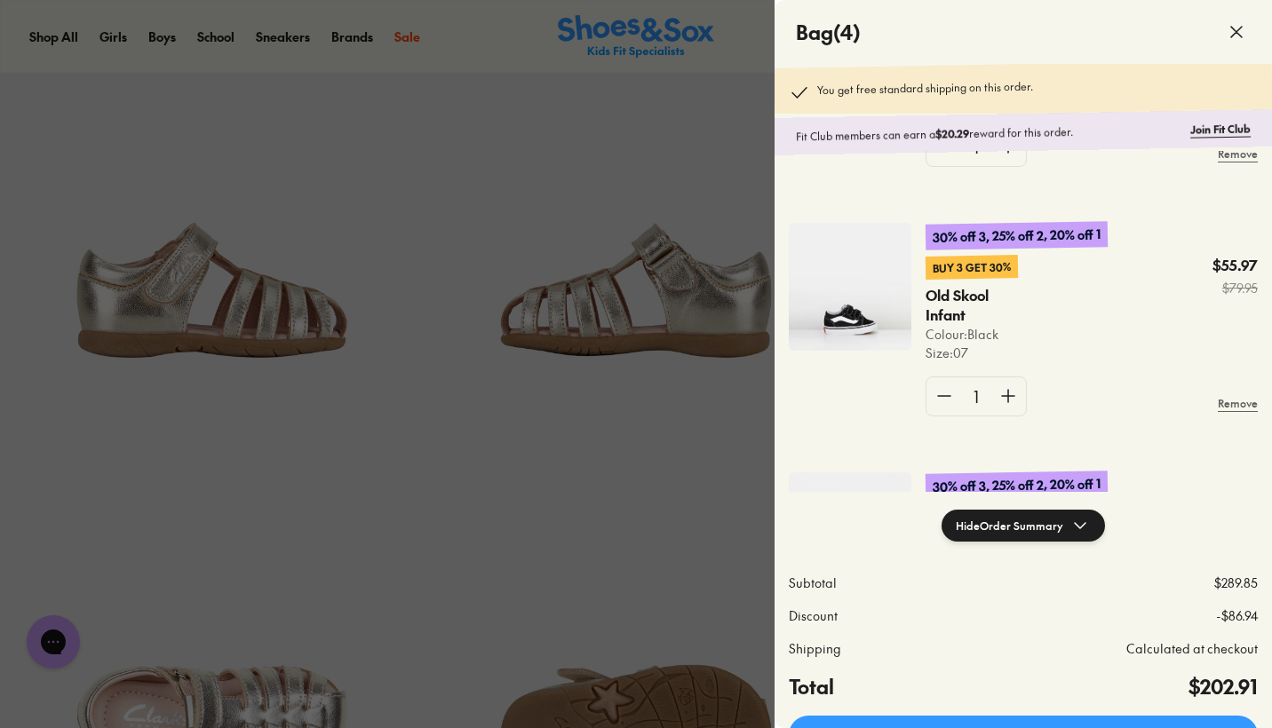
scroll to position [464, 0]
click at [856, 282] on img at bounding box center [850, 285] width 123 height 128
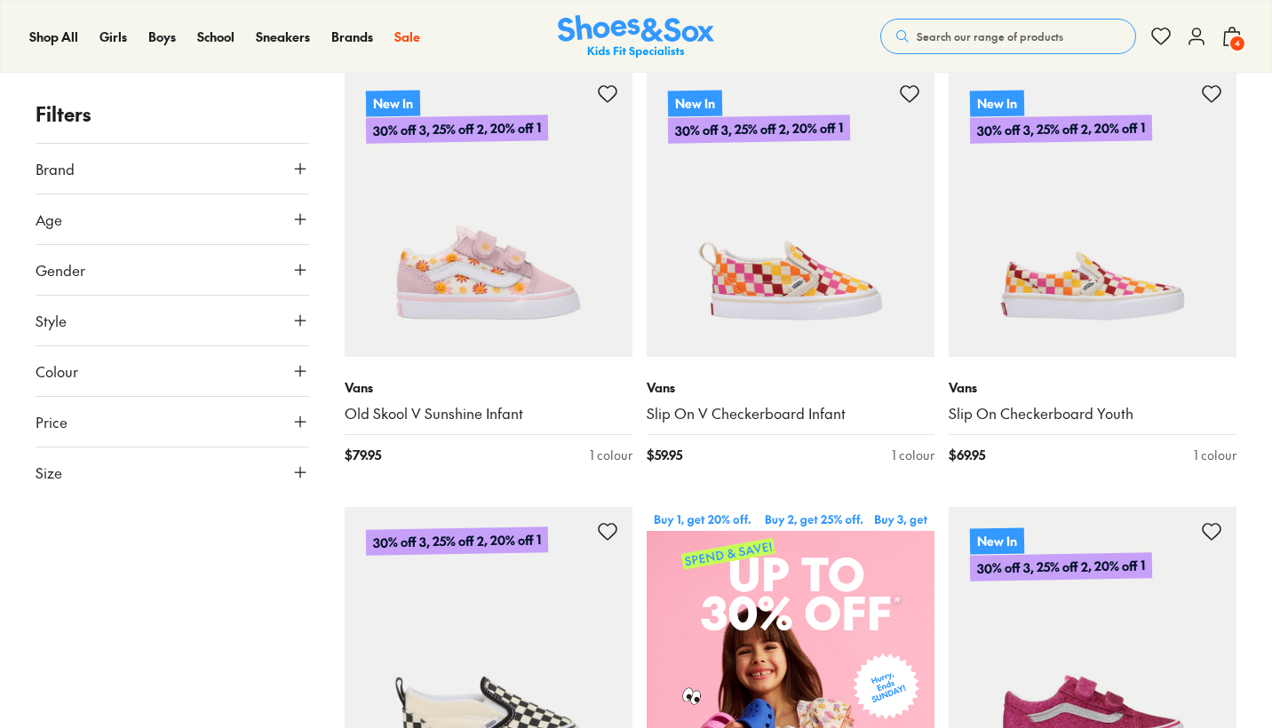
click at [226, 168] on button "Brand" at bounding box center [173, 169] width 274 height 50
click at [214, 218] on button "Age" at bounding box center [173, 219] width 274 height 50
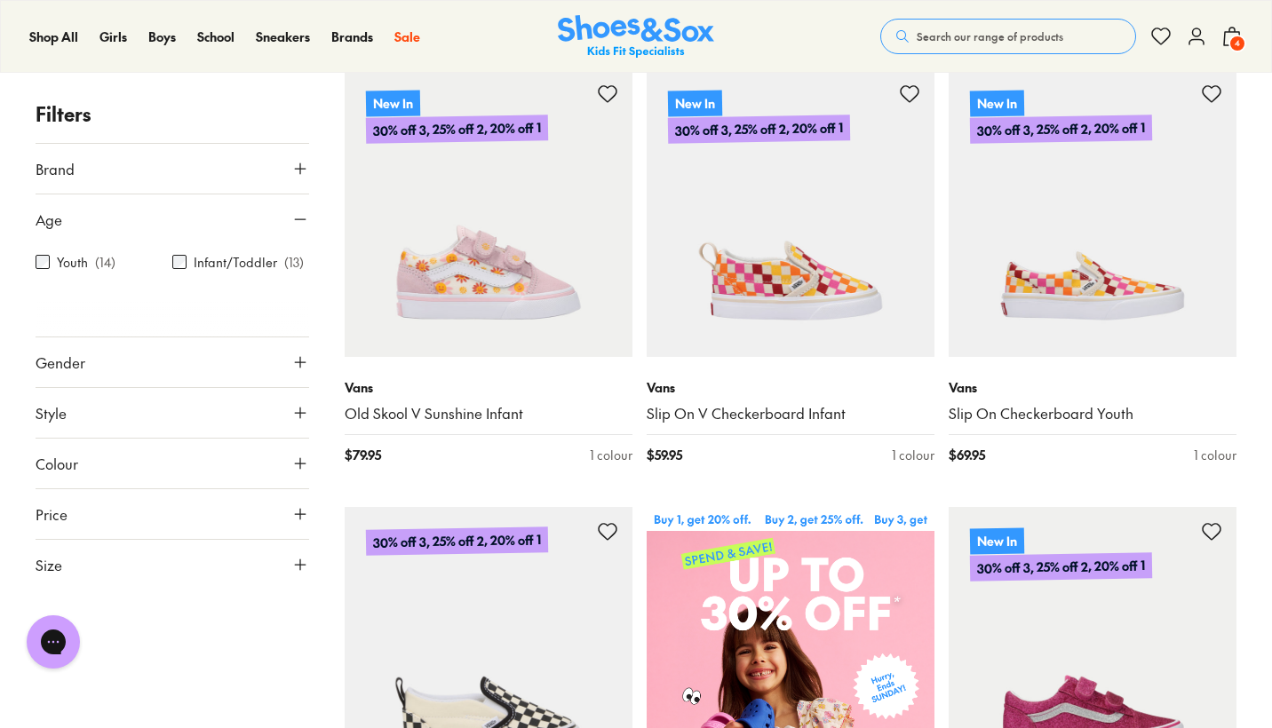
click at [227, 266] on label "Infant/Toddler" at bounding box center [235, 262] width 83 height 19
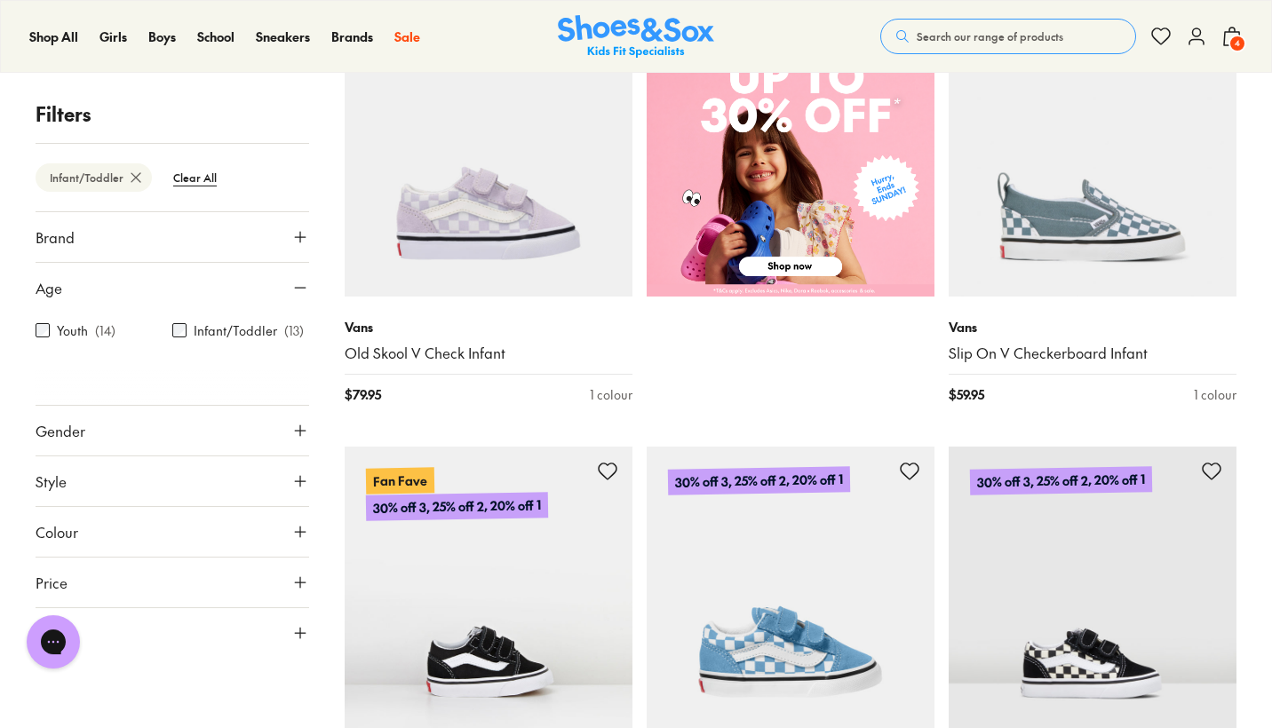
scroll to position [710, 0]
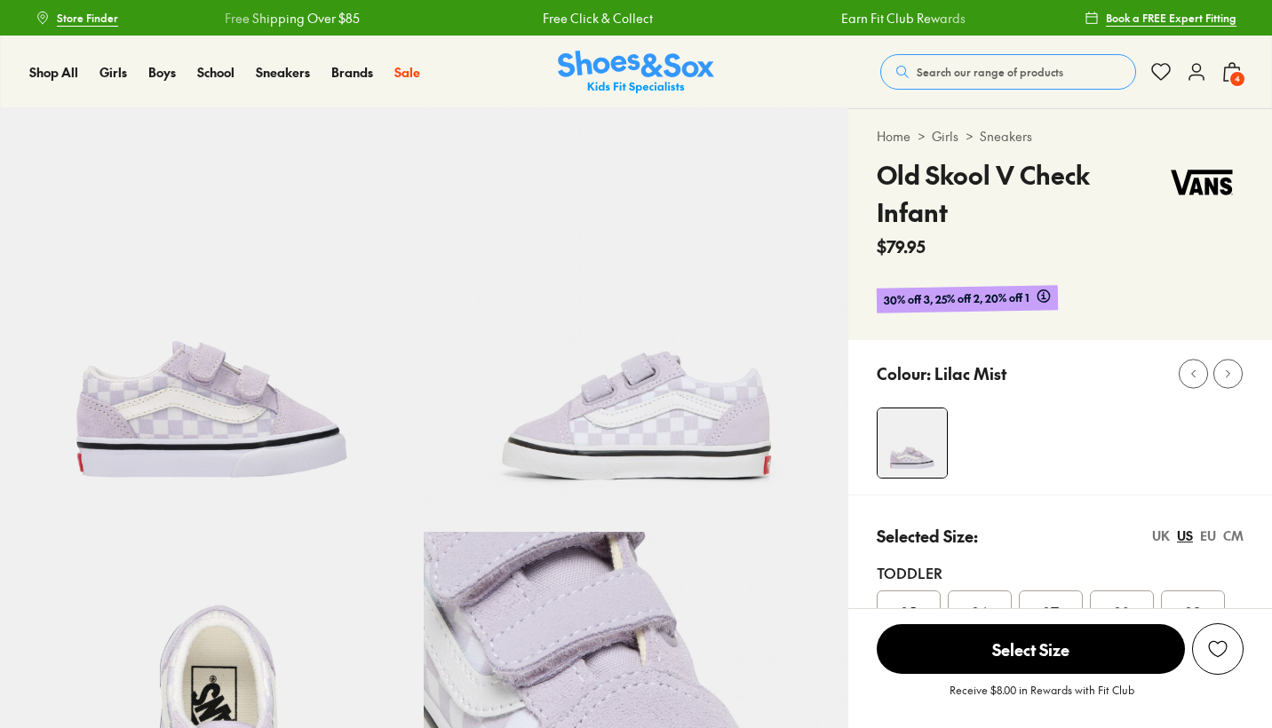
select select "*"
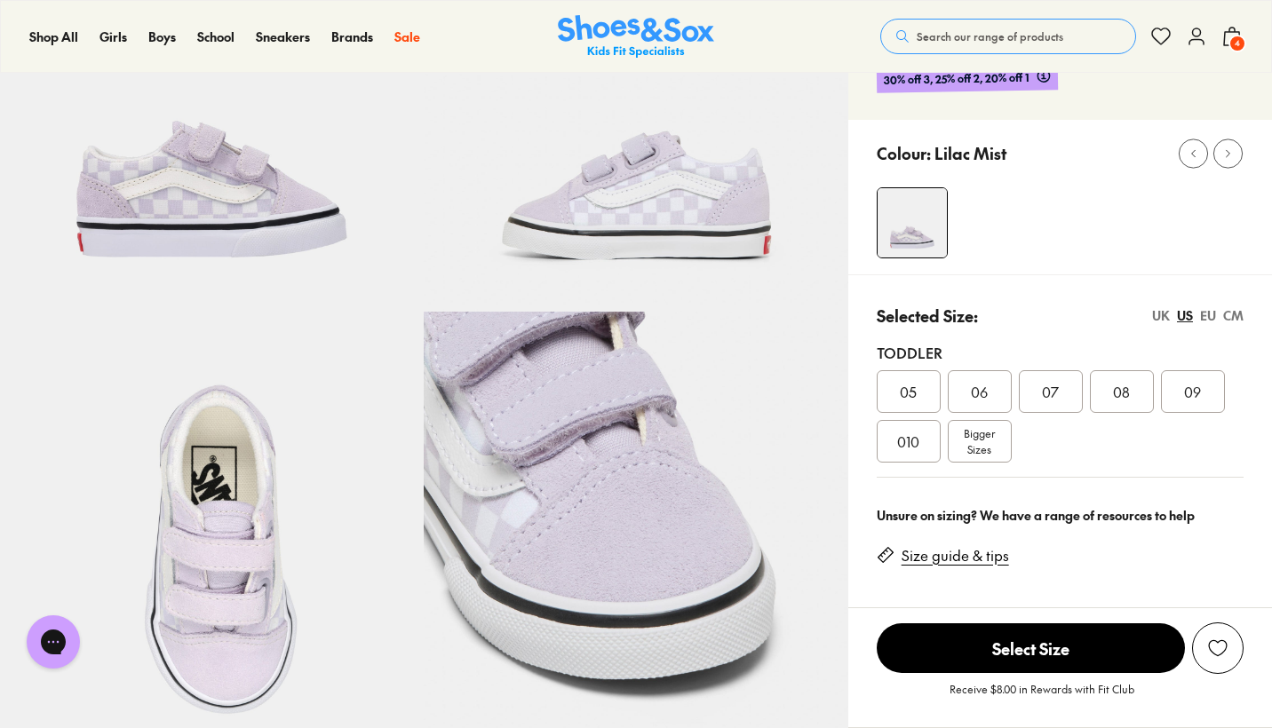
click at [266, 537] on img at bounding box center [212, 524] width 424 height 424
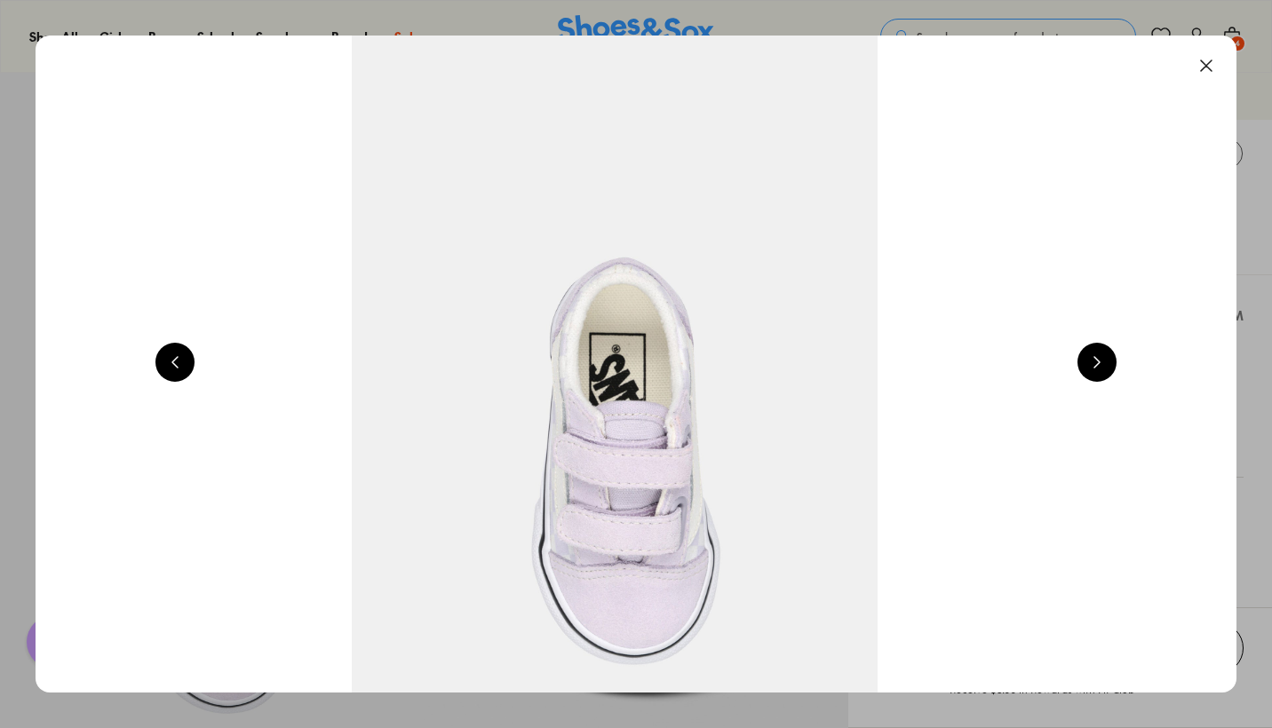
click at [1116, 364] on button at bounding box center [1096, 362] width 39 height 39
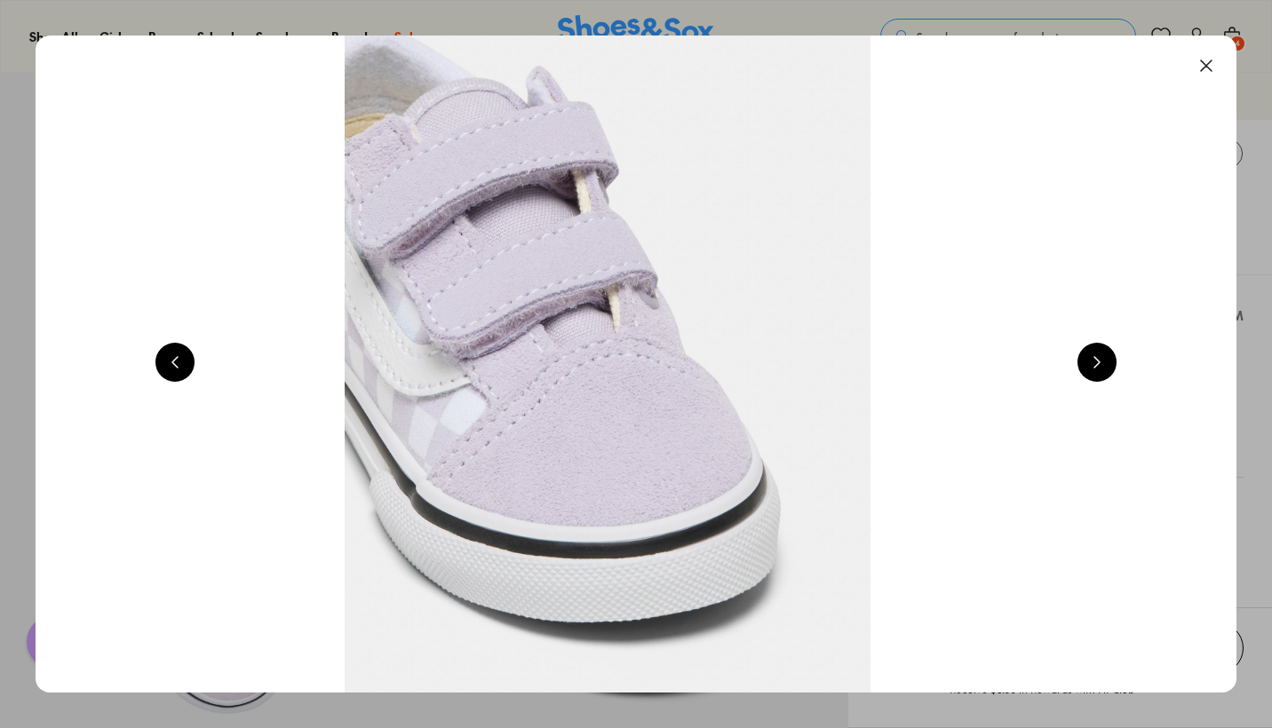
click at [1116, 364] on button at bounding box center [1096, 362] width 39 height 39
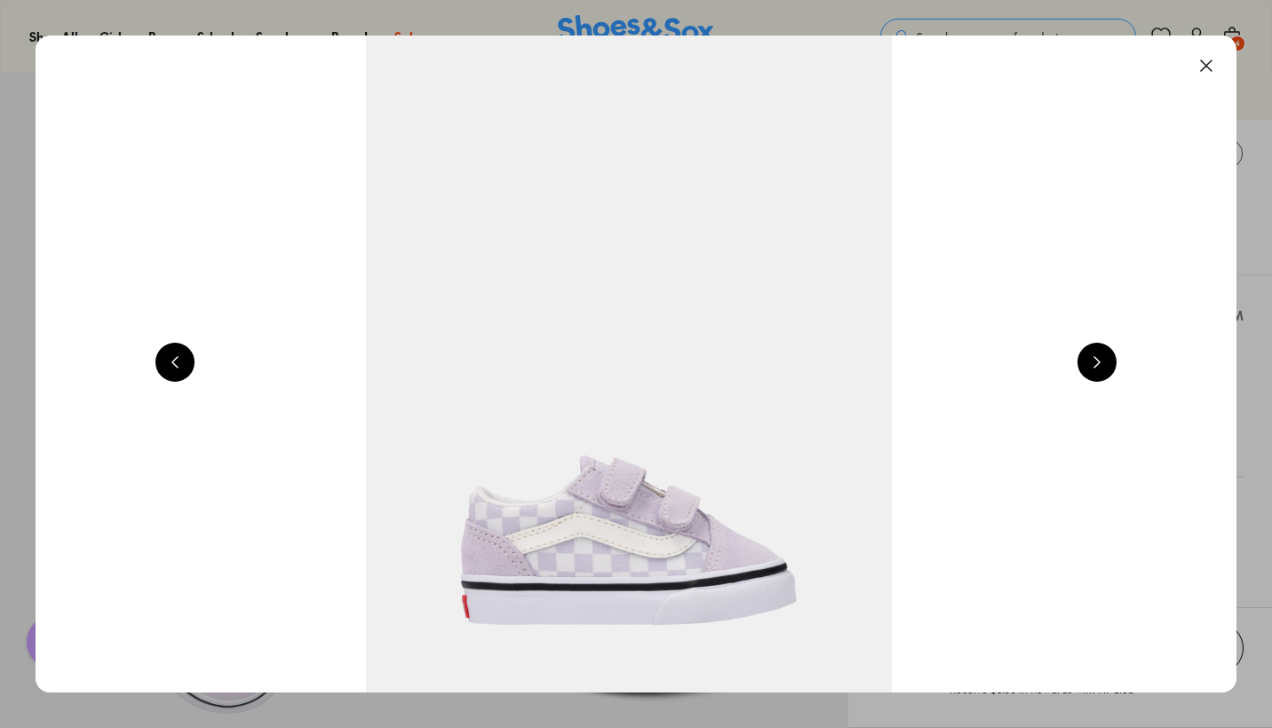
click at [1116, 364] on button at bounding box center [1096, 362] width 39 height 39
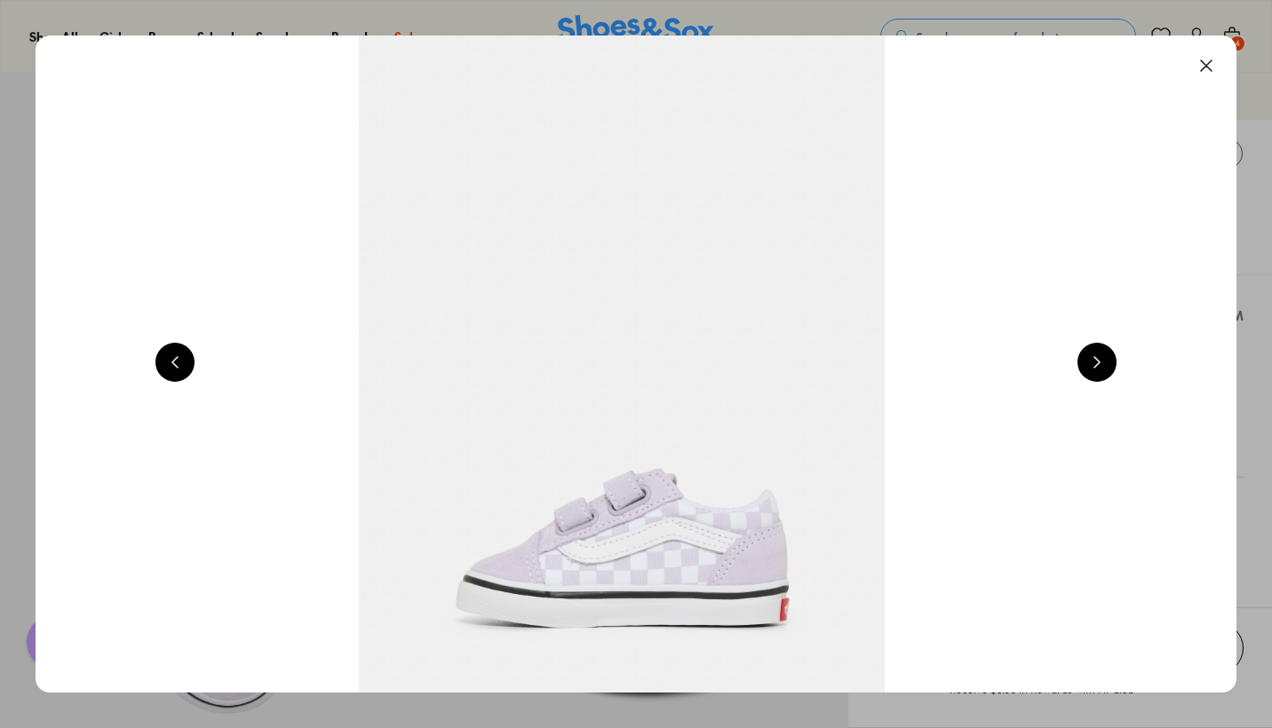
click at [1116, 364] on button at bounding box center [1096, 362] width 39 height 39
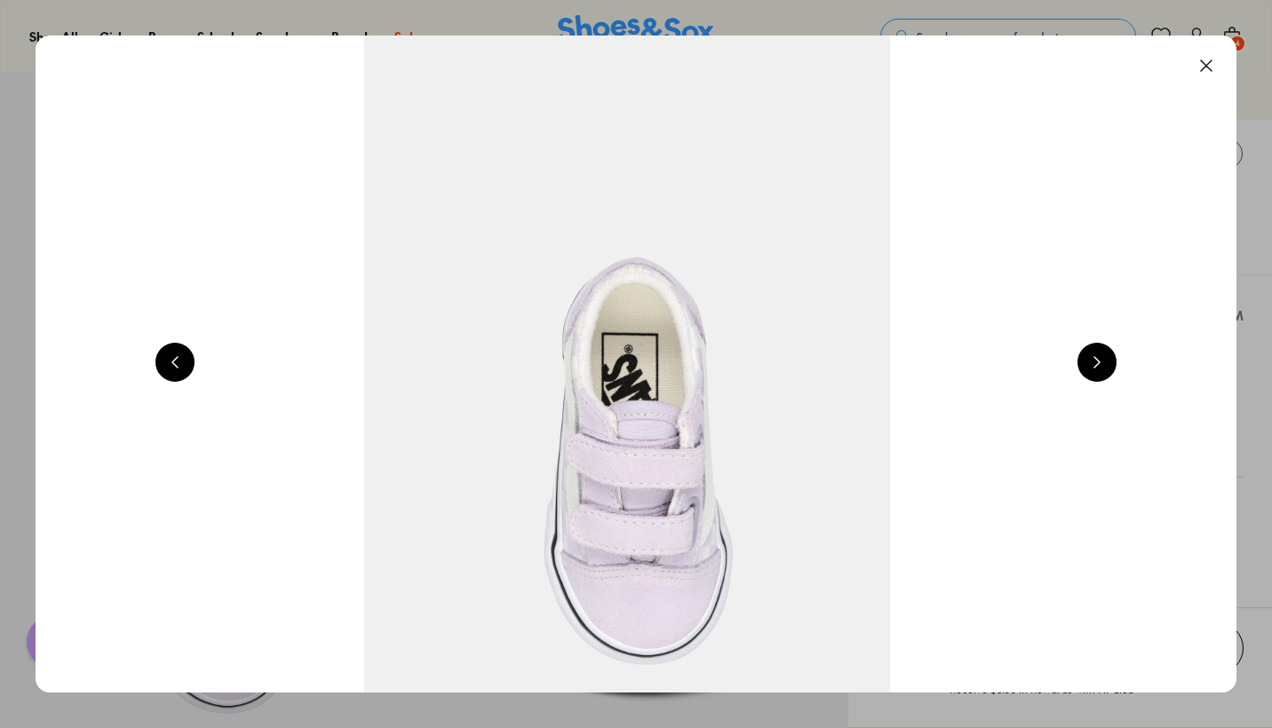
scroll to position [0, 3624]
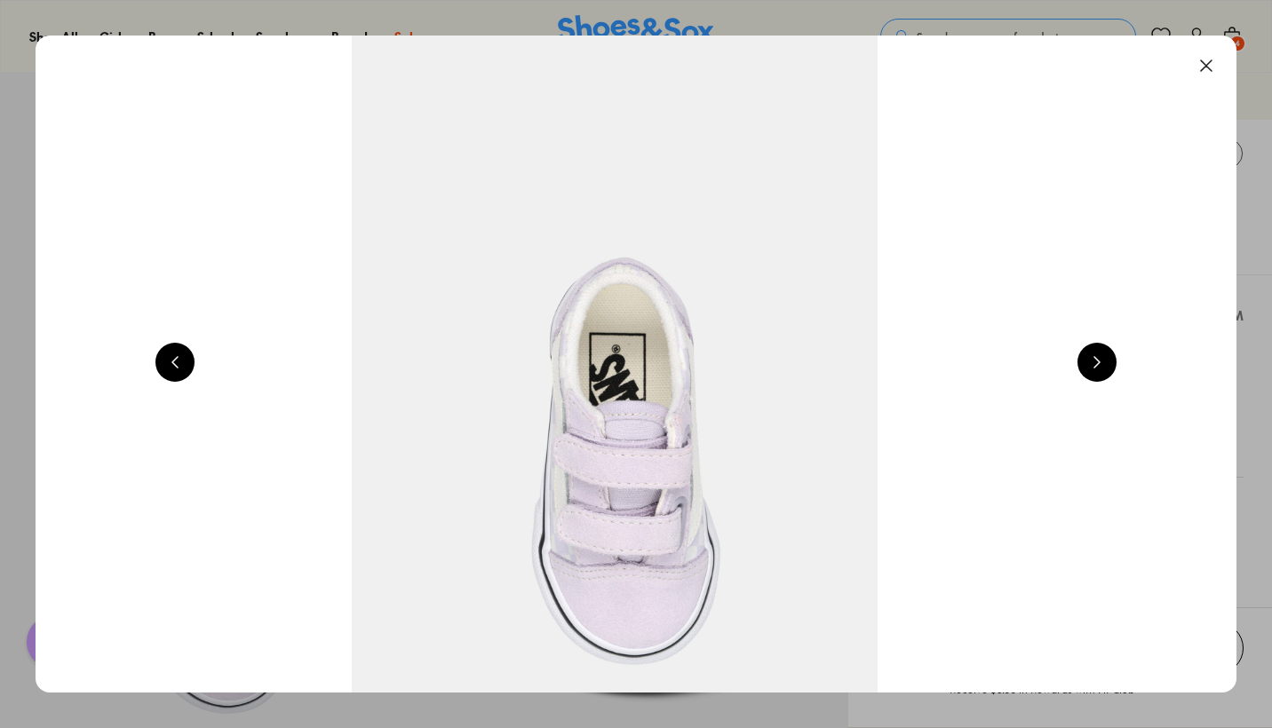
click at [1211, 71] on button at bounding box center [1206, 65] width 39 height 39
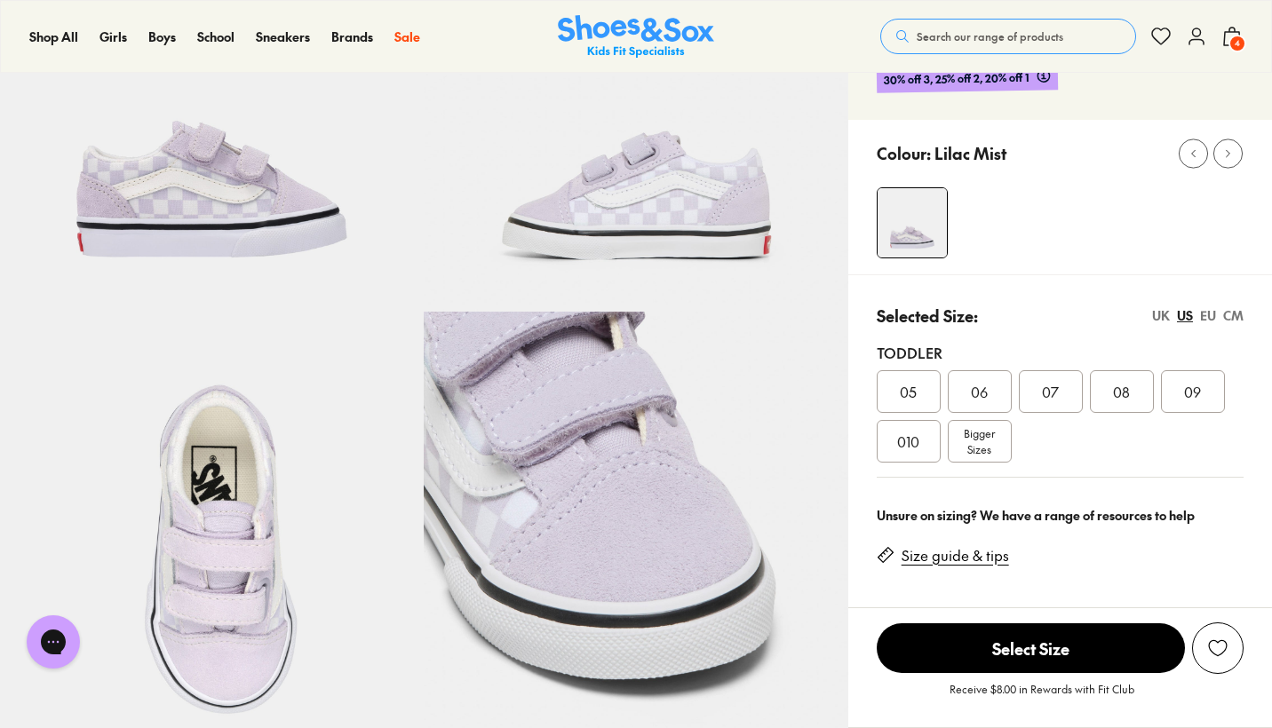
click at [1233, 37] on span "4" at bounding box center [1237, 44] width 18 height 18
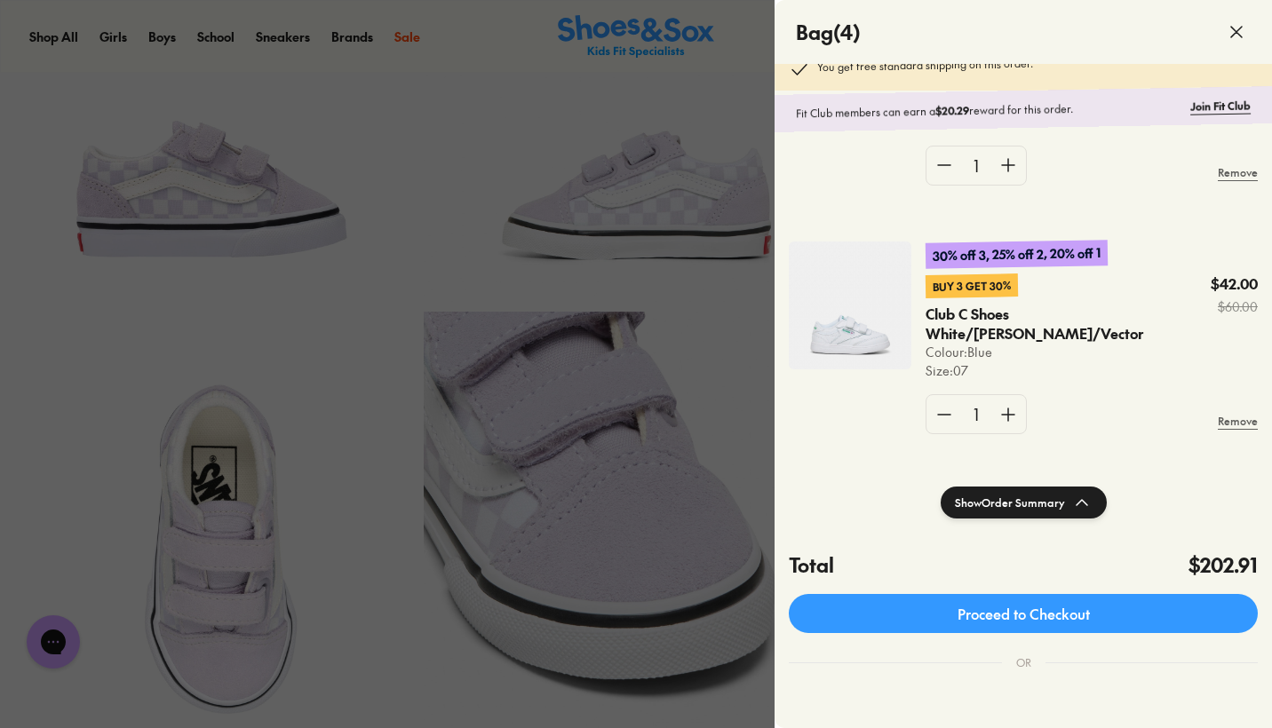
scroll to position [671, 0]
click at [370, 234] on div at bounding box center [636, 364] width 1272 height 728
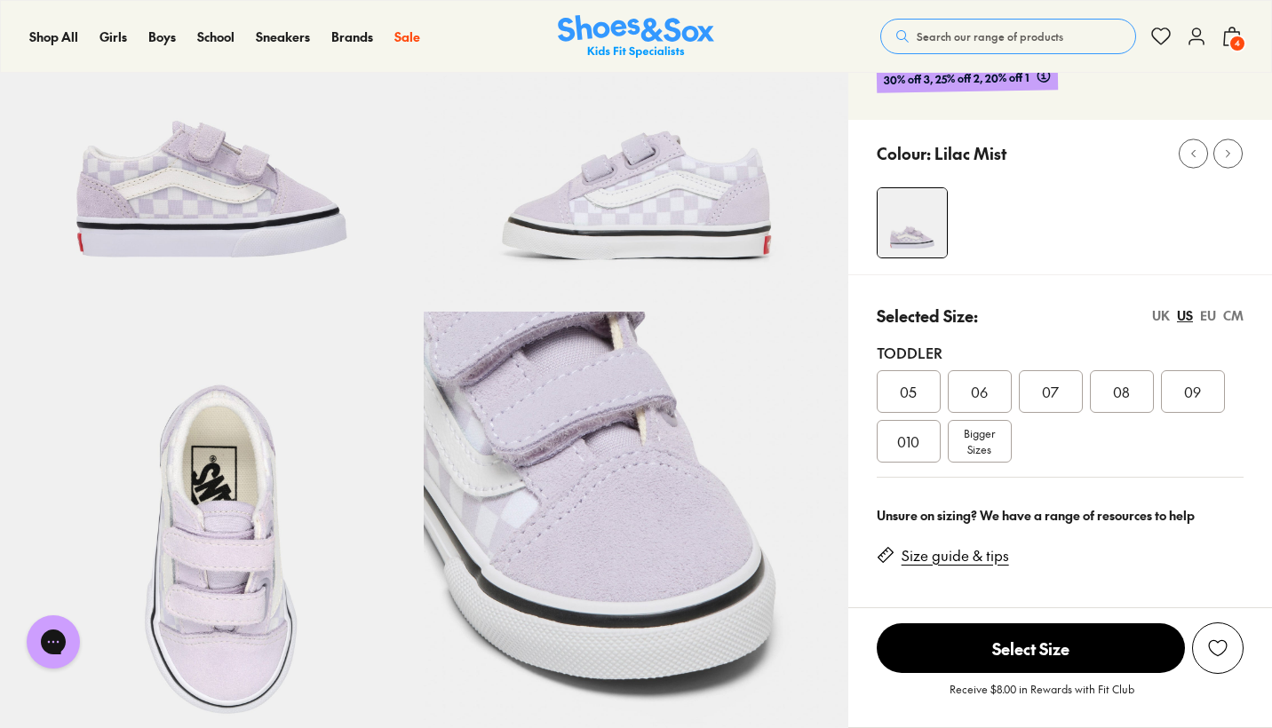
scroll to position [223, 0]
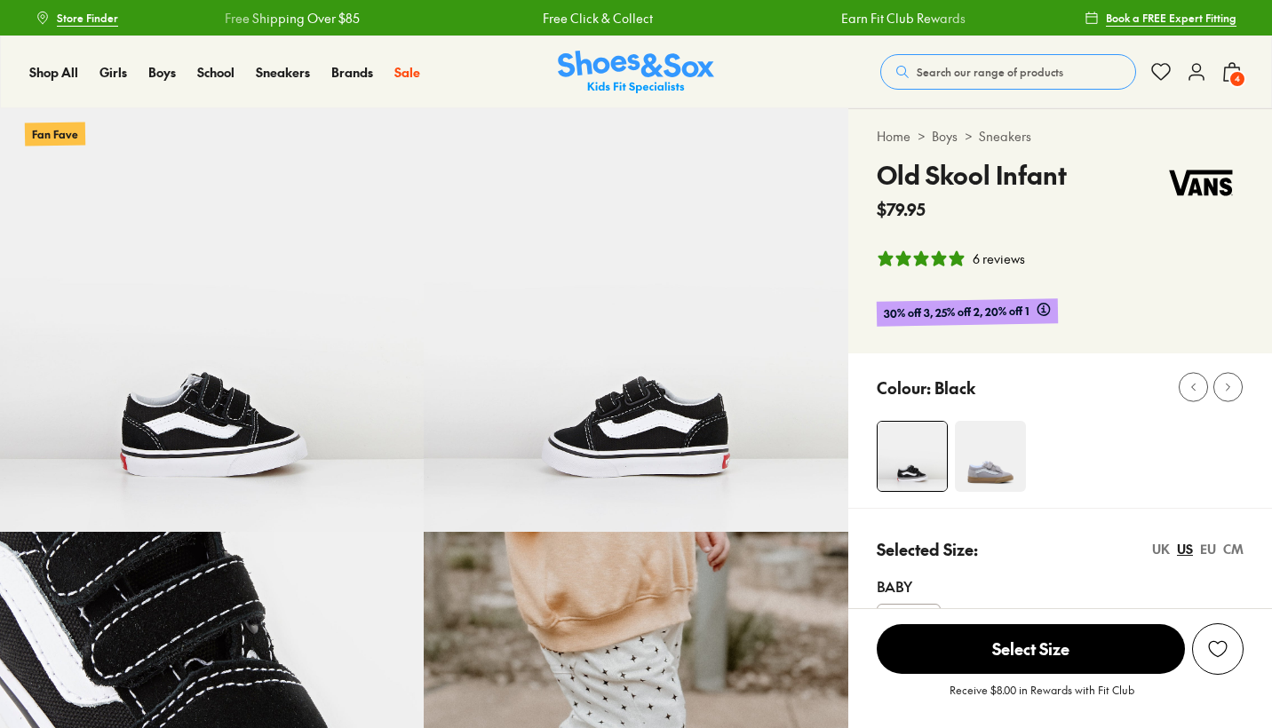
select select "*"
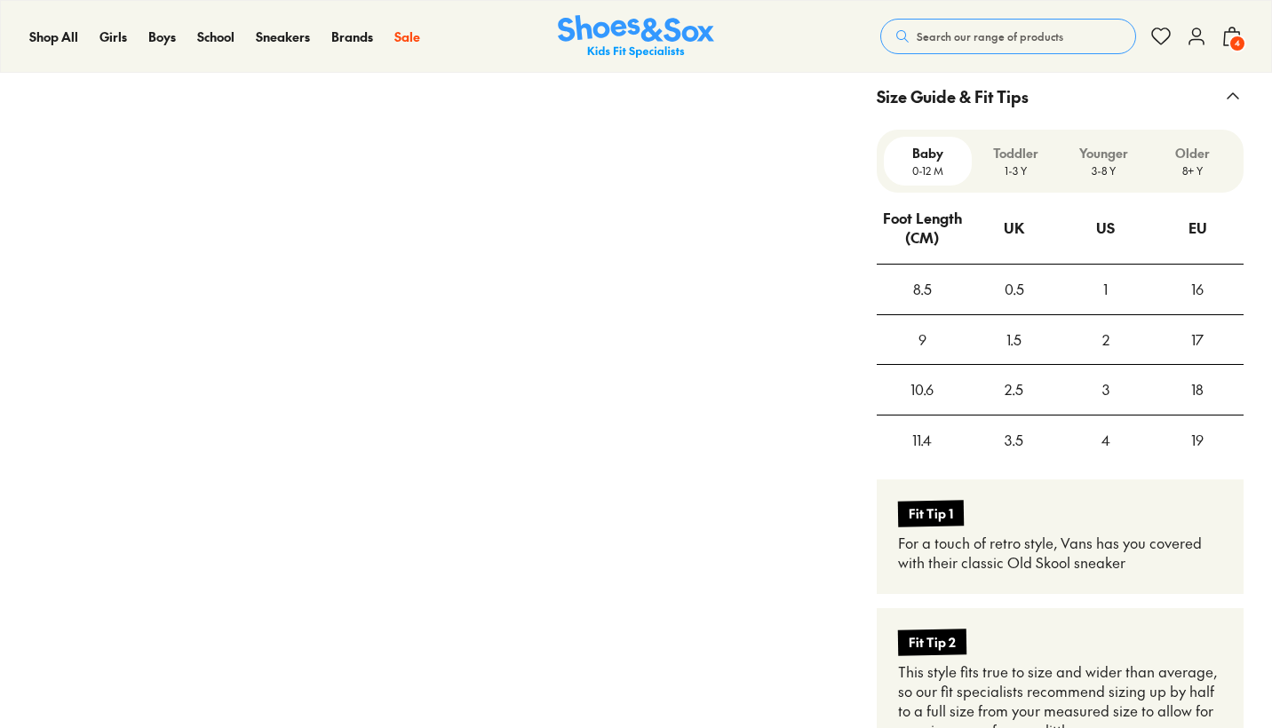
click at [1025, 159] on p "Toddler" at bounding box center [1016, 153] width 74 height 19
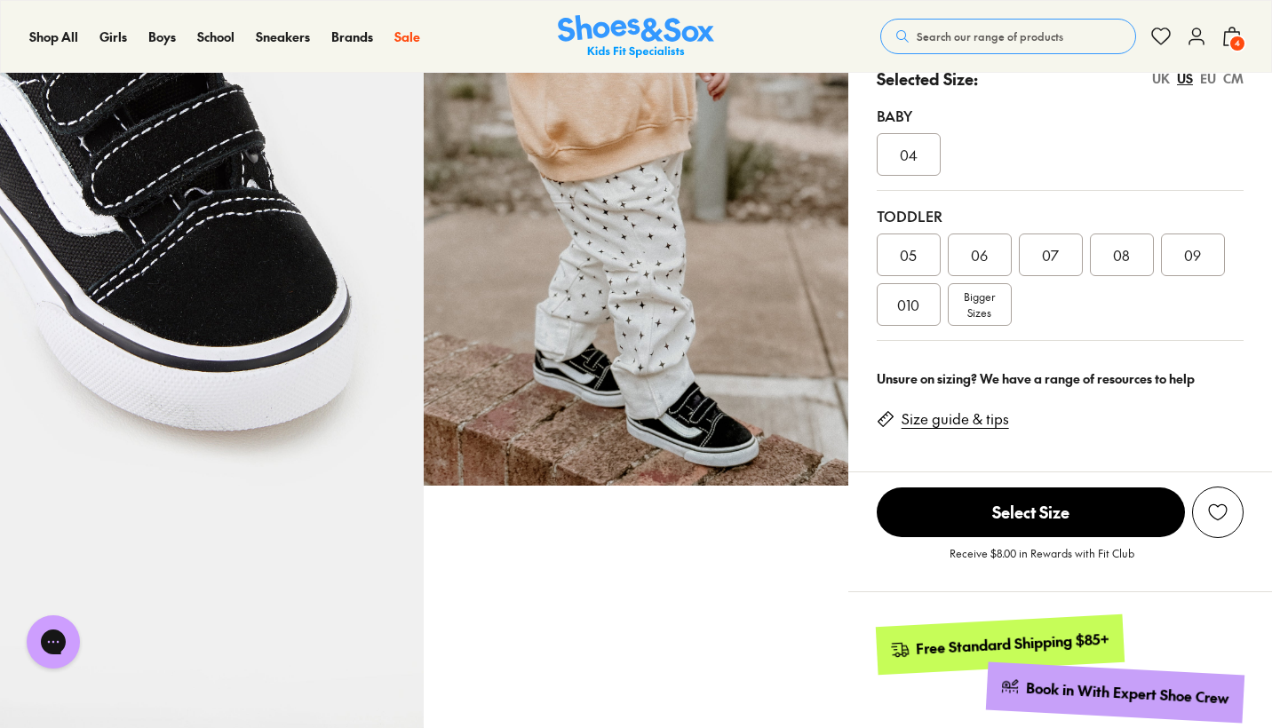
scroll to position [474, 0]
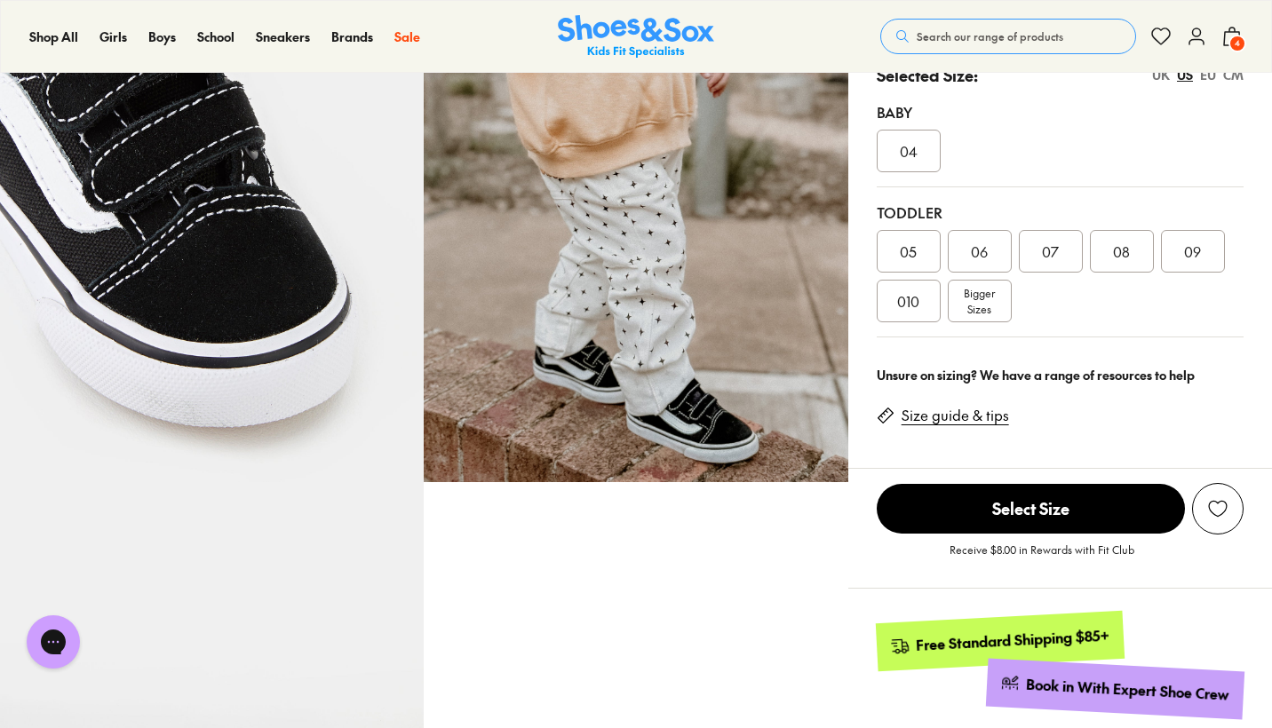
click at [1194, 258] on span "09" at bounding box center [1192, 251] width 17 height 21
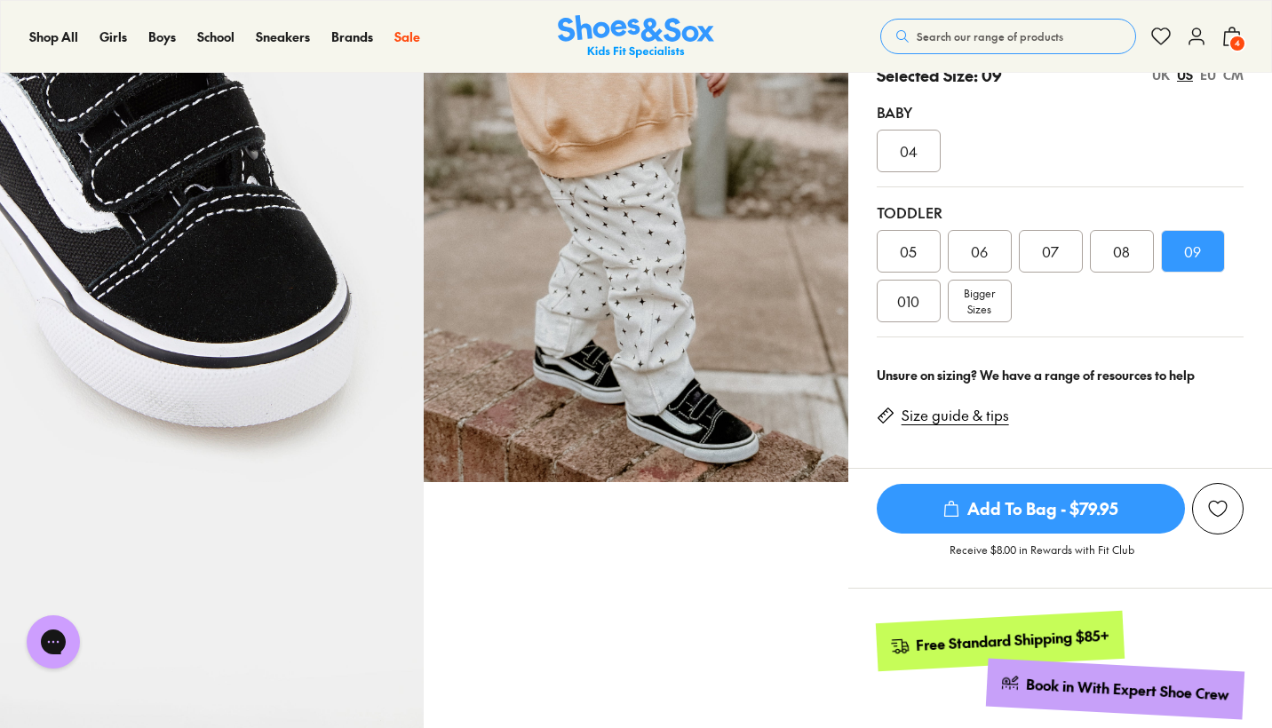
click at [1079, 504] on span "Add To Bag - $79.95" at bounding box center [1031, 509] width 308 height 50
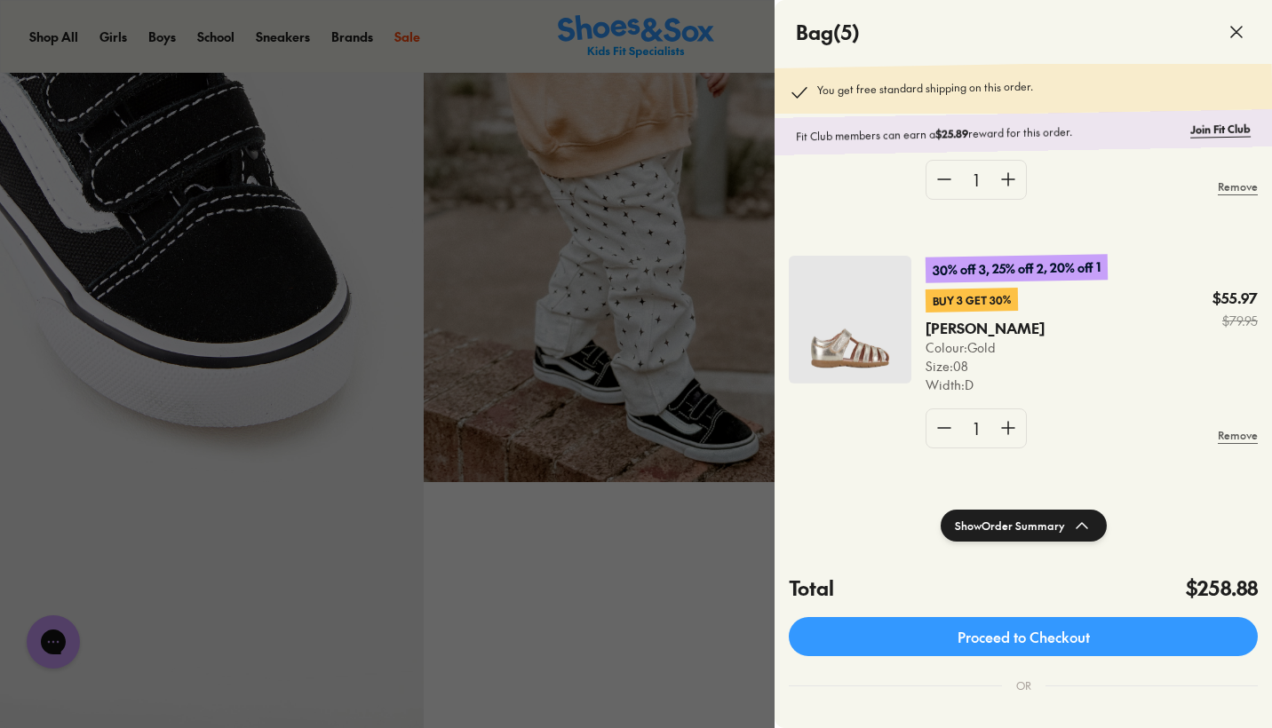
scroll to position [203, 0]
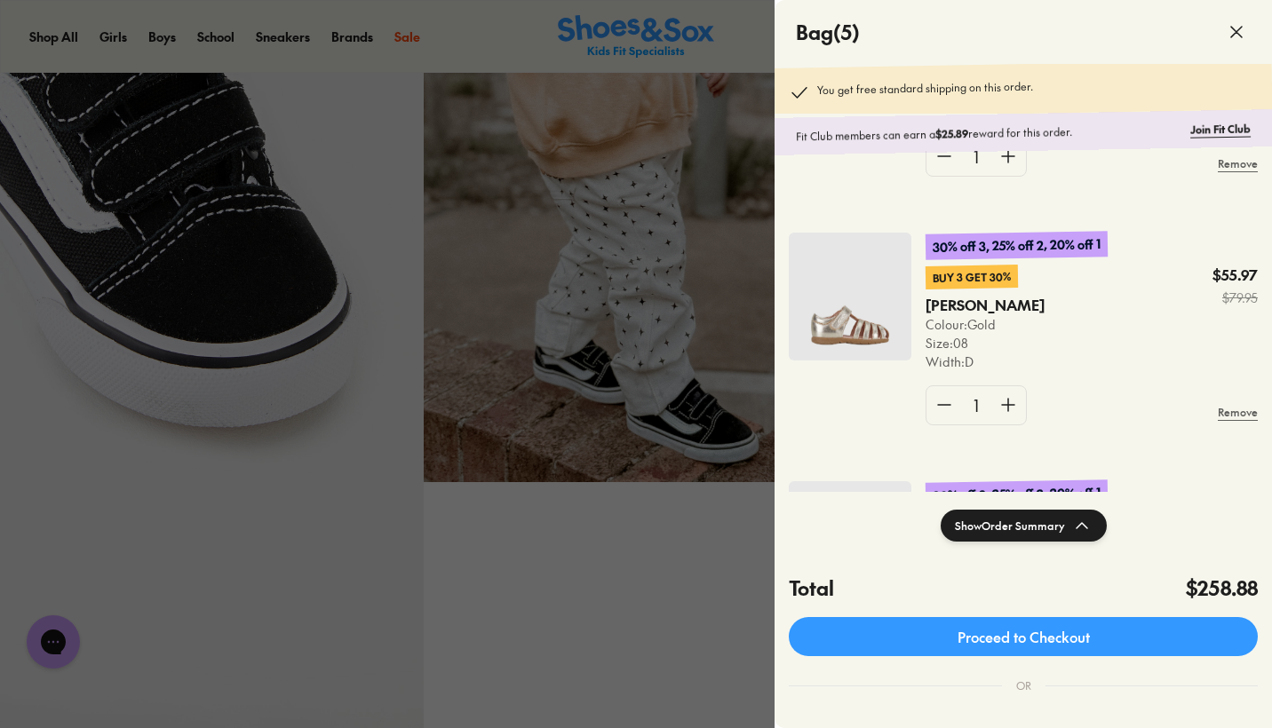
click at [874, 307] on img at bounding box center [850, 297] width 123 height 128
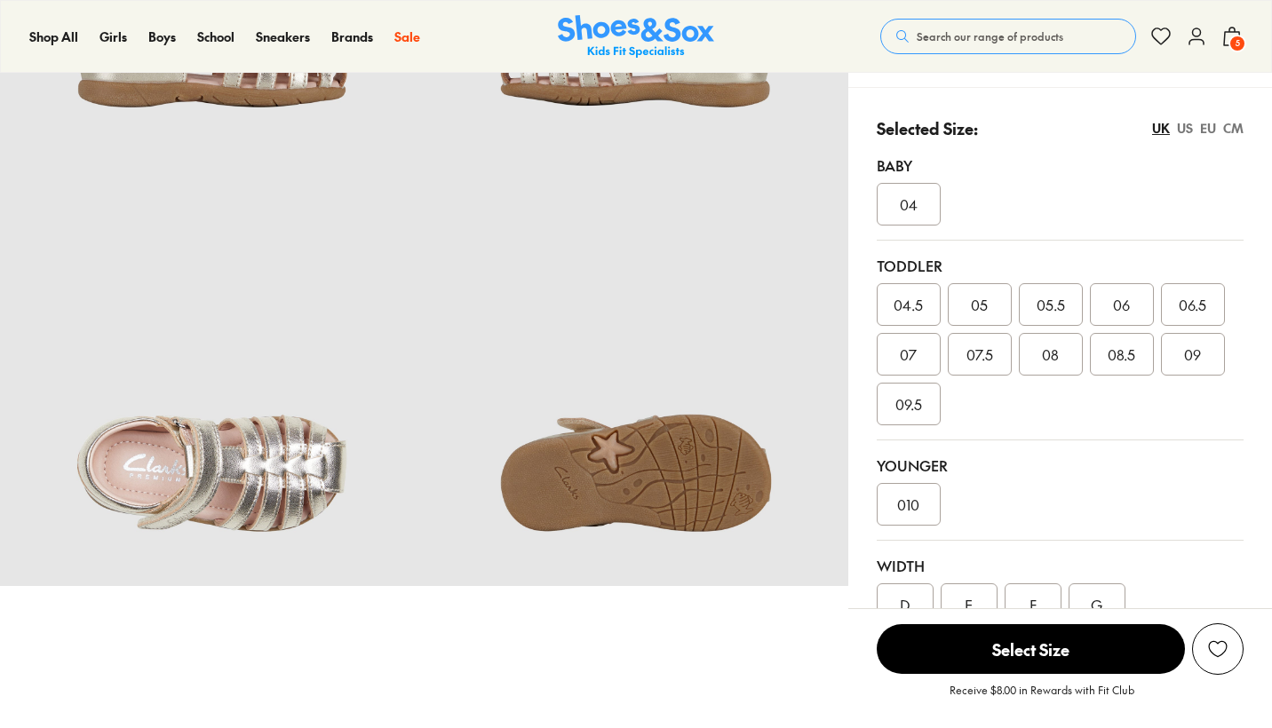
select select "*"
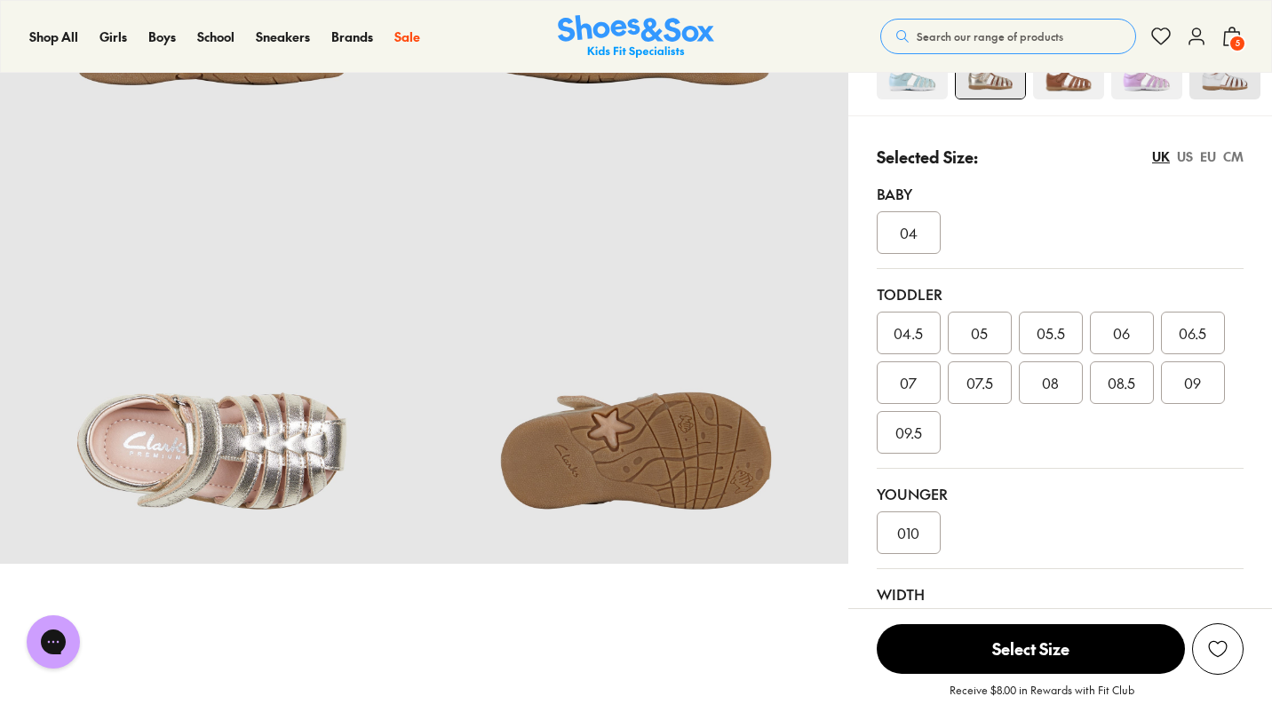
click at [1230, 156] on div "CM" at bounding box center [1233, 156] width 20 height 19
click at [1123, 380] on span "15.7" at bounding box center [1121, 382] width 24 height 21
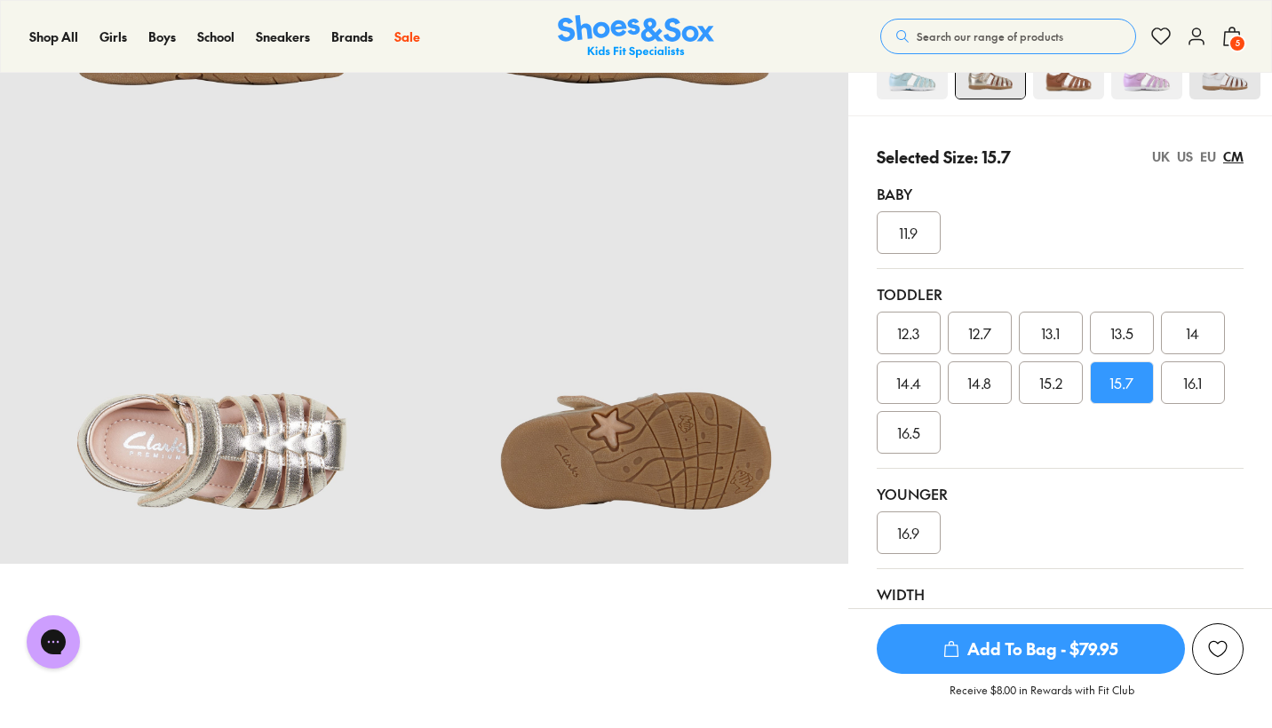
click at [1059, 636] on span "Add To Bag - $79.95" at bounding box center [1031, 649] width 308 height 50
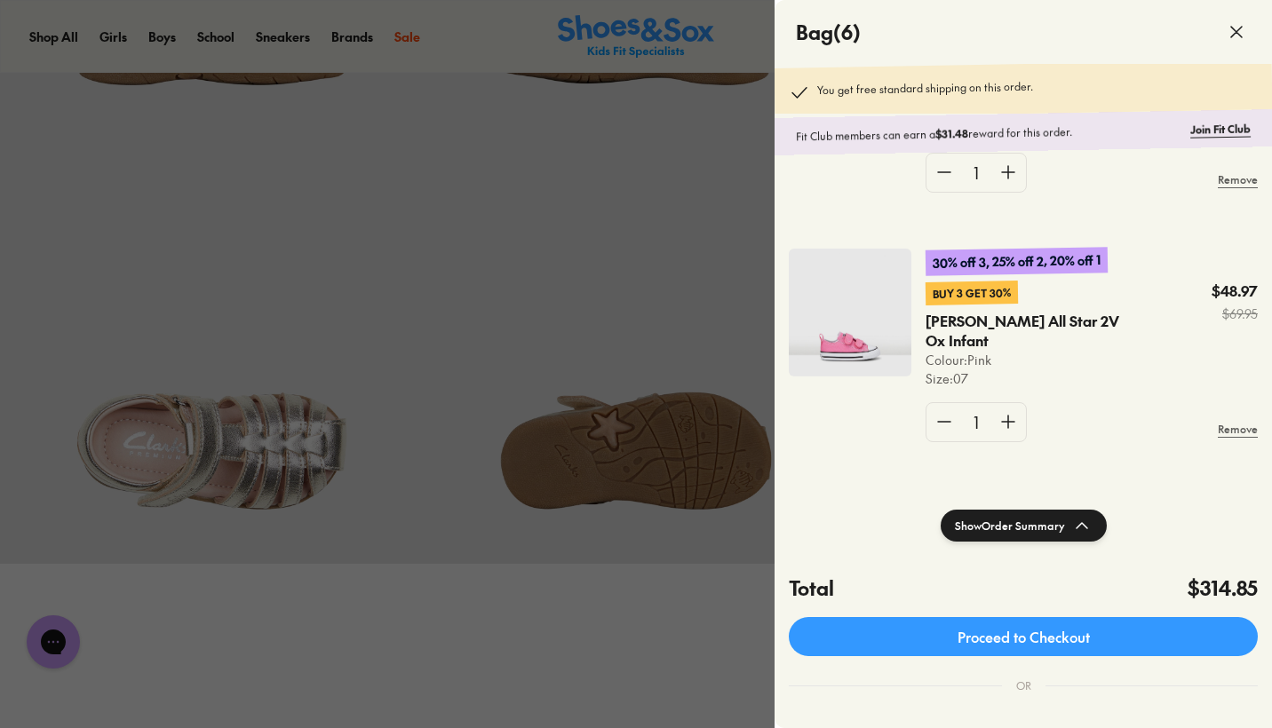
scroll to position [686, 0]
click at [846, 309] on img at bounding box center [850, 312] width 123 height 128
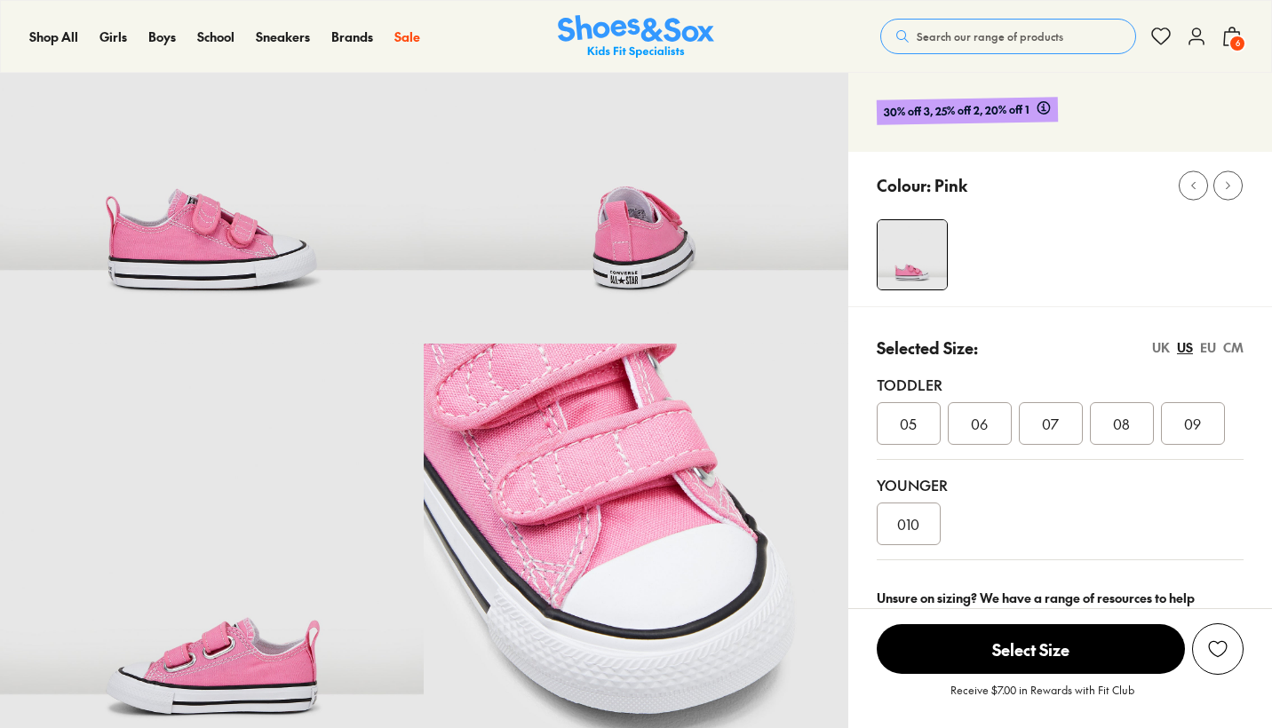
select select "*"
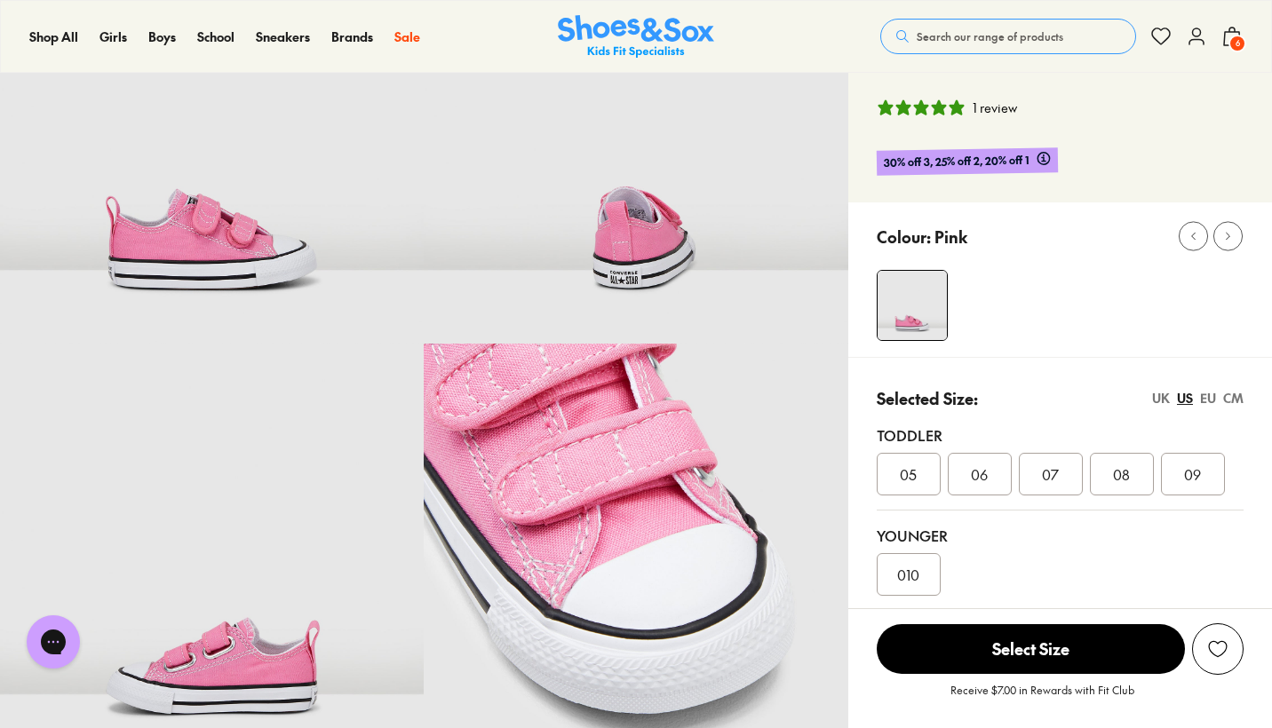
click at [1235, 392] on div "CM" at bounding box center [1233, 398] width 20 height 19
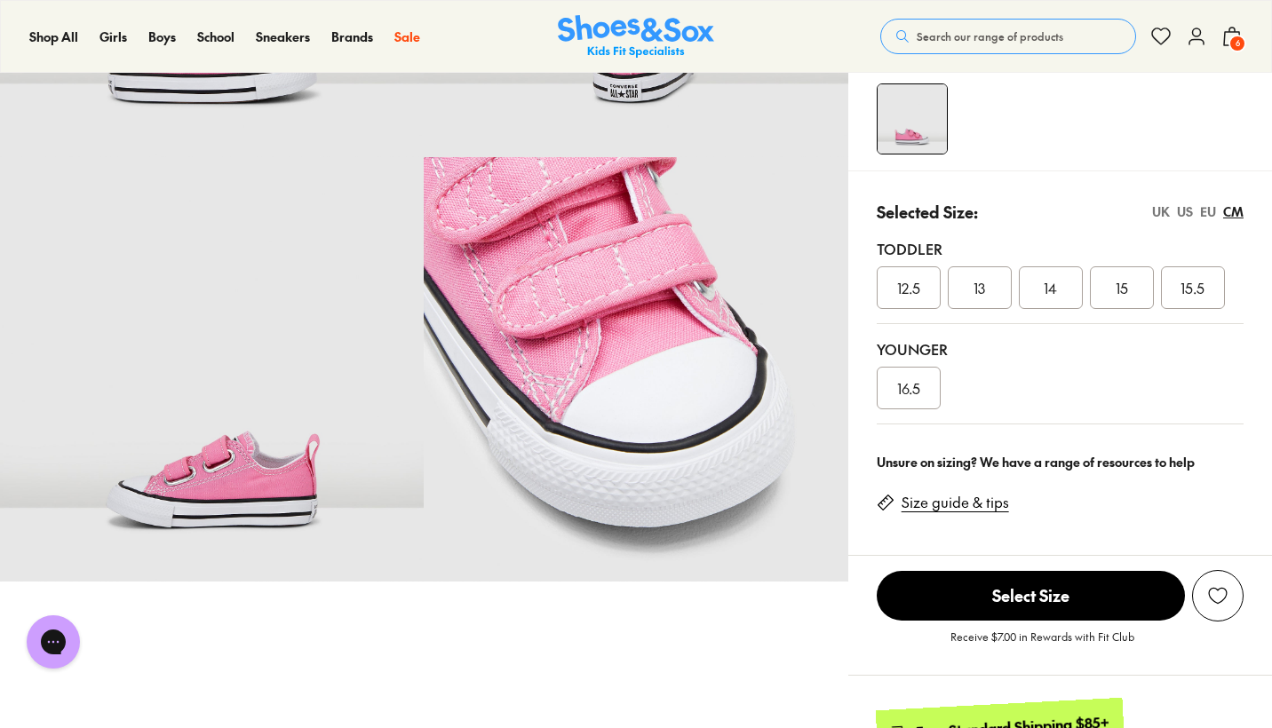
scroll to position [376, 0]
click at [1166, 209] on div "UK" at bounding box center [1161, 211] width 18 height 19
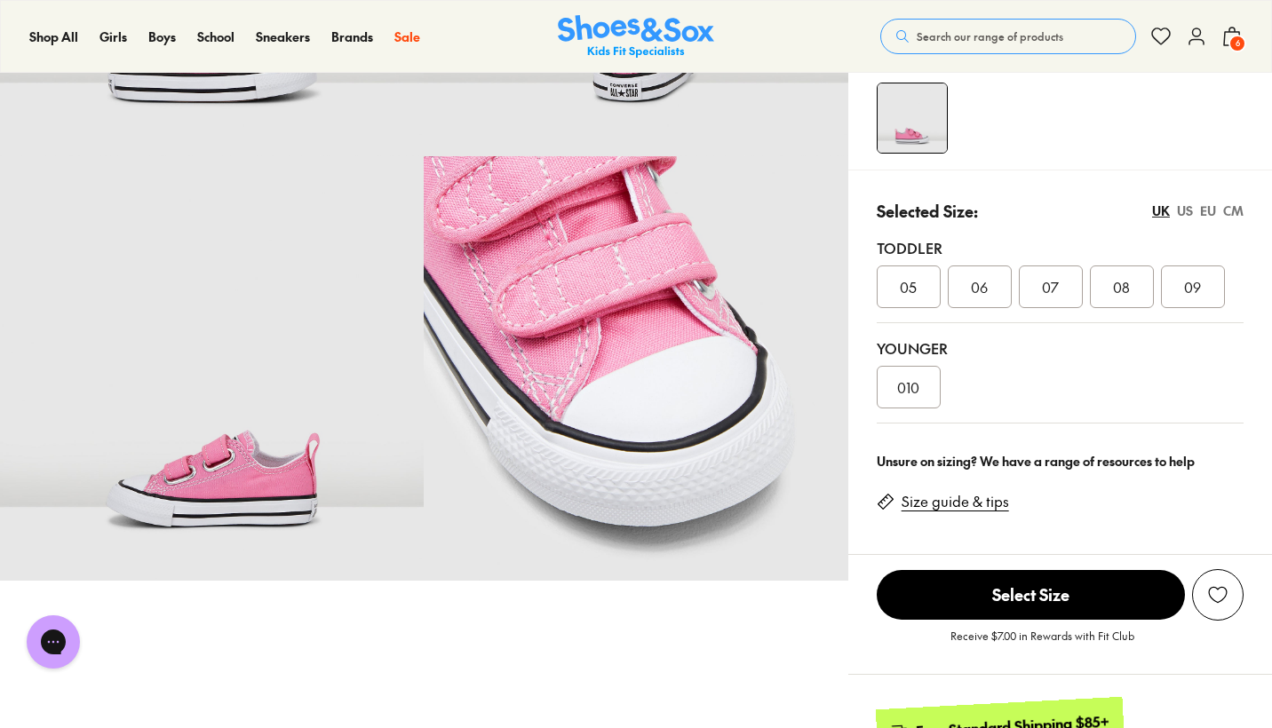
click at [1186, 208] on div "US" at bounding box center [1185, 211] width 16 height 19
click at [1234, 211] on div "CM" at bounding box center [1233, 211] width 20 height 19
click at [1186, 210] on div "US" at bounding box center [1185, 211] width 16 height 19
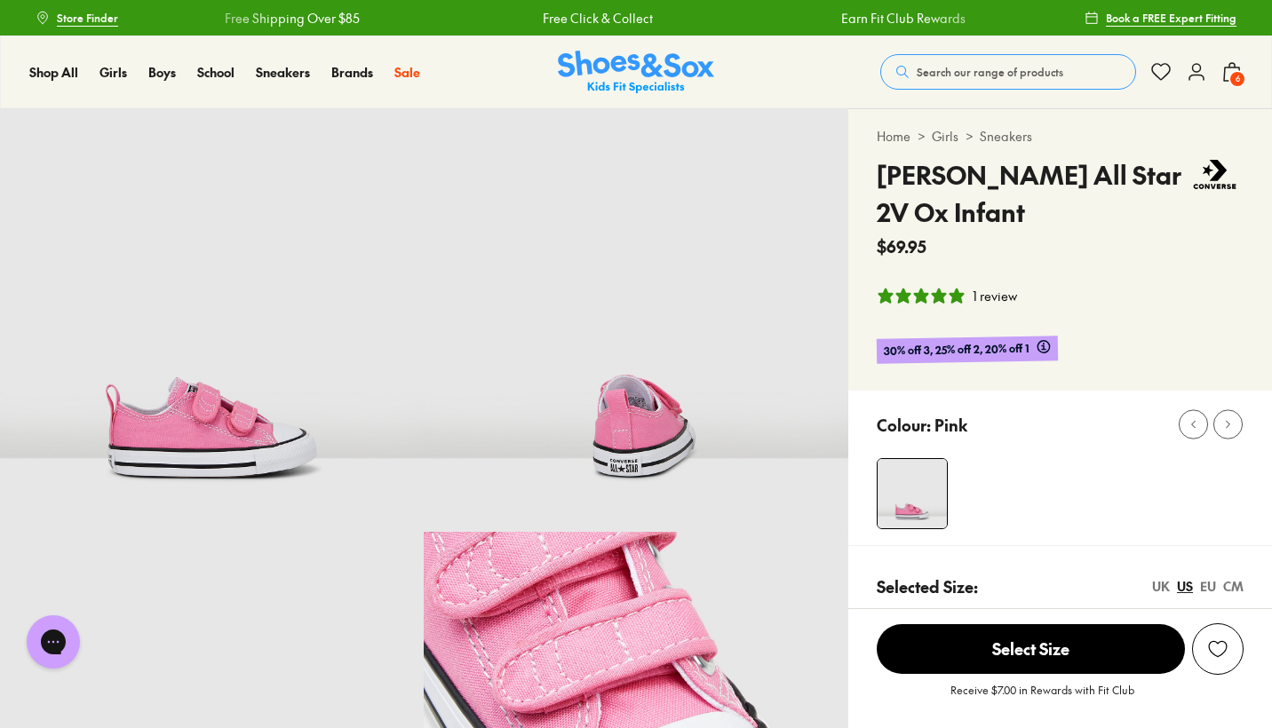
scroll to position [0, 0]
click at [1226, 74] on icon at bounding box center [1231, 71] width 21 height 21
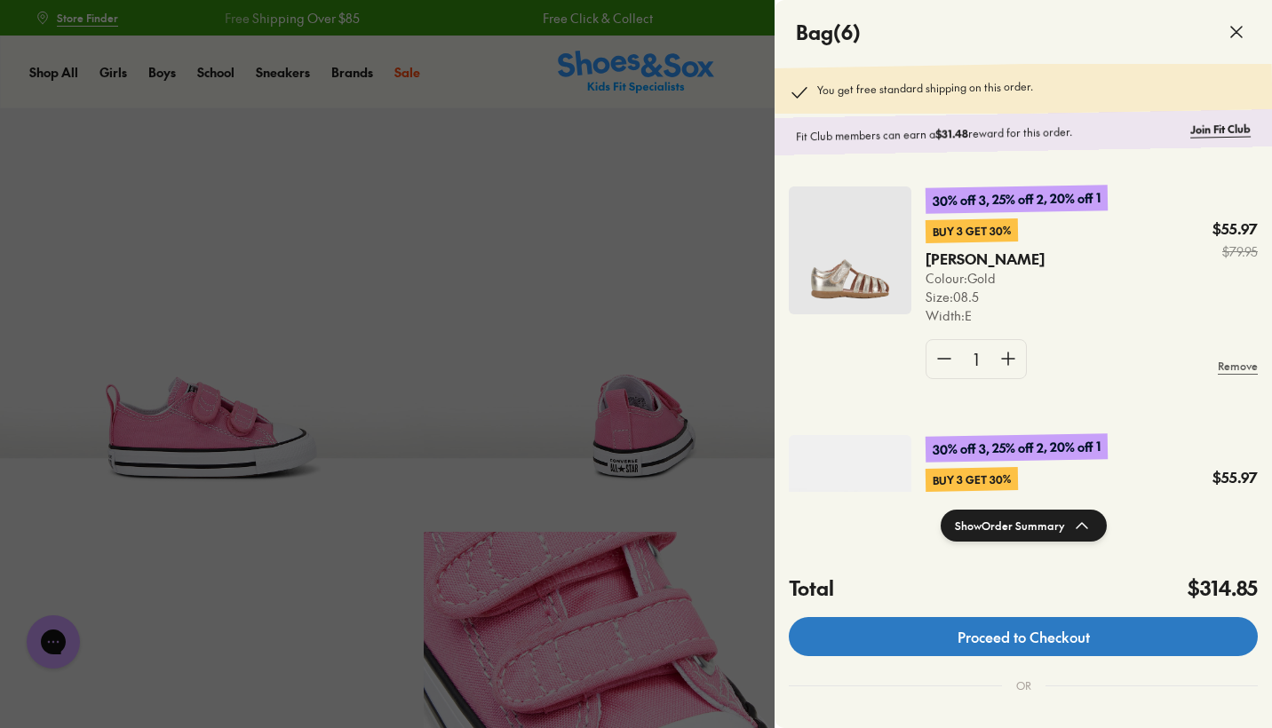
click at [938, 639] on link "Proceed to Checkout" at bounding box center [1023, 636] width 469 height 39
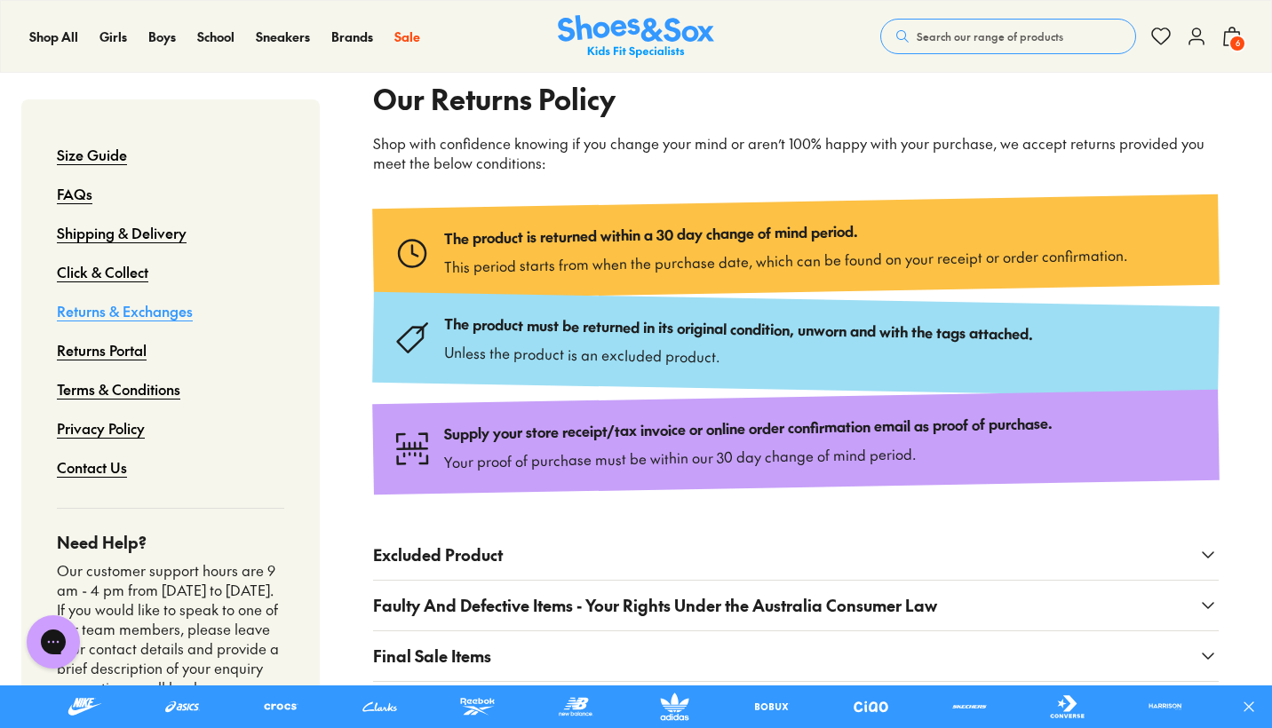
scroll to position [212, 0]
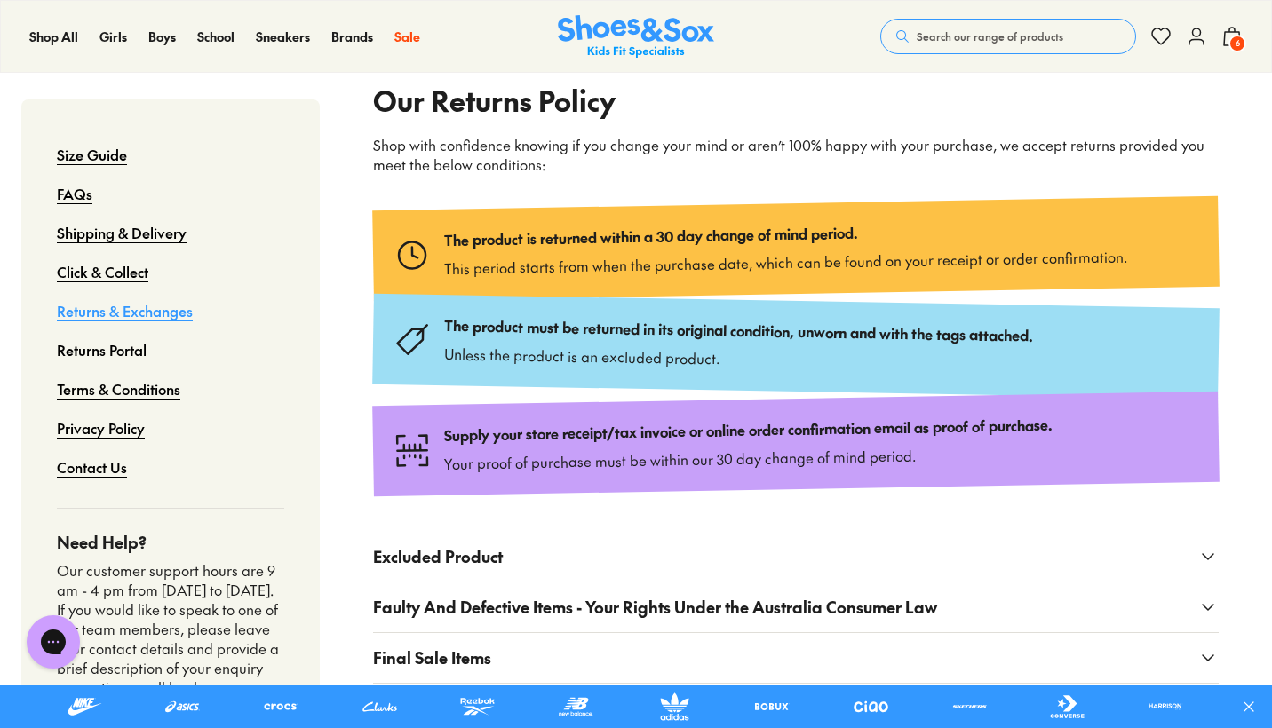
click at [583, 560] on button "Excluded Product" at bounding box center [795, 557] width 845 height 50
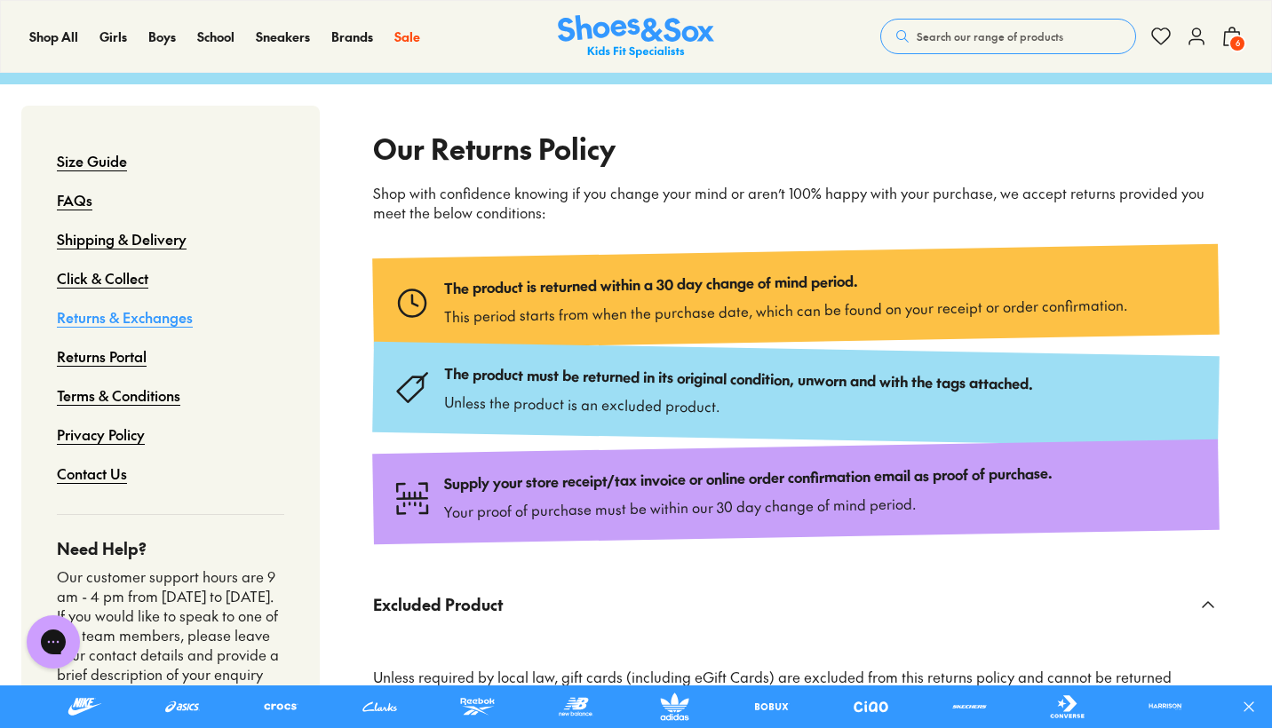
scroll to position [168, 0]
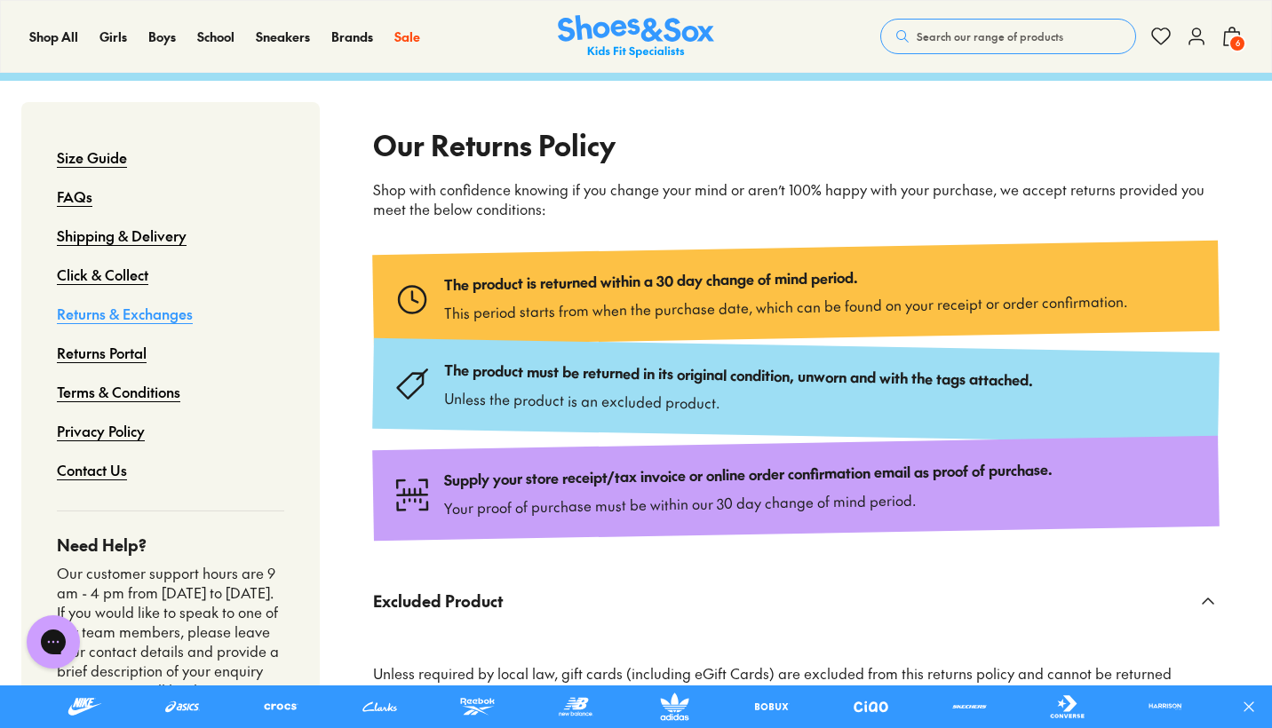
click at [133, 356] on link "Returns Portal" at bounding box center [102, 352] width 90 height 39
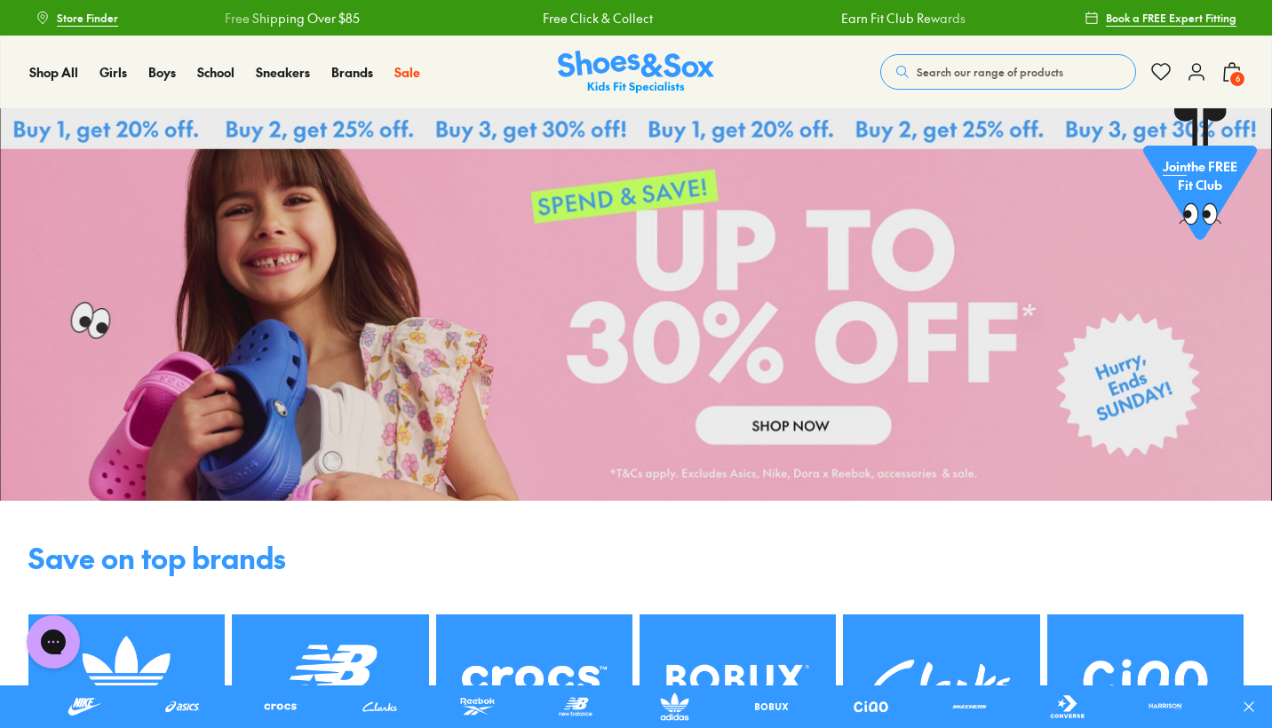
click at [1244, 78] on span "6" at bounding box center [1237, 79] width 18 height 18
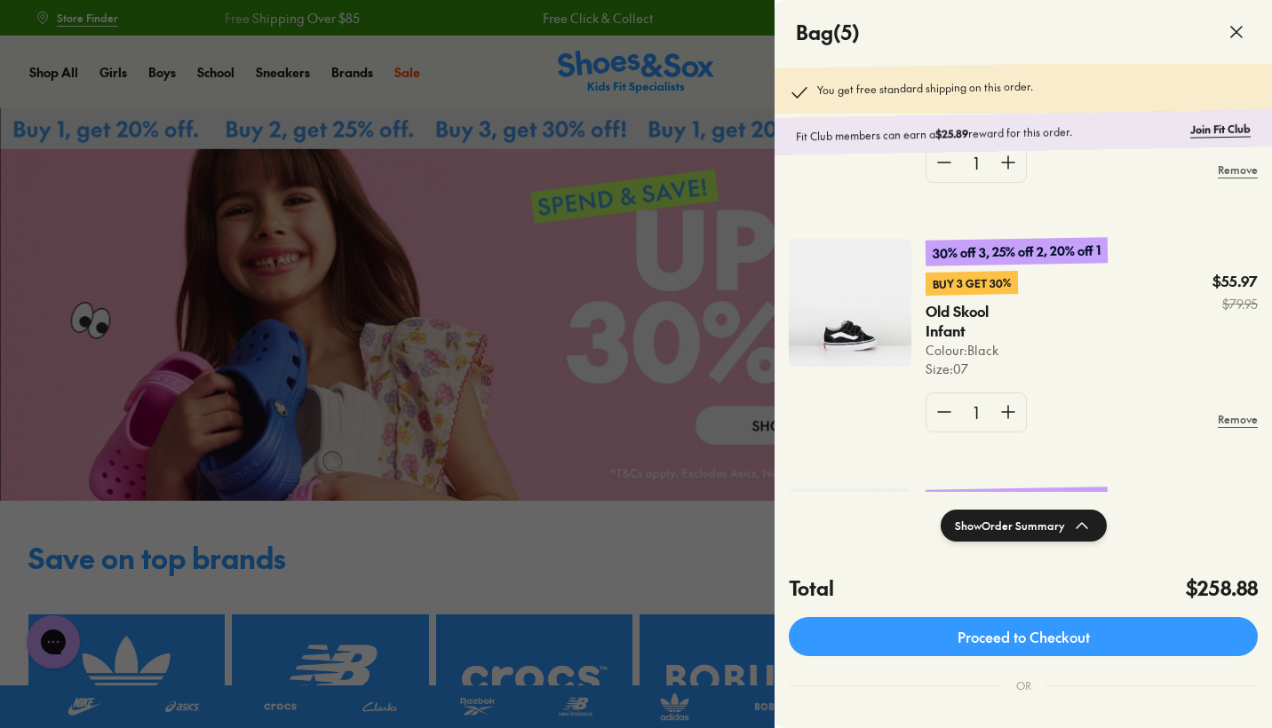
scroll to position [696, 0]
click at [877, 330] on img at bounding box center [850, 301] width 123 height 128
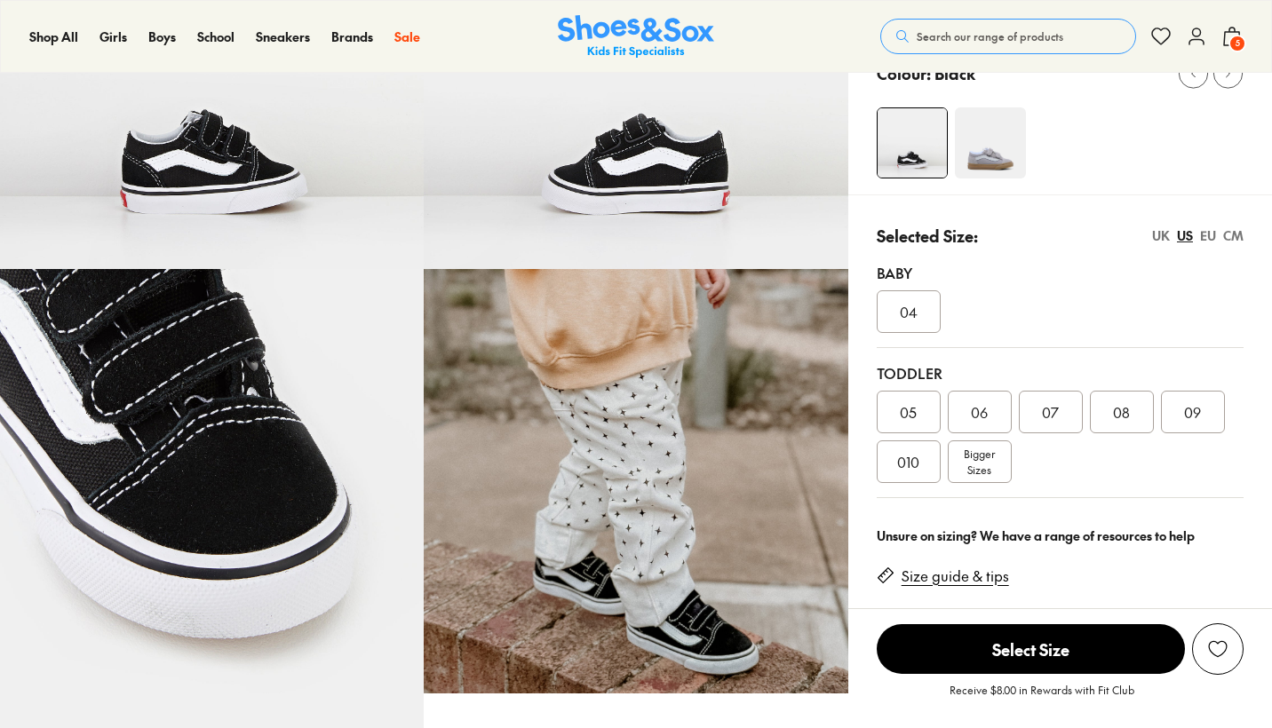
select select "*"
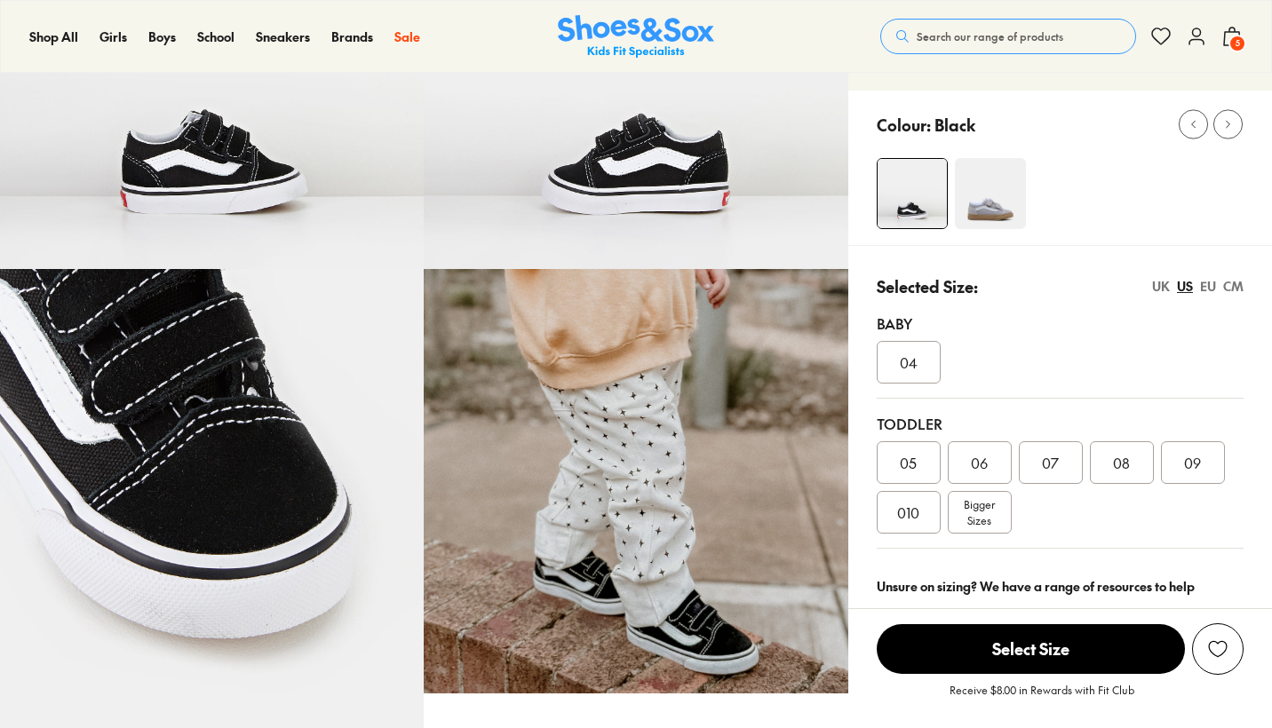
click at [1112, 434] on div "Toddler 05 06 07 08 09 010 Bigger Sizes" at bounding box center [1060, 474] width 367 height 150
click at [1116, 456] on span "08" at bounding box center [1121, 462] width 17 height 21
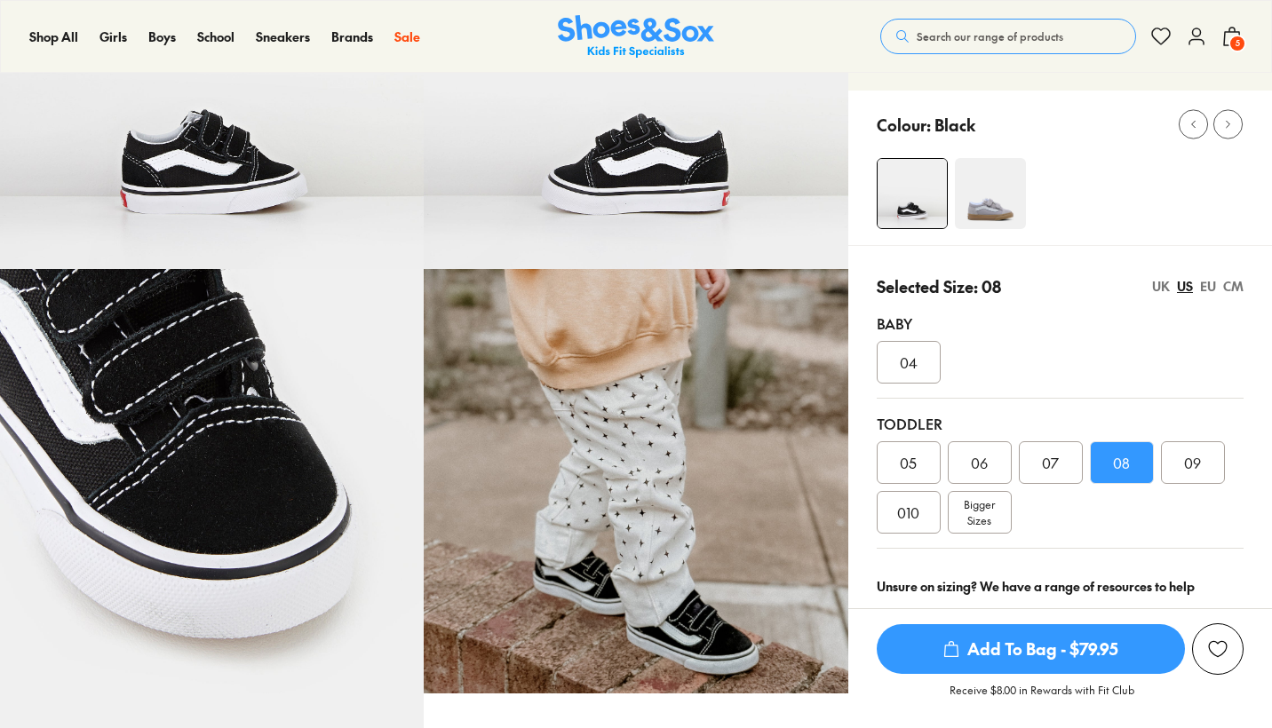
click at [1106, 643] on span "Add To Bag - $79.95" at bounding box center [1031, 649] width 308 height 50
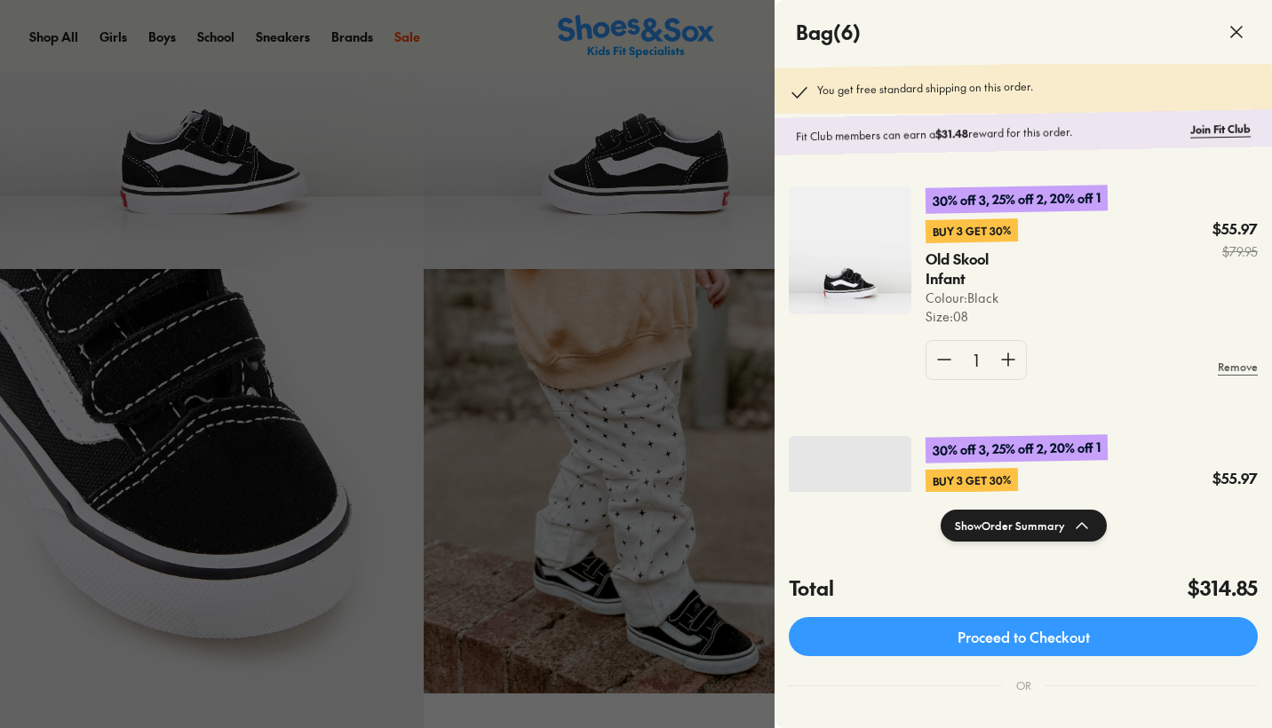
click at [1240, 46] on span at bounding box center [1236, 32] width 50 height 50
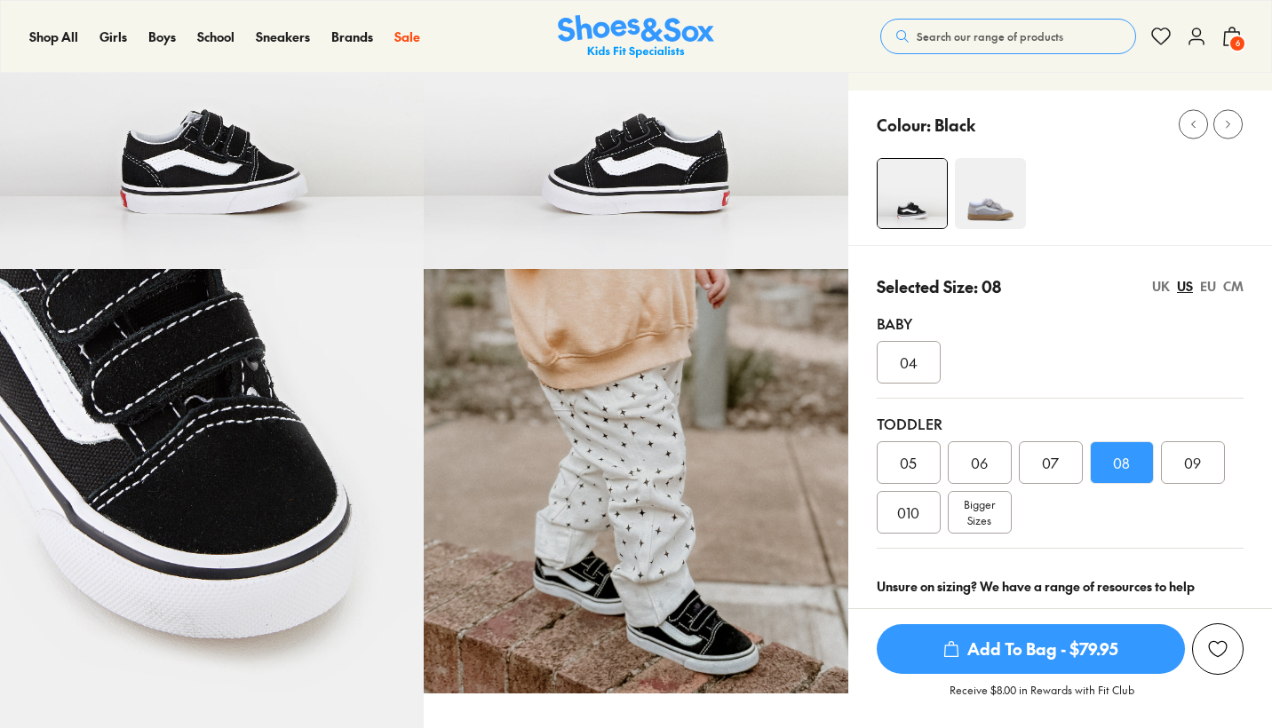
click at [1240, 46] on span "6" at bounding box center [1237, 44] width 18 height 18
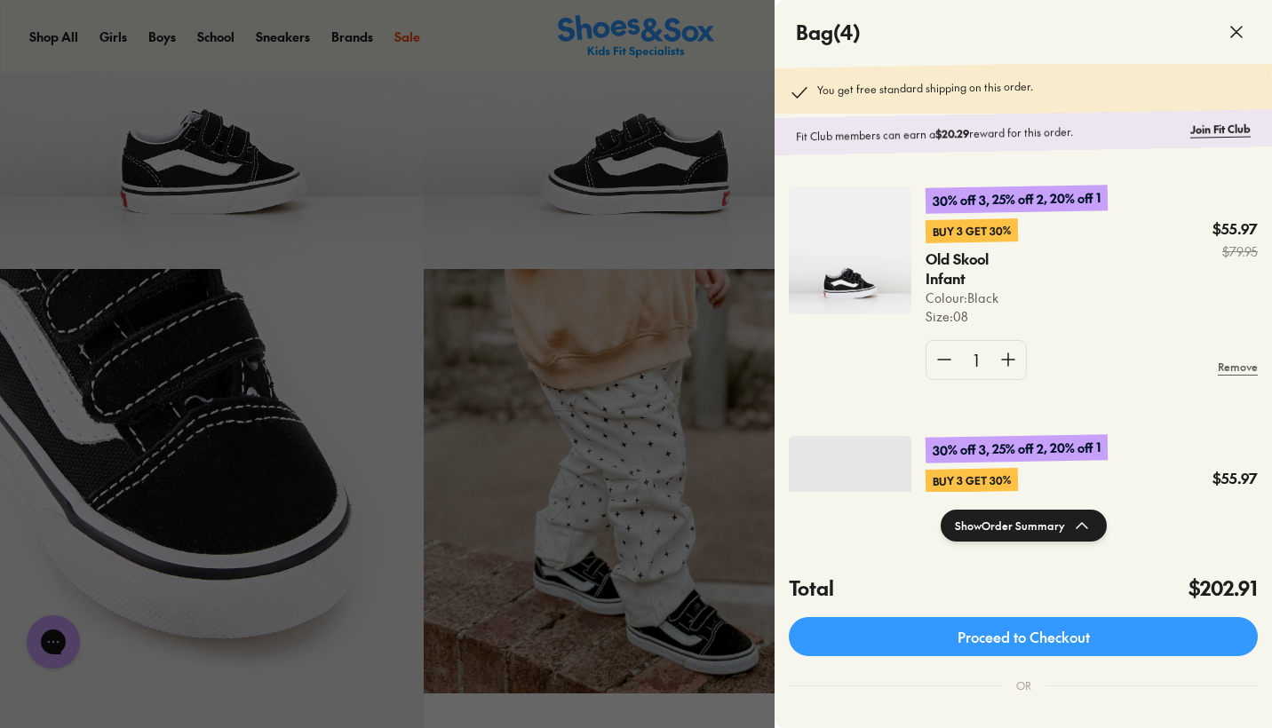
click at [1249, 26] on span at bounding box center [1236, 32] width 50 height 50
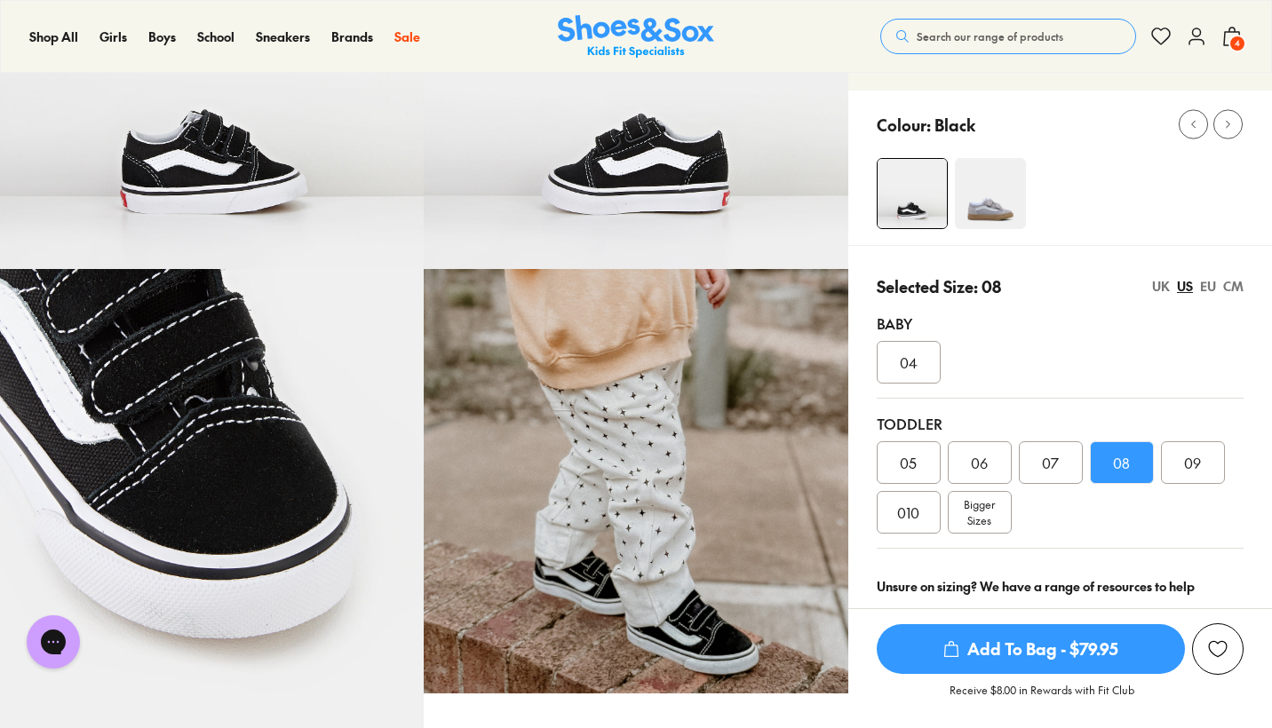
click at [1242, 37] on span "4" at bounding box center [1237, 44] width 18 height 18
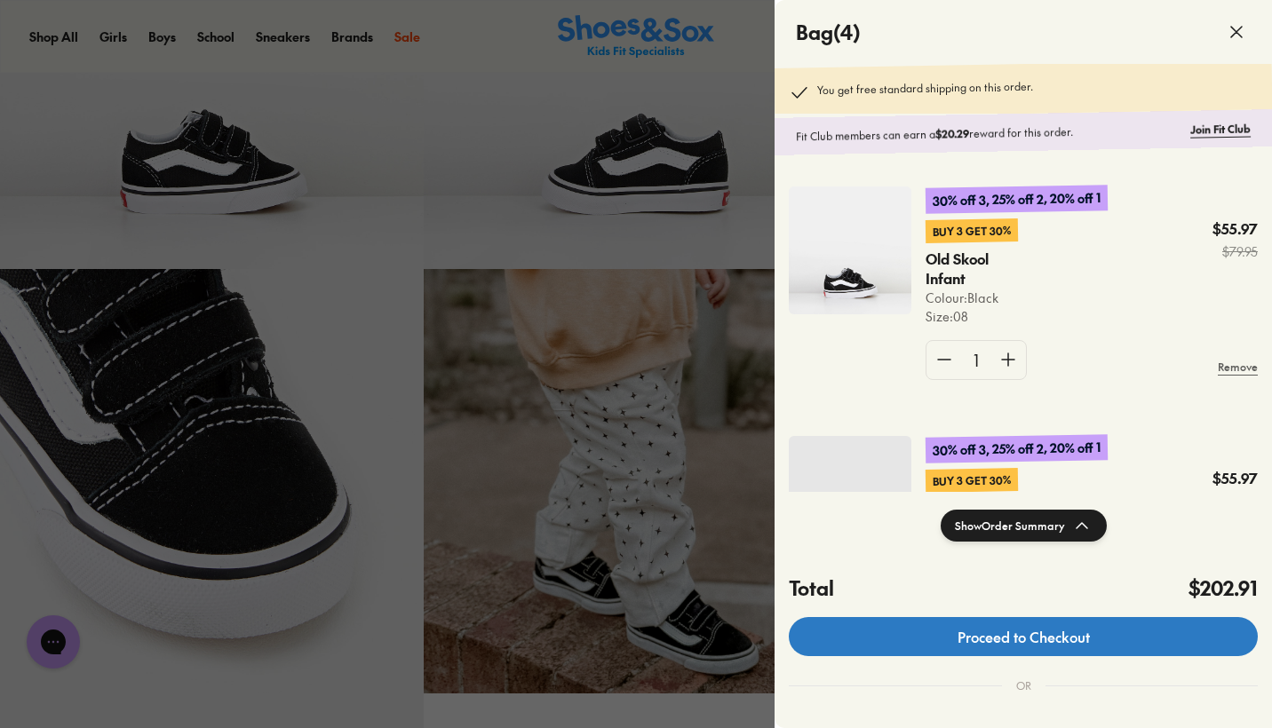
click at [1063, 651] on link "Proceed to Checkout" at bounding box center [1023, 636] width 469 height 39
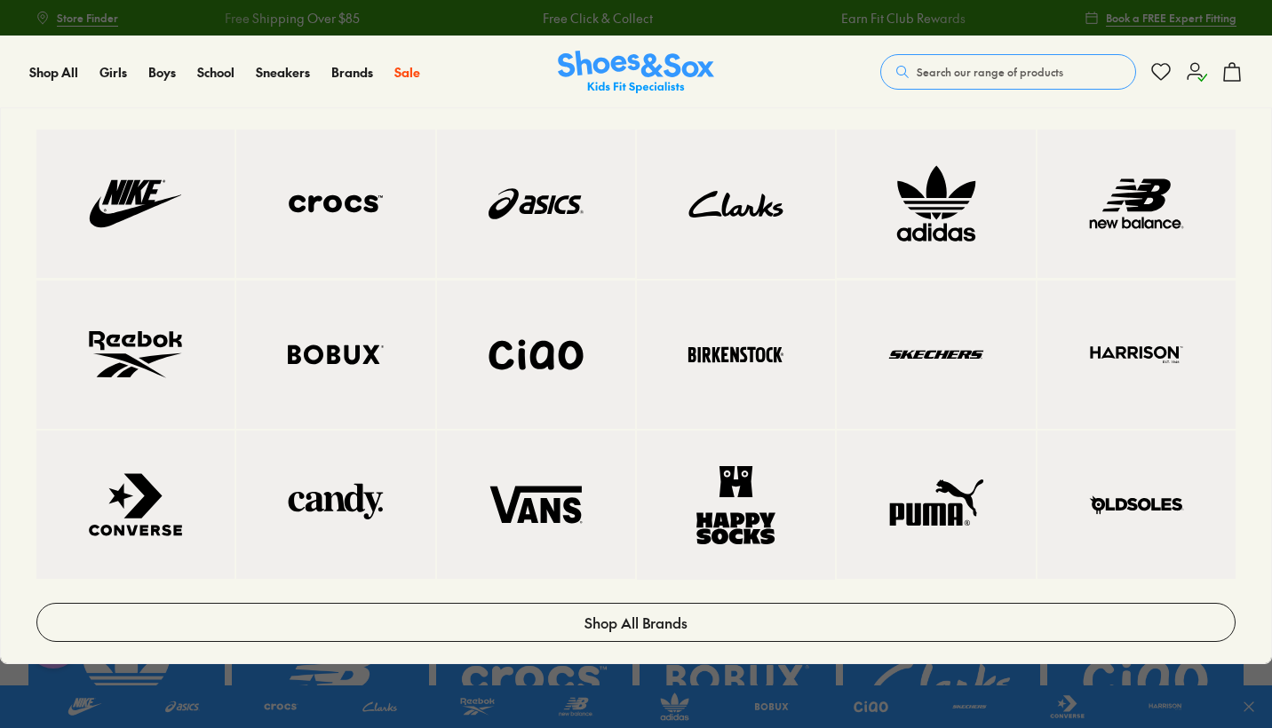
click at [85, 393] on img at bounding box center [135, 354] width 127 height 77
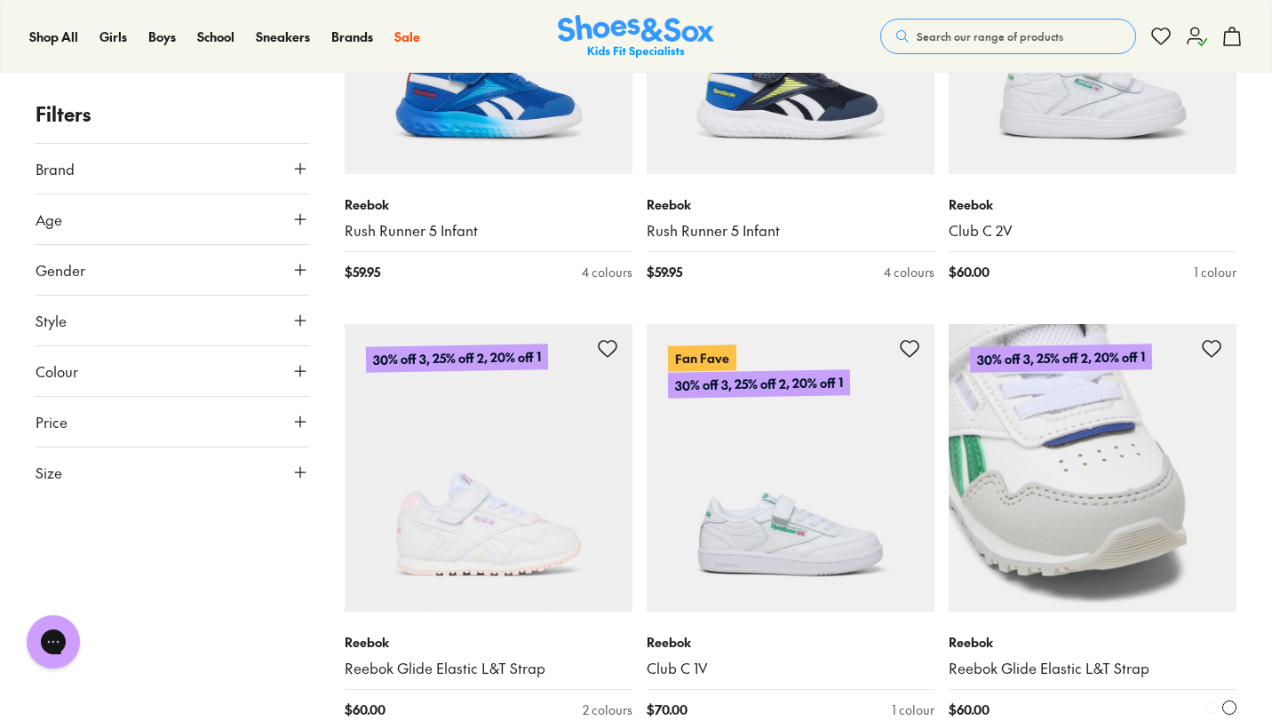
scroll to position [2150, 0]
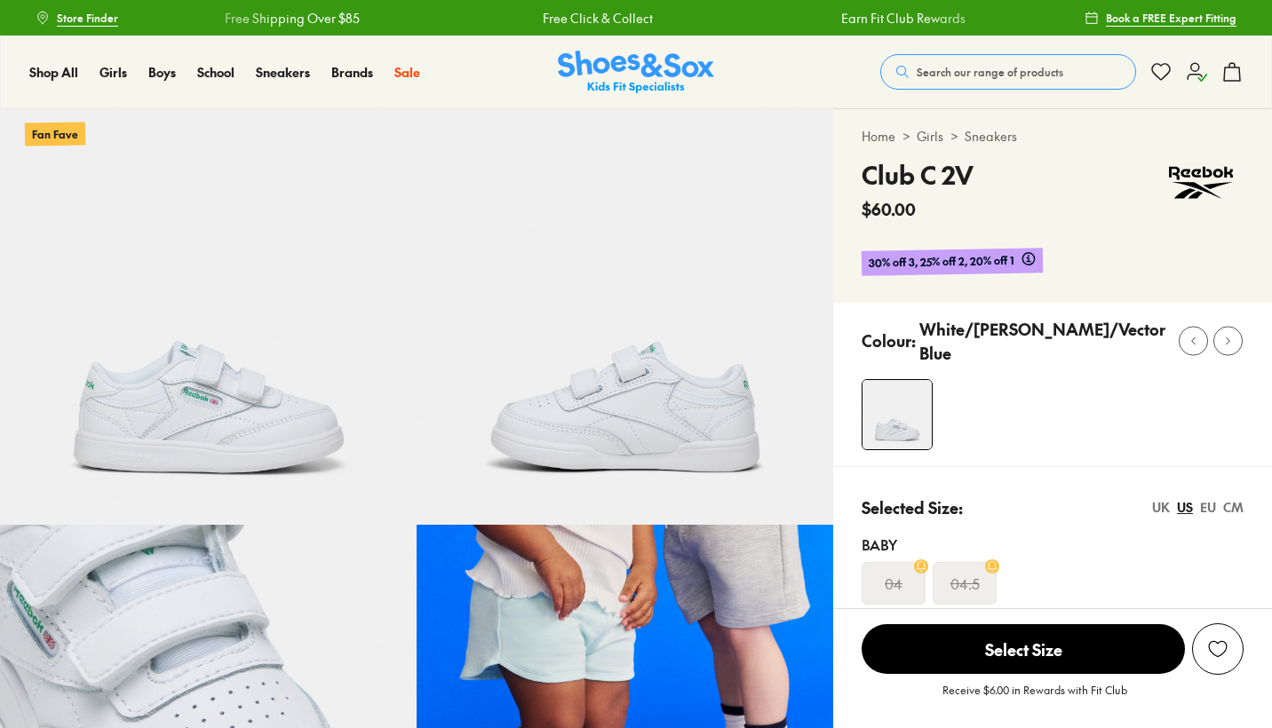
select select "*"
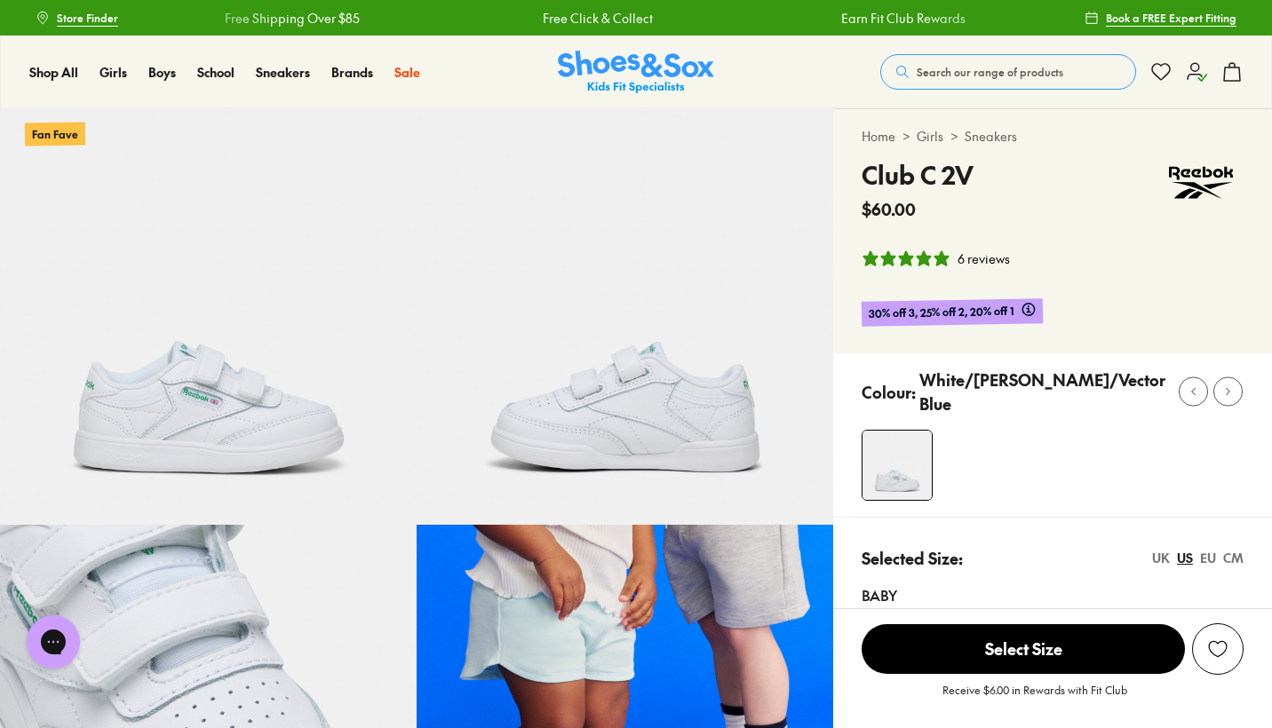
scroll to position [407, 0]
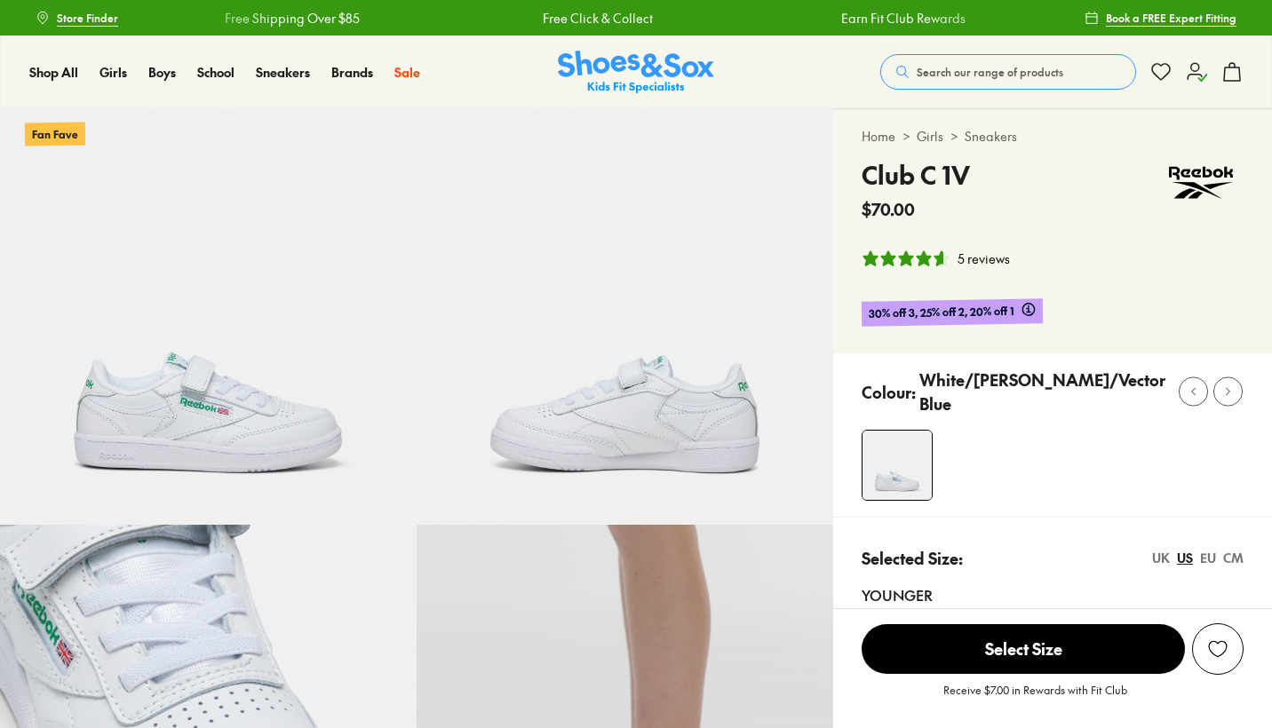
select select "*"
